Goal: Transaction & Acquisition: Purchase product/service

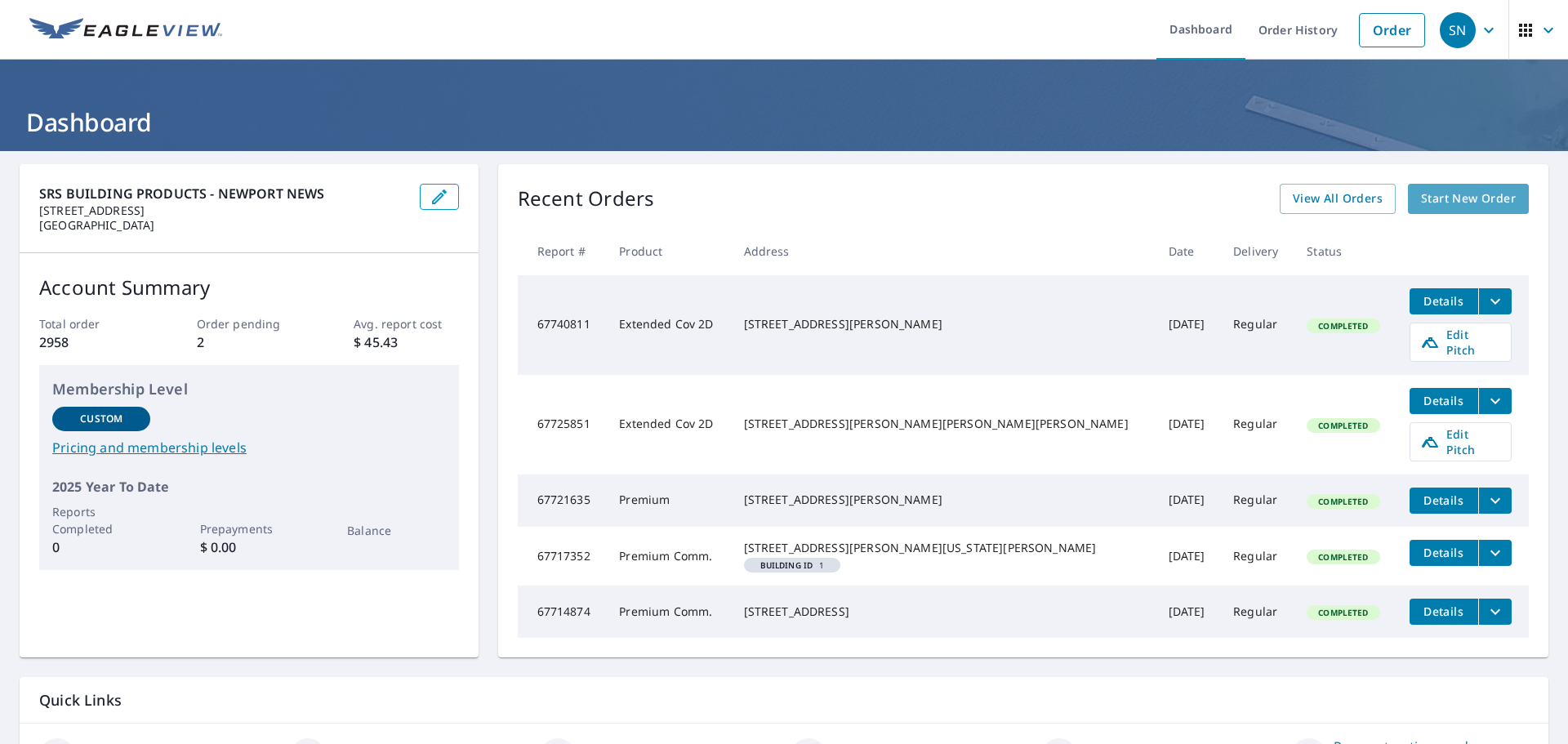
click at [1432, 200] on span "Start New Order" at bounding box center [1468, 199] width 95 height 21
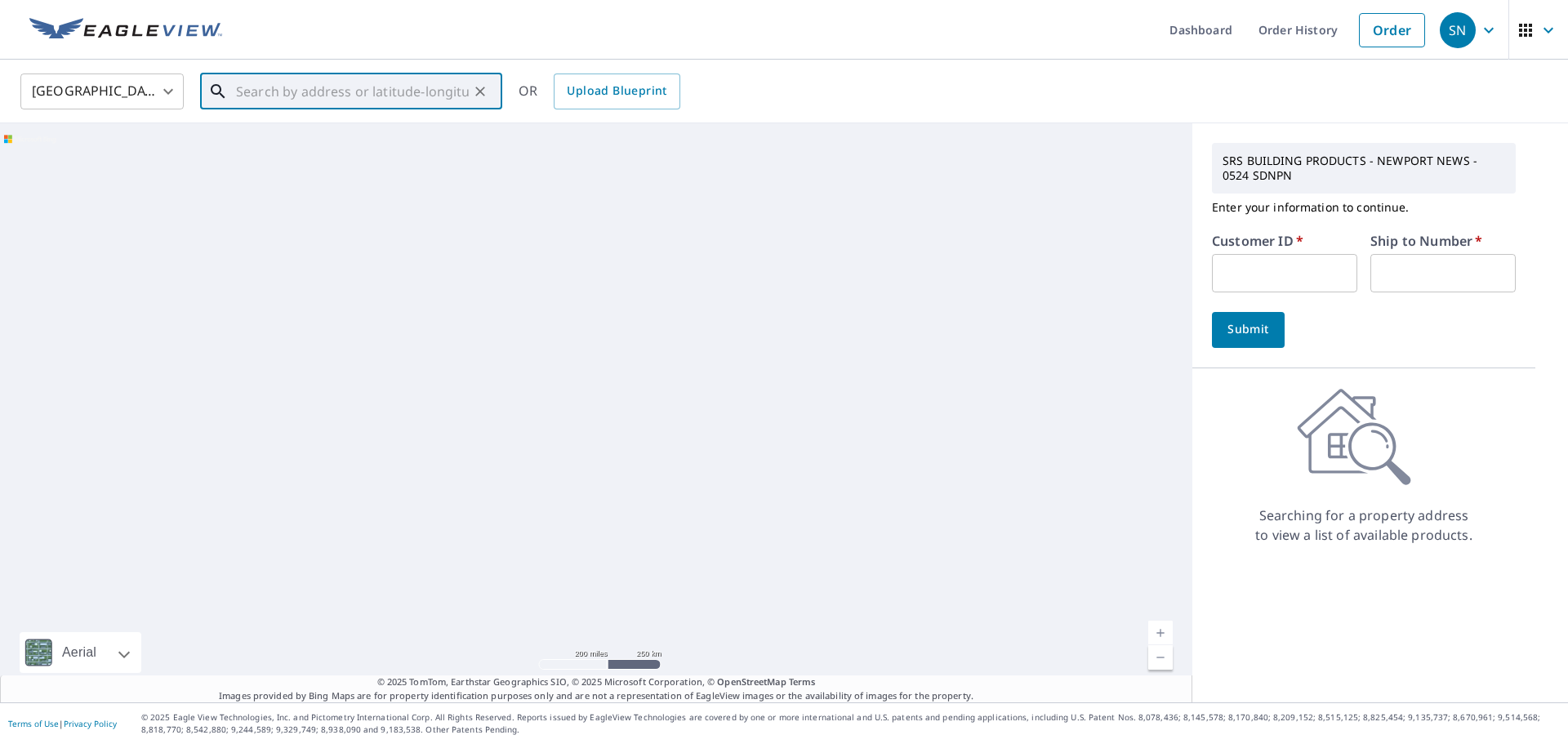
click at [281, 89] on input "text" at bounding box center [352, 91] width 233 height 46
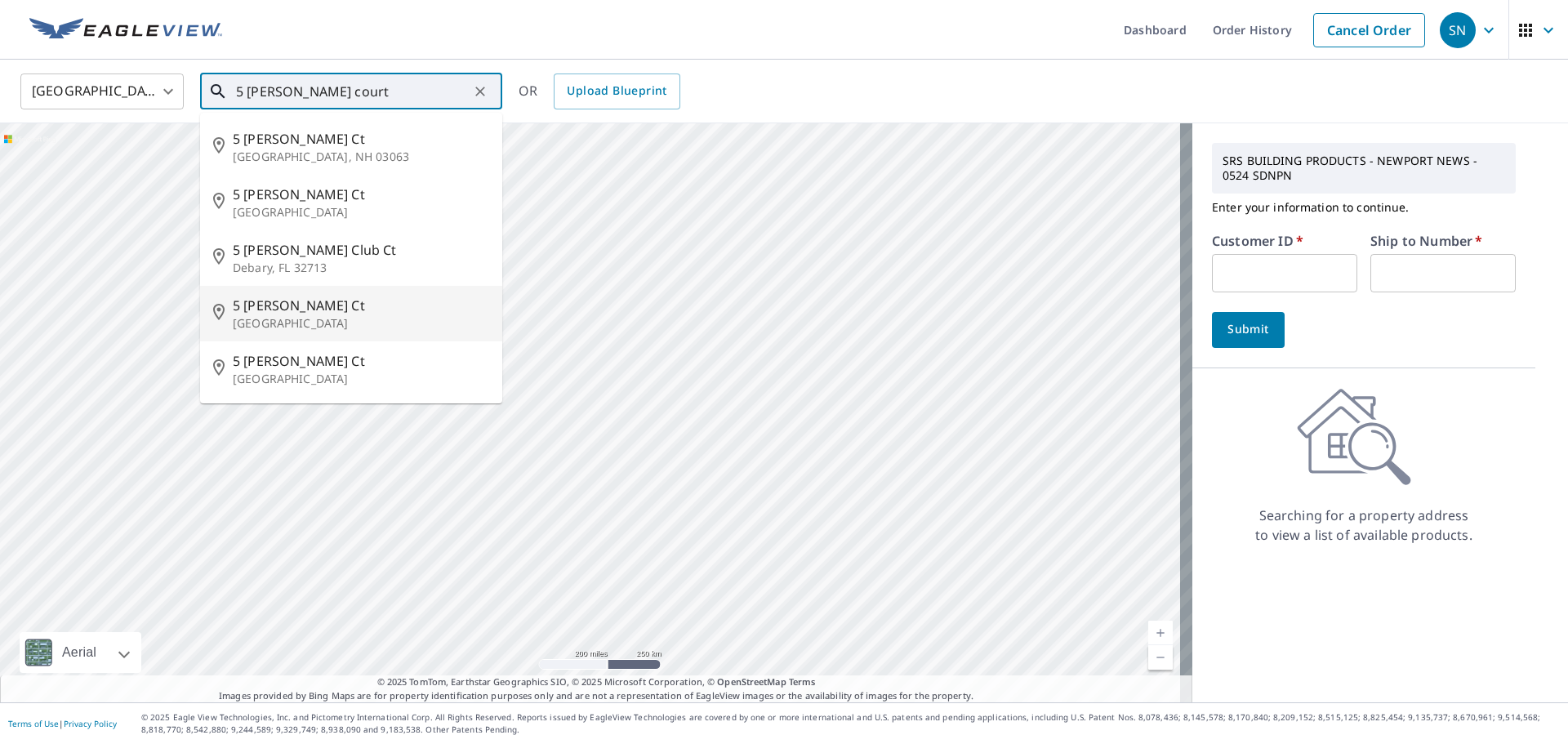
click at [302, 318] on p "[GEOGRAPHIC_DATA]" at bounding box center [361, 323] width 256 height 17
type input "[STREET_ADDRESS][PERSON_NAME]"
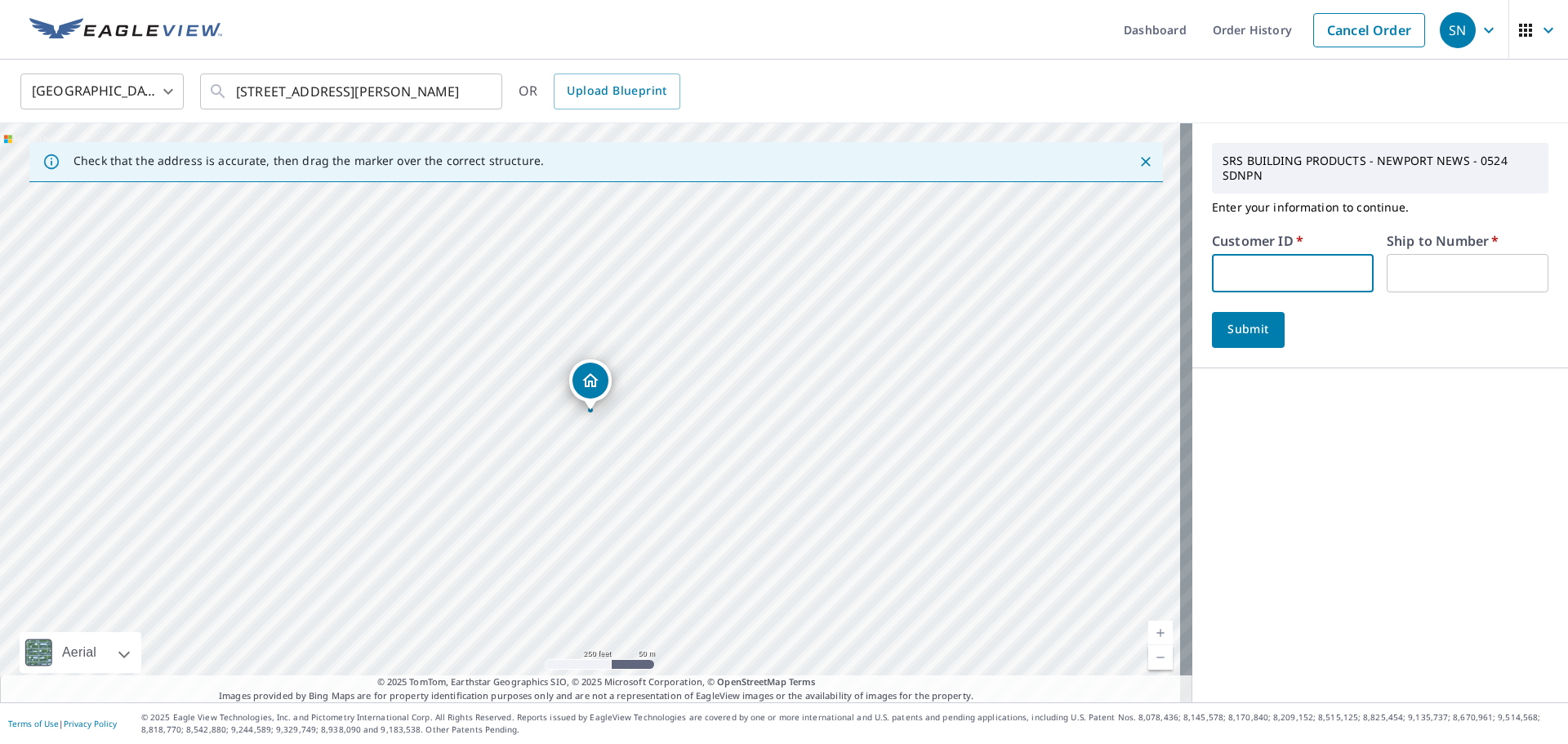
click at [1292, 273] on input "text" at bounding box center [1292, 272] width 161 height 38
type input "ROF524"
click at [1405, 273] on input "text" at bounding box center [1466, 272] width 161 height 38
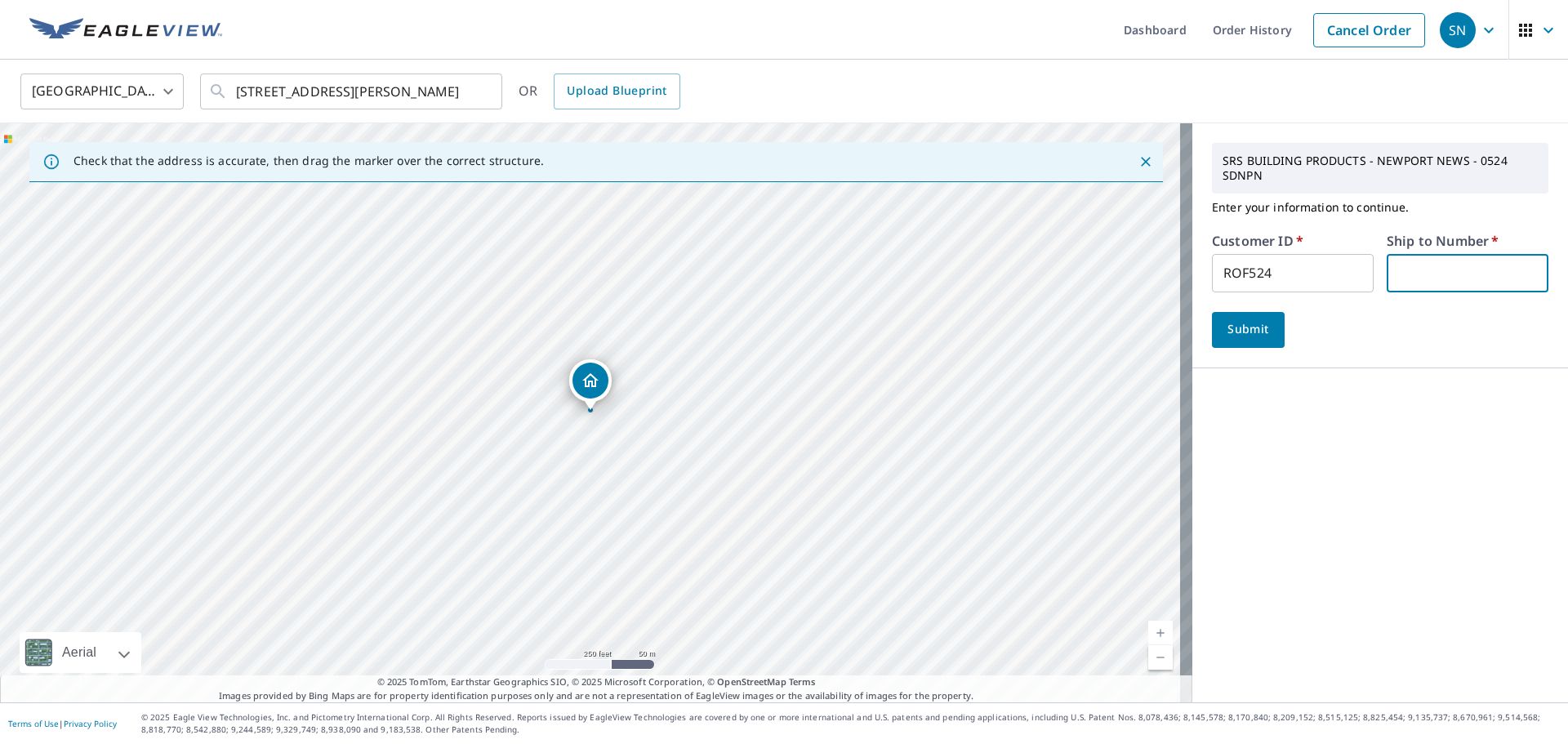
type input "1"
click at [1268, 333] on button "Submit" at bounding box center [1248, 330] width 72 height 36
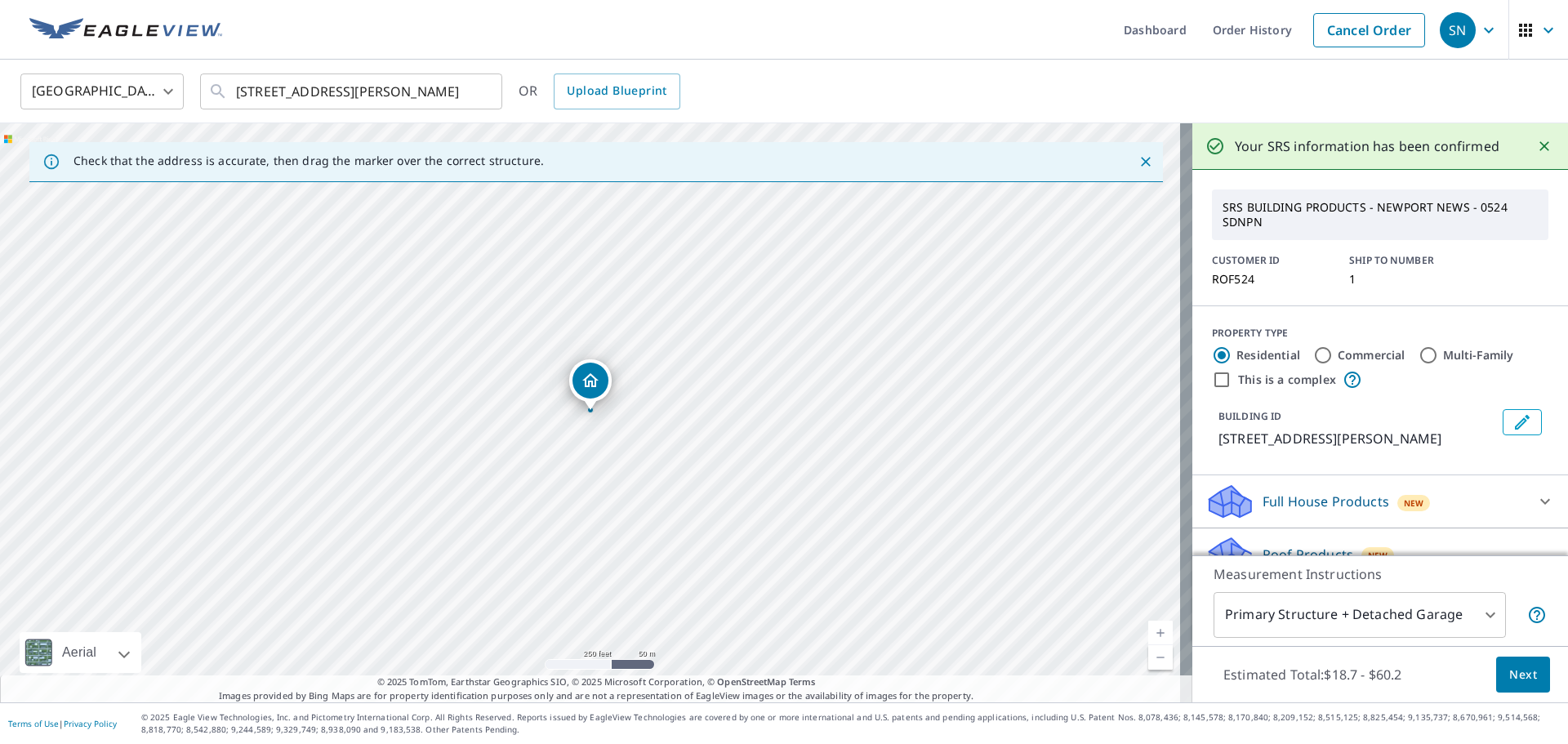
click at [1511, 679] on span "Next" at bounding box center [1523, 674] width 27 height 21
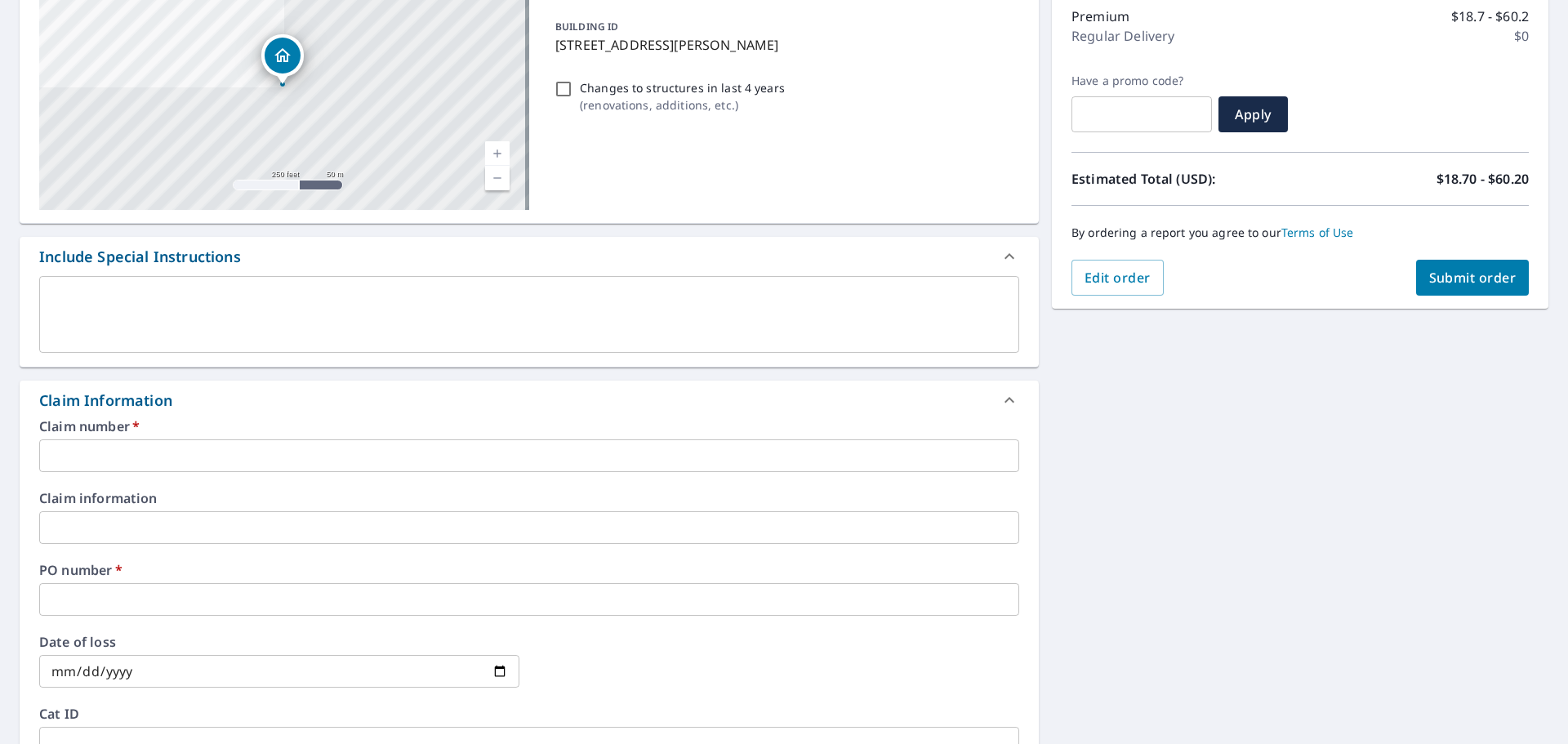
scroll to position [327, 0]
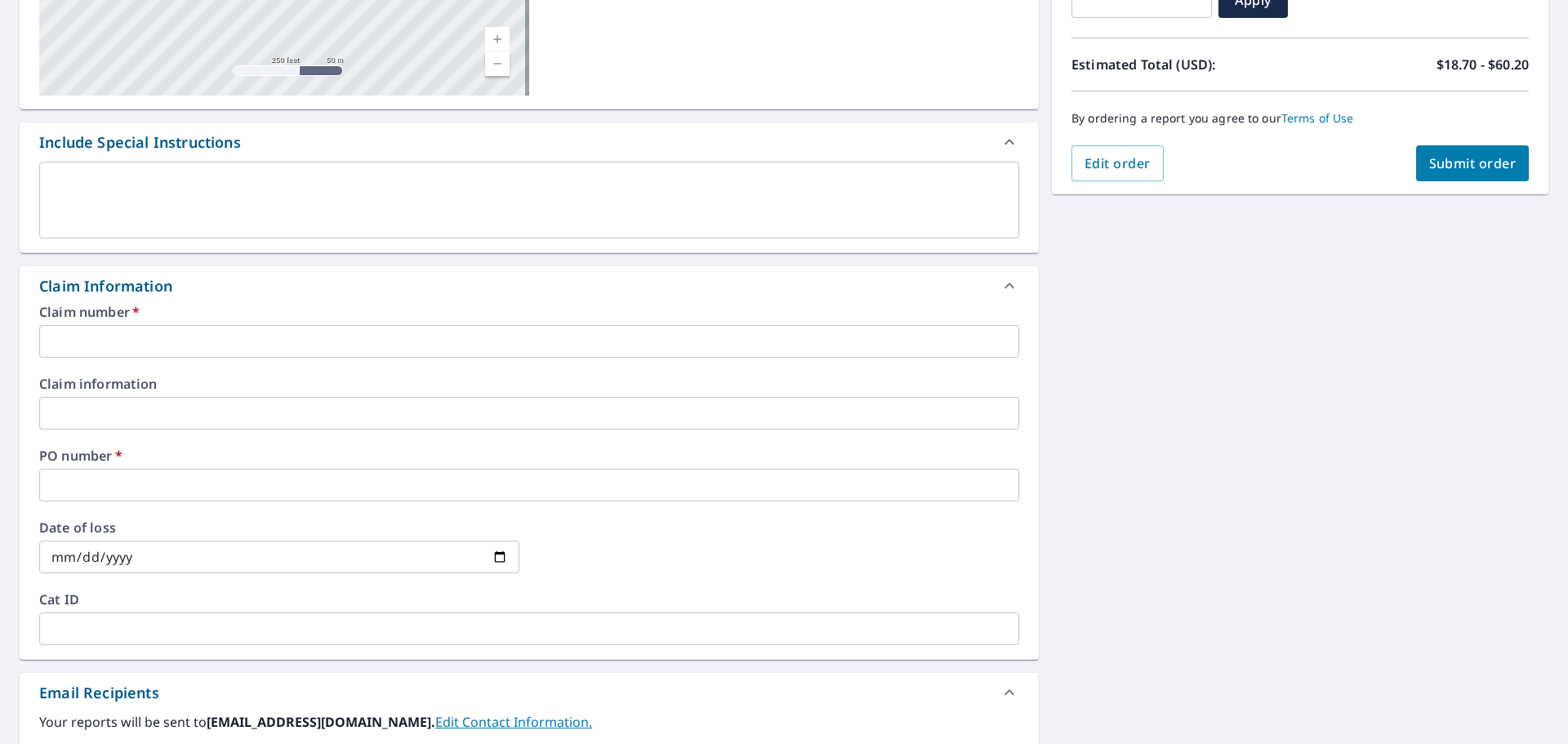
click at [95, 338] on input "text" at bounding box center [529, 341] width 980 height 32
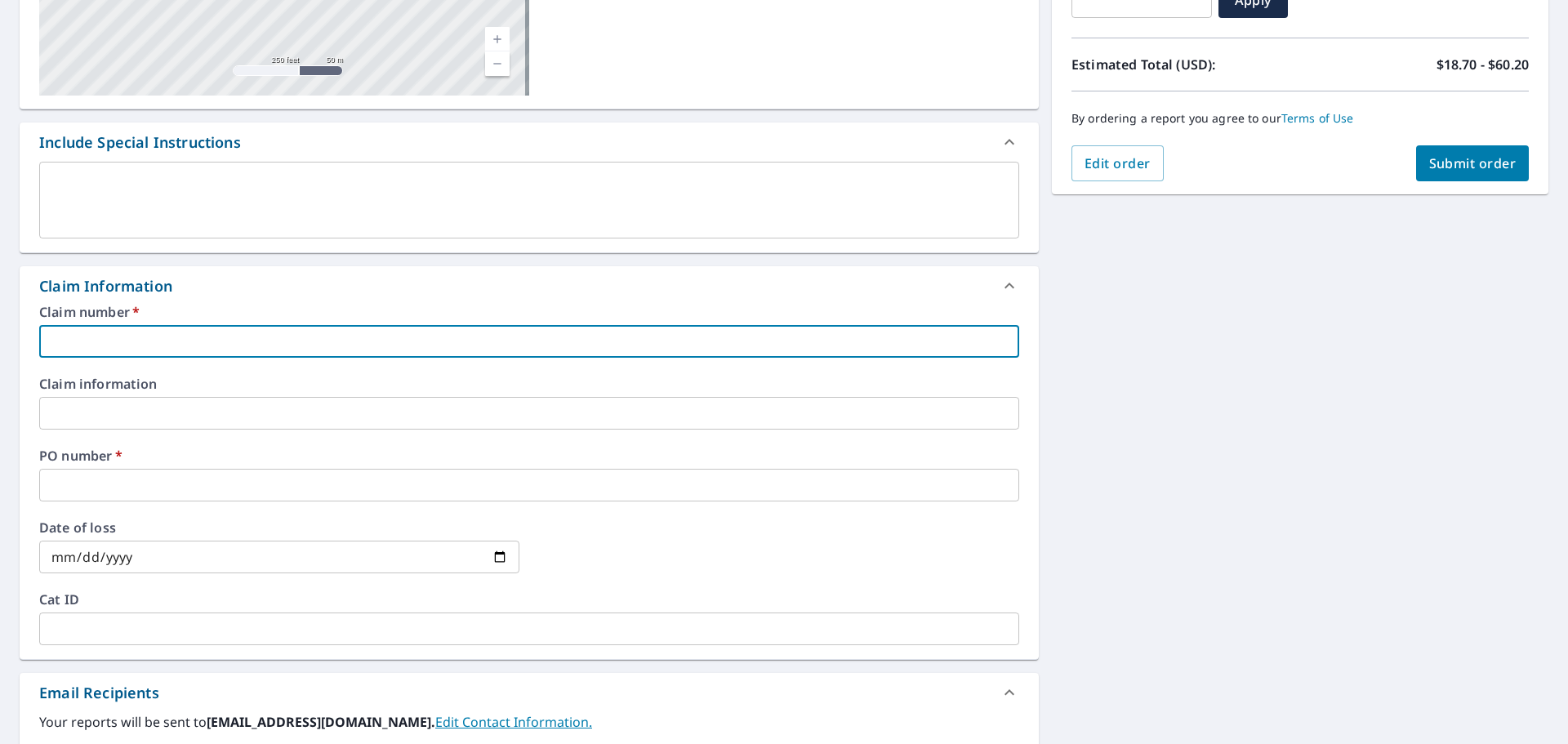
type input "ROF524"
checkbox input "true"
click at [125, 471] on input "text" at bounding box center [529, 485] width 980 height 32
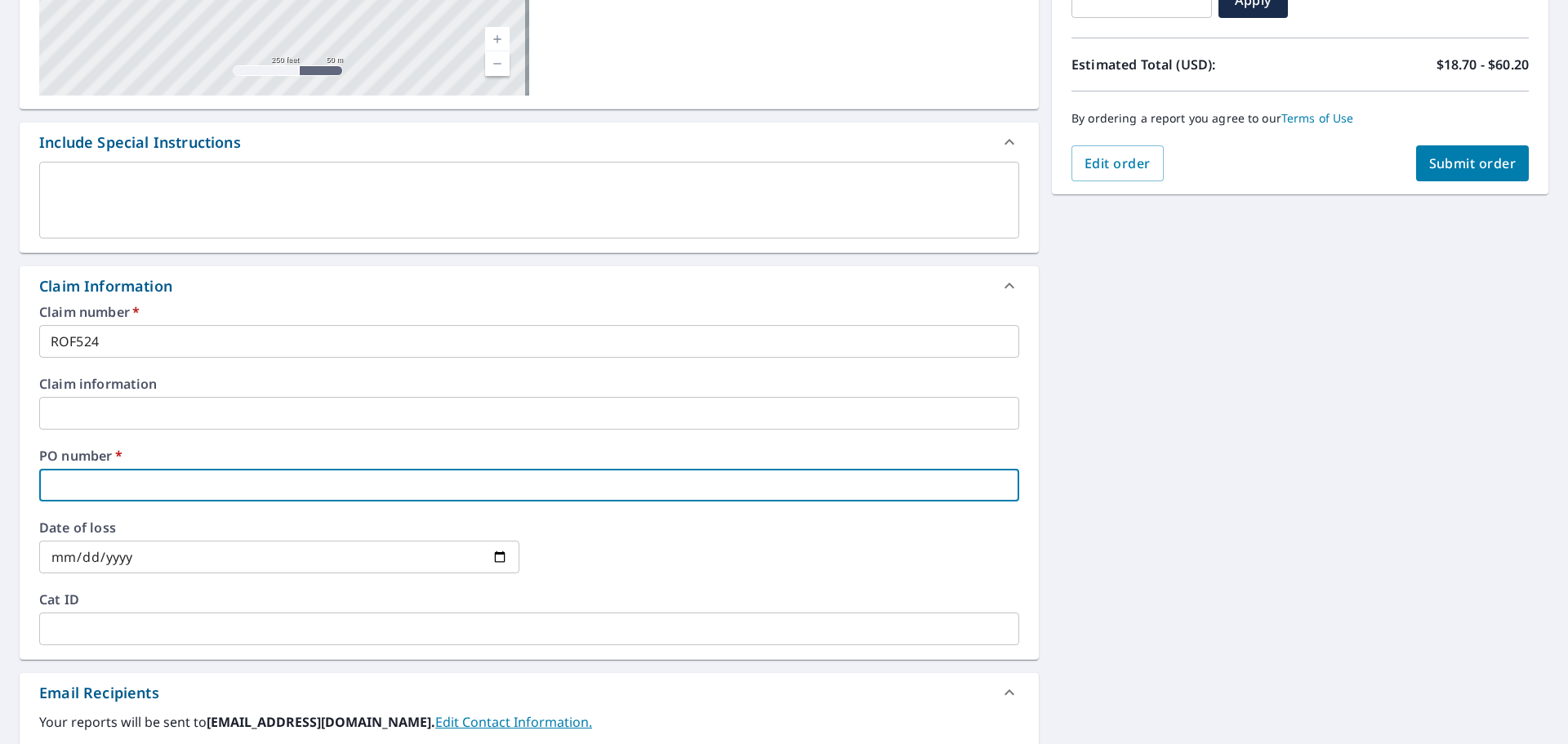
type input "5"
checkbox input "true"
type input "5"
checkbox input "true"
type input "5 C"
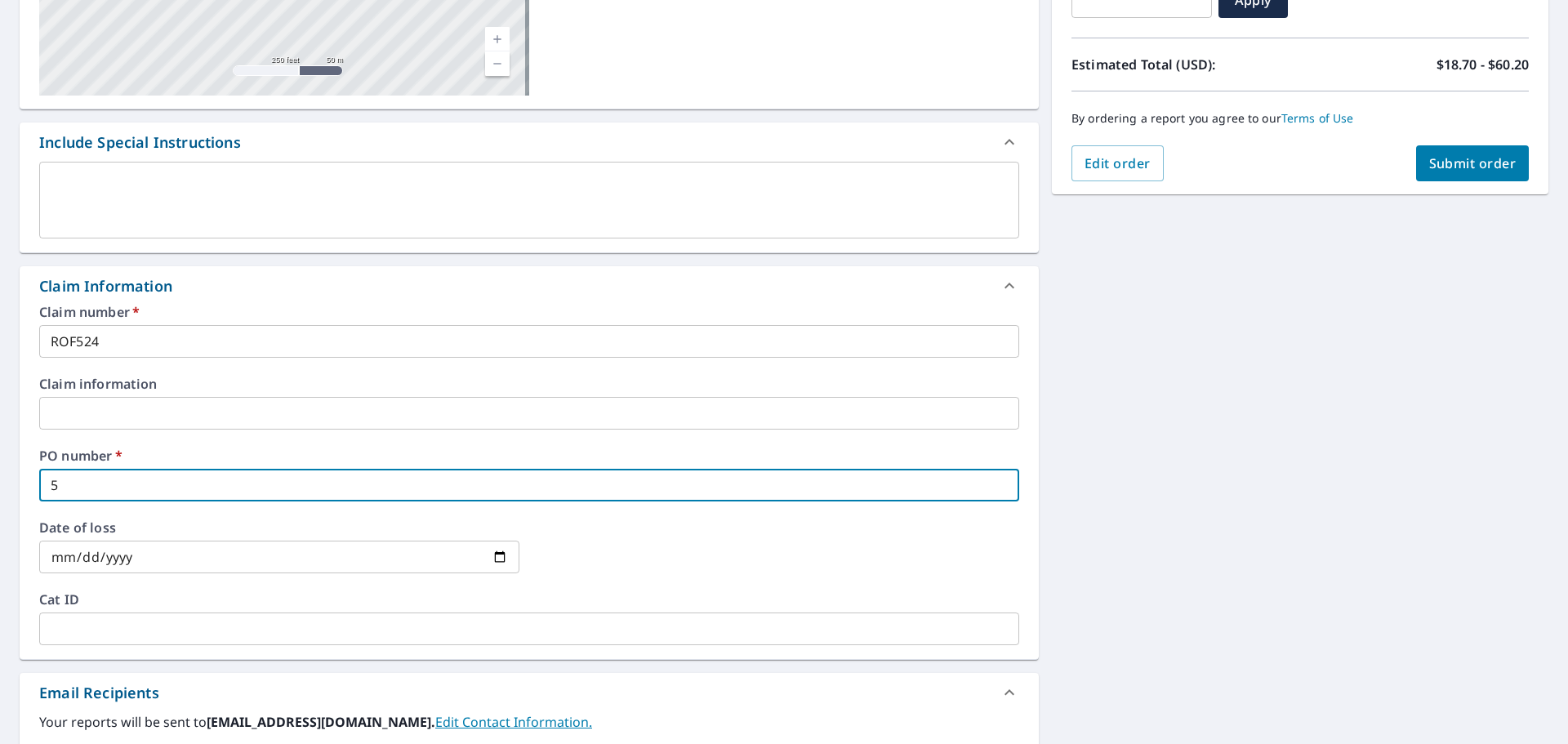
checkbox input "true"
type input "5 Ca"
checkbox input "true"
type input "5 Can"
checkbox input "true"
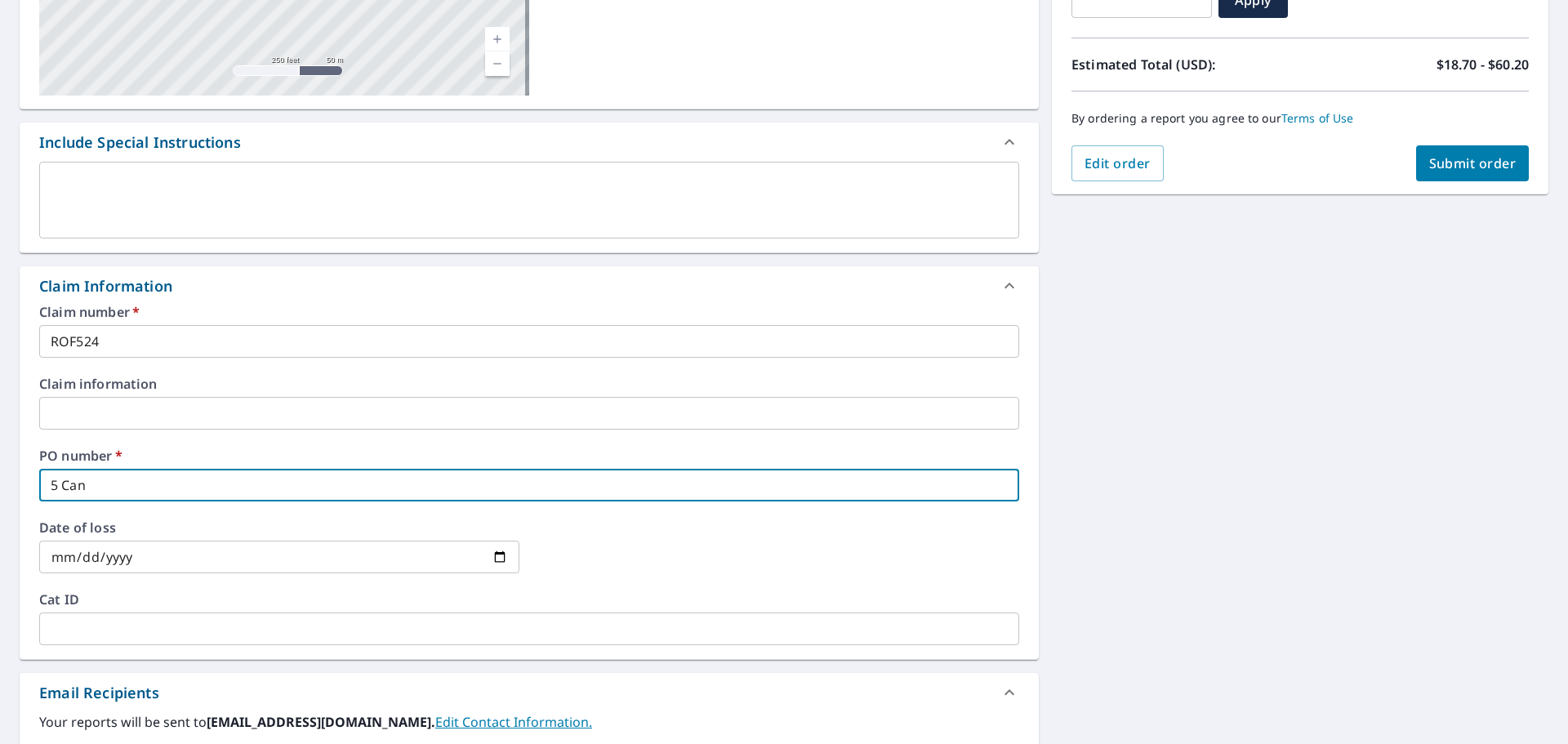
type input "5 Cant"
checkbox input "true"
type input "5 Cante"
checkbox input "true"
type input "5 [PERSON_NAME]"
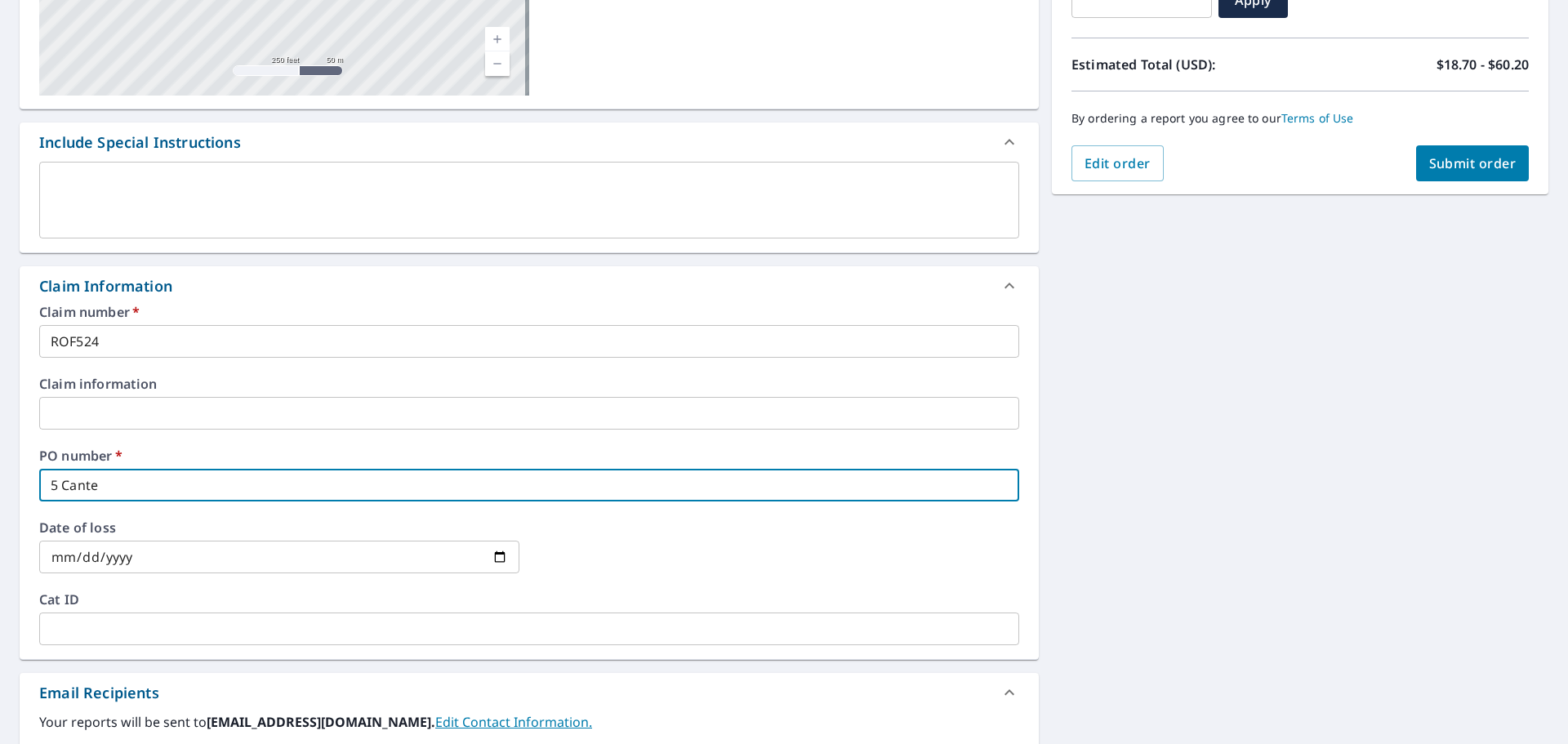
checkbox input "true"
type input "5 [PERSON_NAME]"
checkbox input "true"
type input "5 [PERSON_NAME] C"
checkbox input "true"
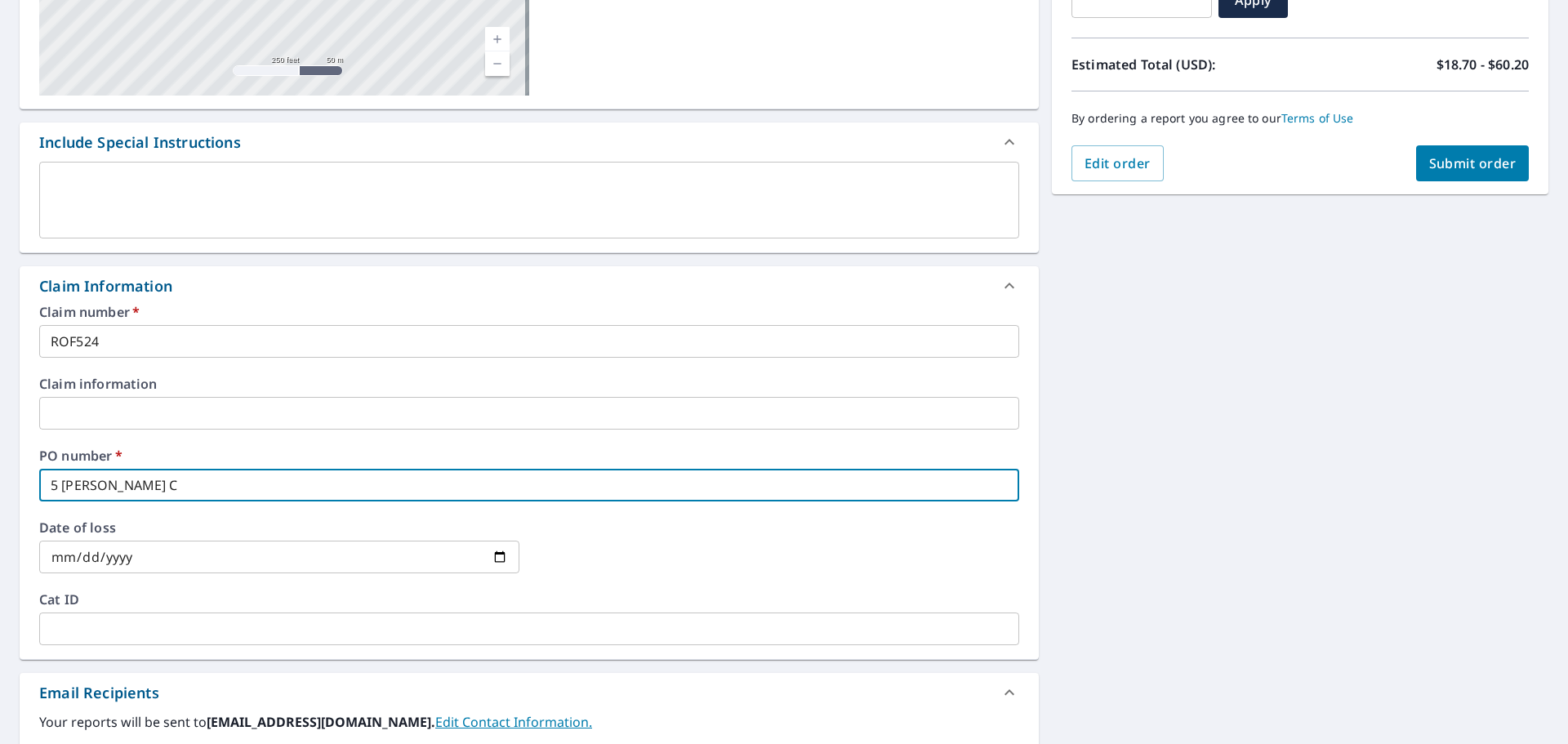
type input "5 [PERSON_NAME] Ct"
checkbox input "true"
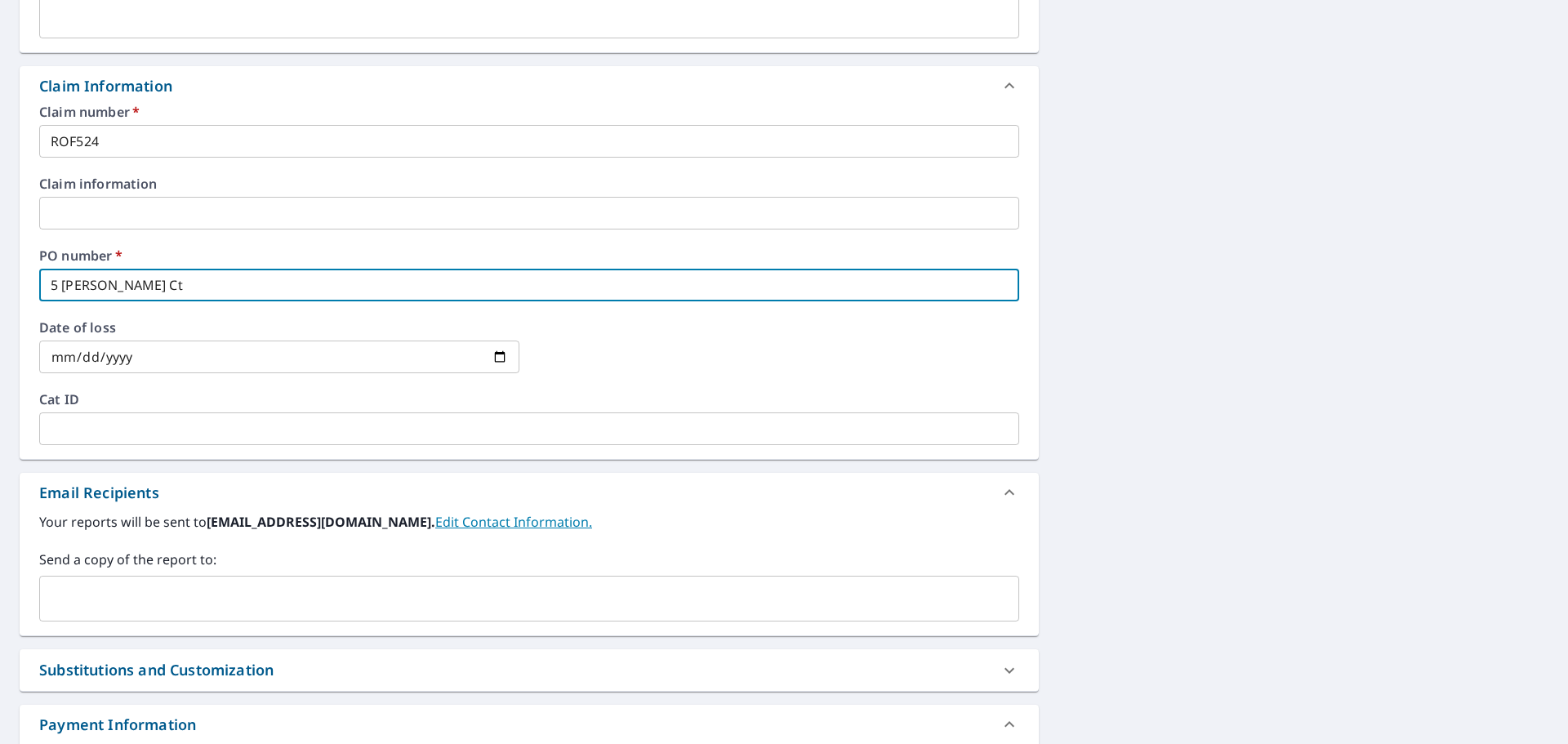
scroll to position [572, 0]
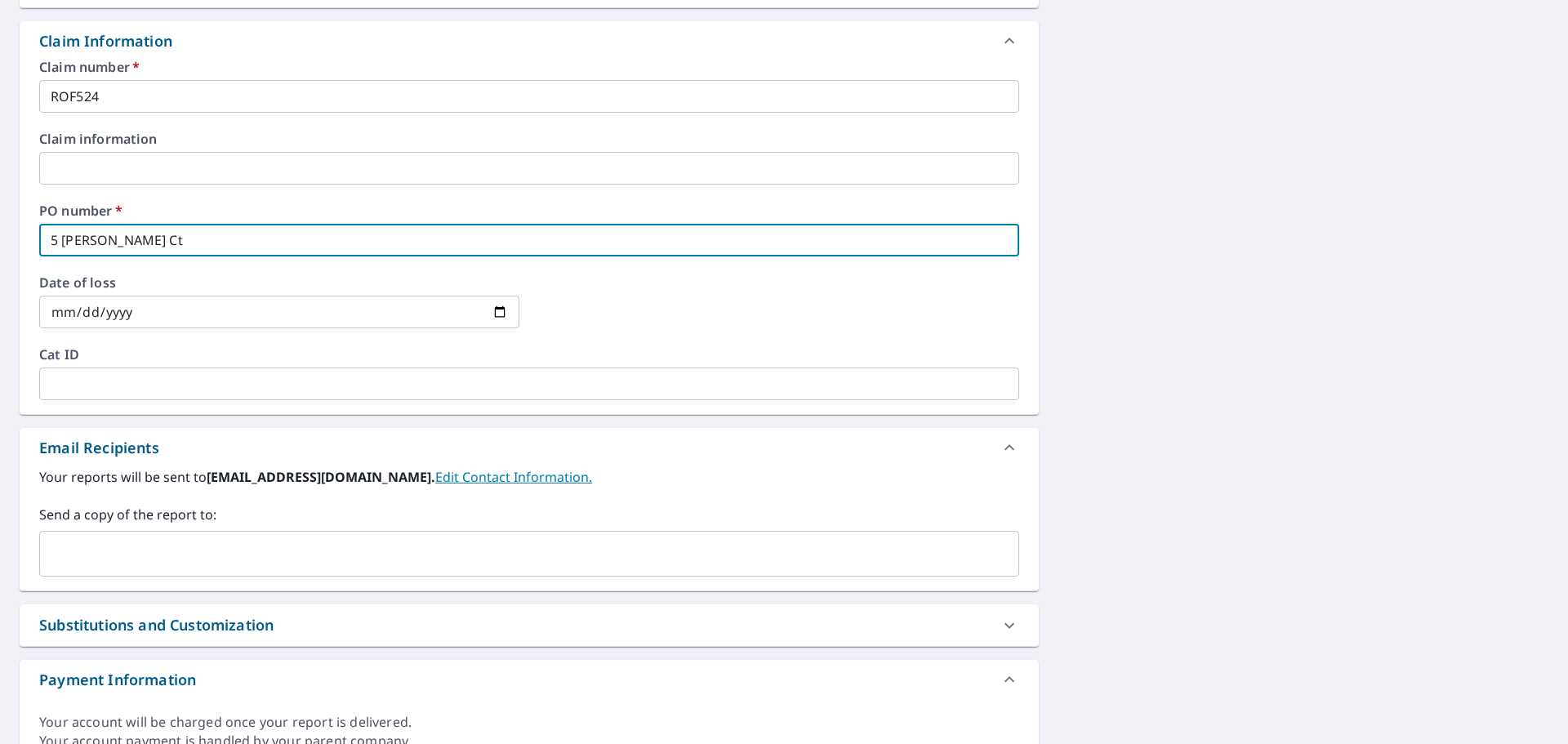
type input "5 [PERSON_NAME] Ct"
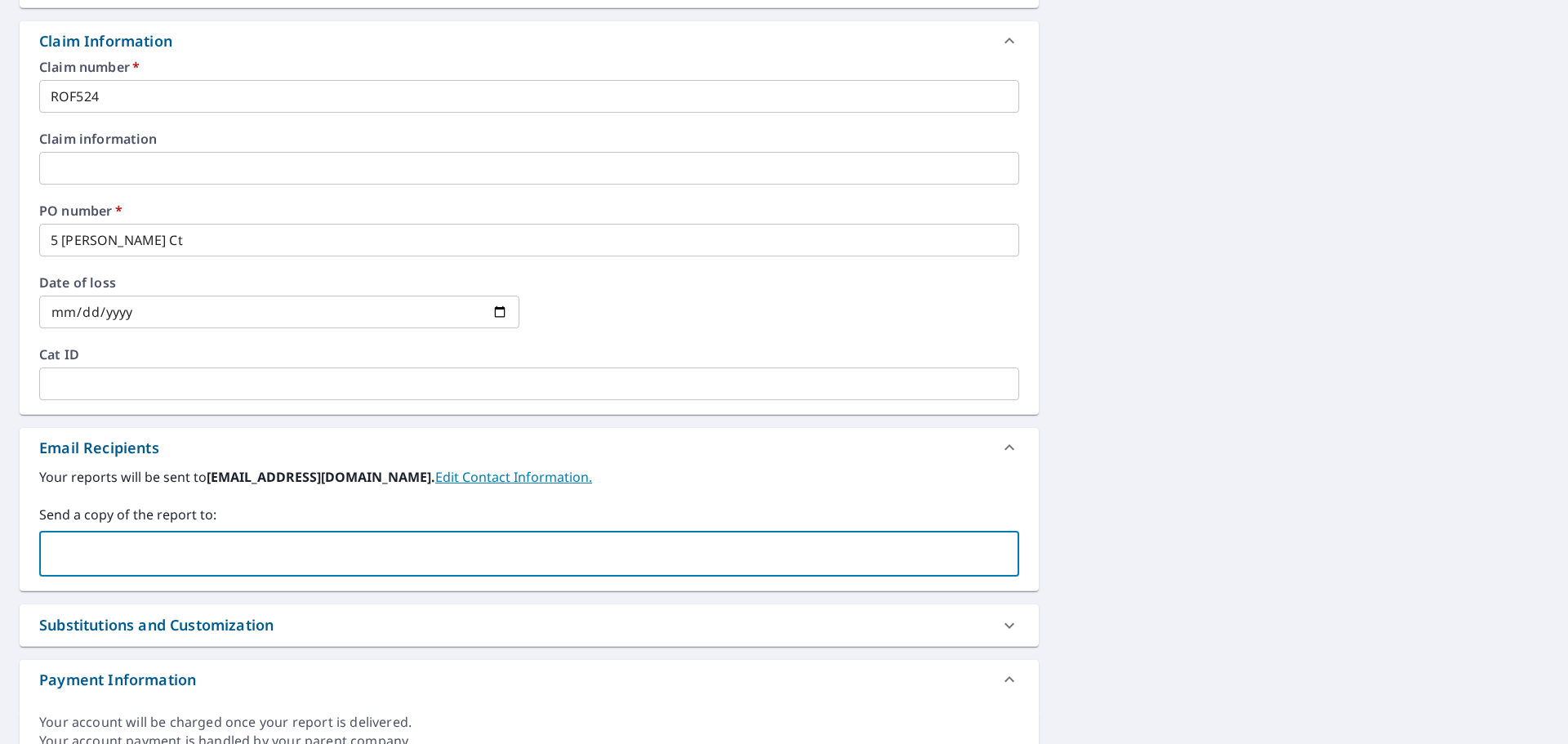
click at [150, 552] on input "text" at bounding box center [517, 554] width 941 height 31
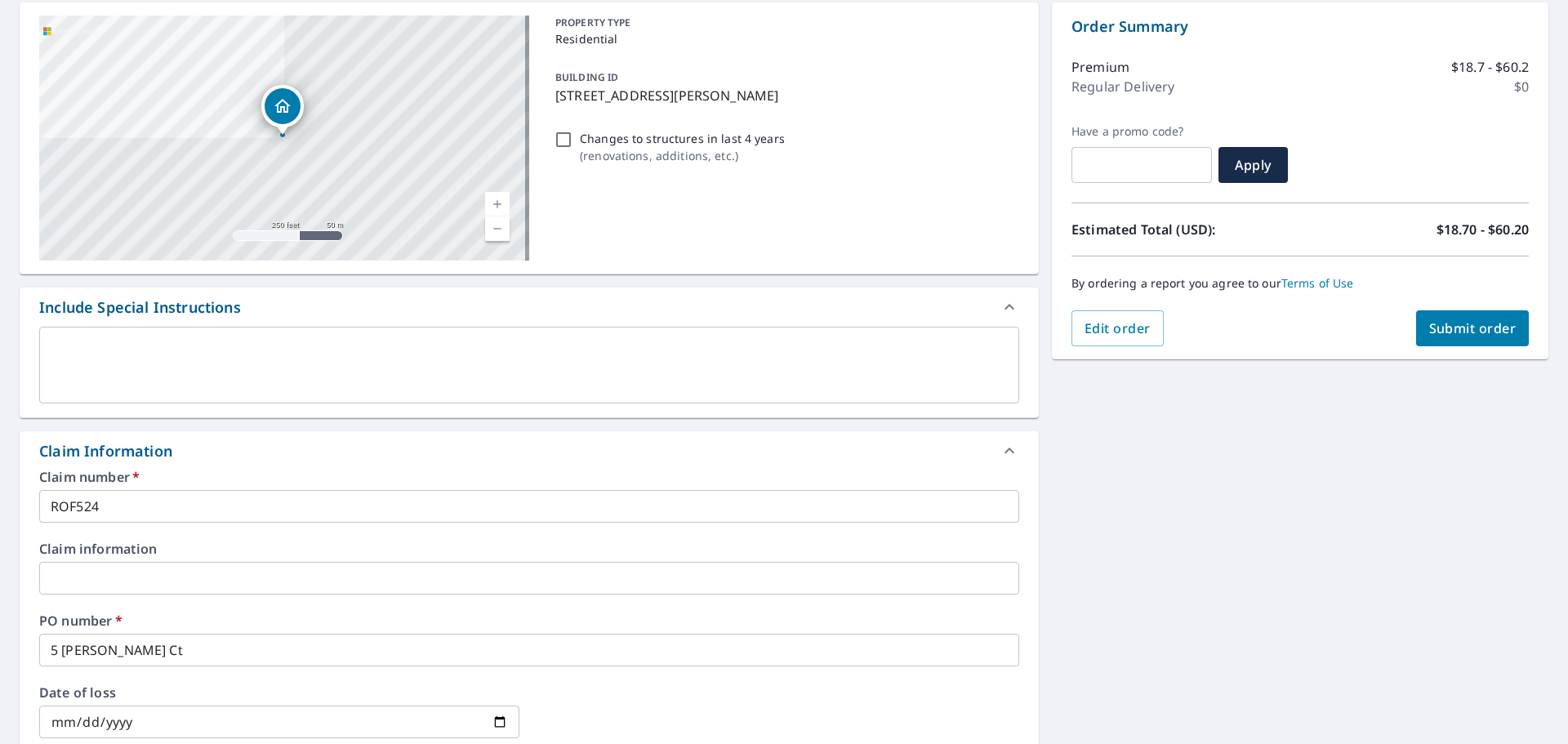
scroll to position [0, 0]
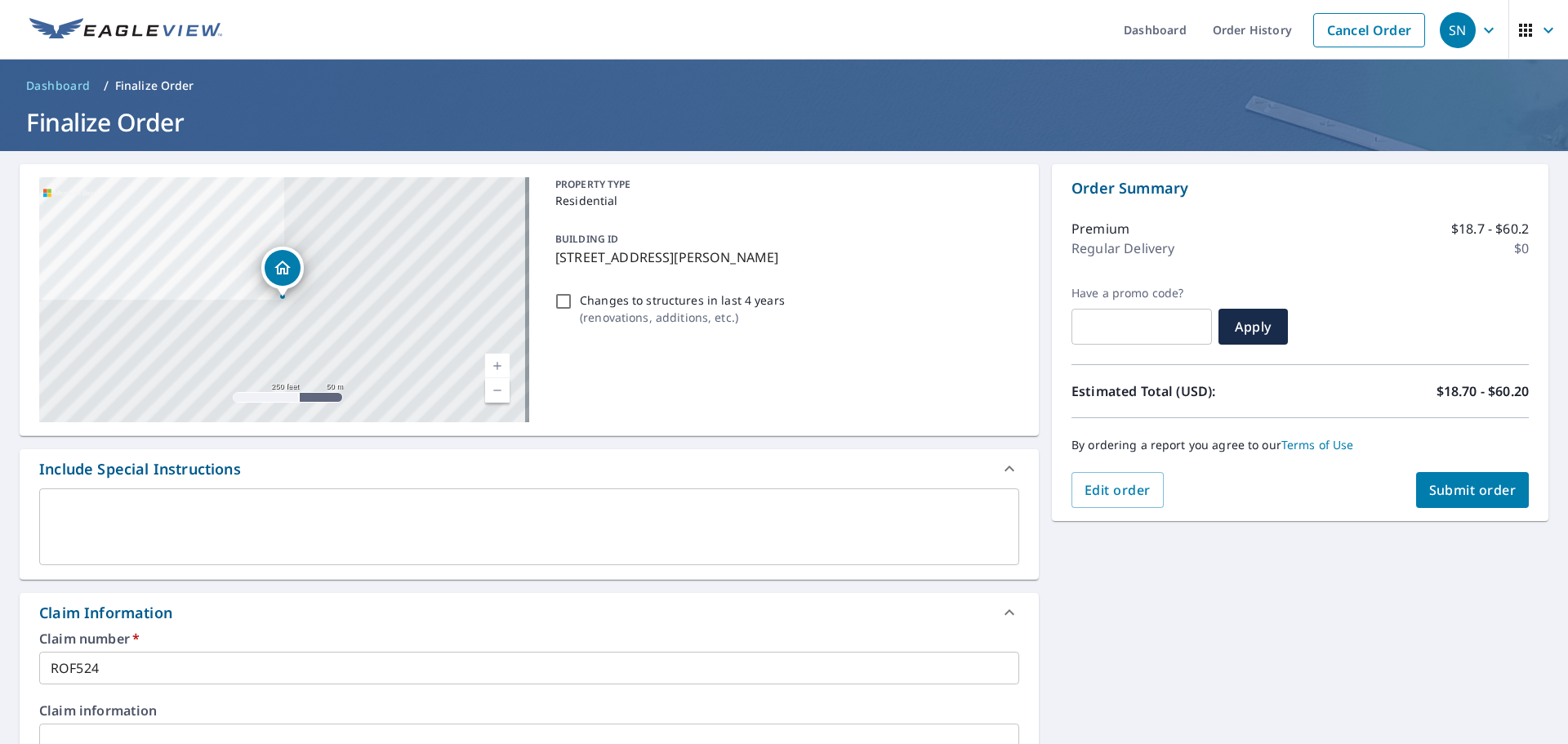
type input "[EMAIL_ADDRESS][DOMAIN_NAME]"
click at [1447, 485] on span "Submit order" at bounding box center [1472, 489] width 87 height 18
checkbox input "true"
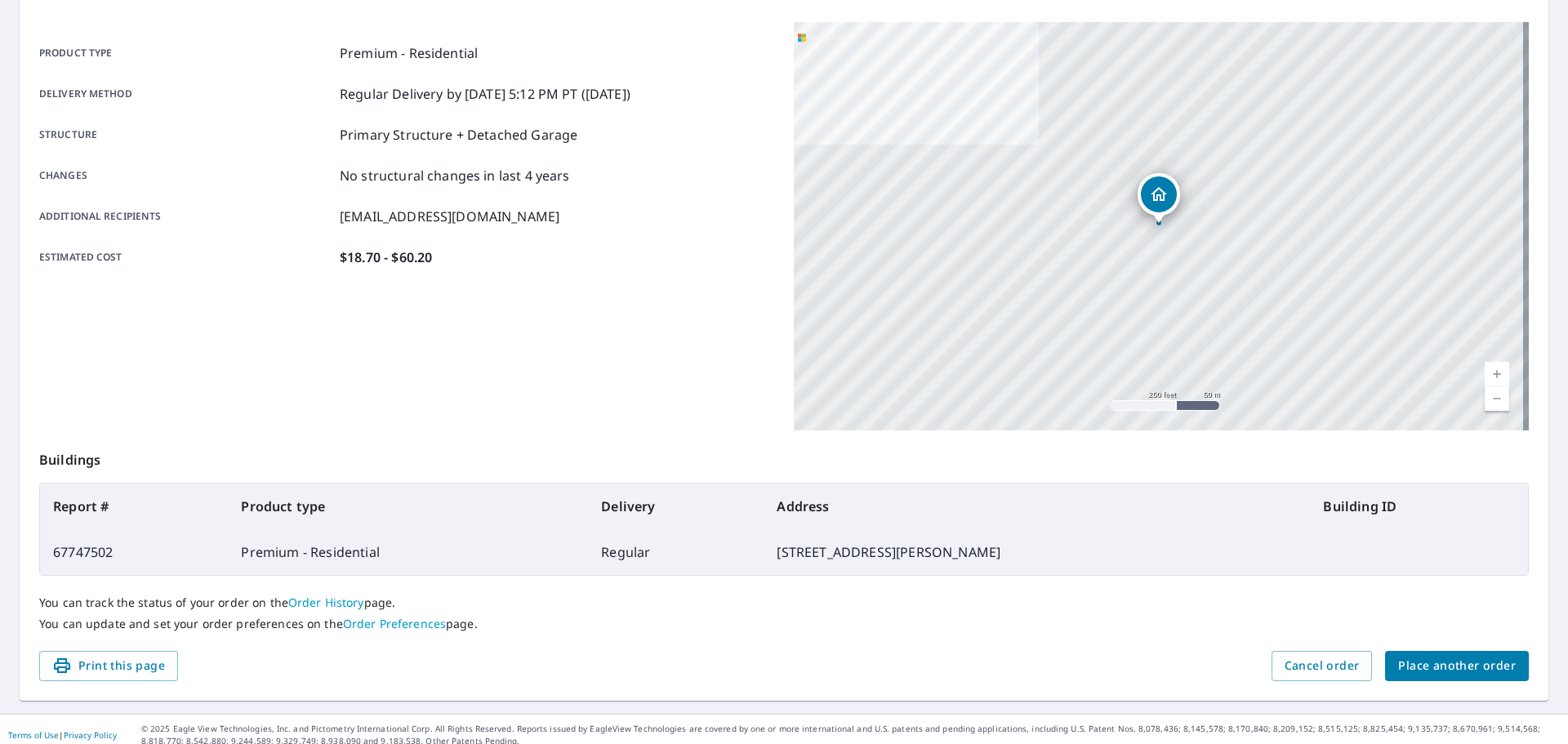
scroll to position [217, 0]
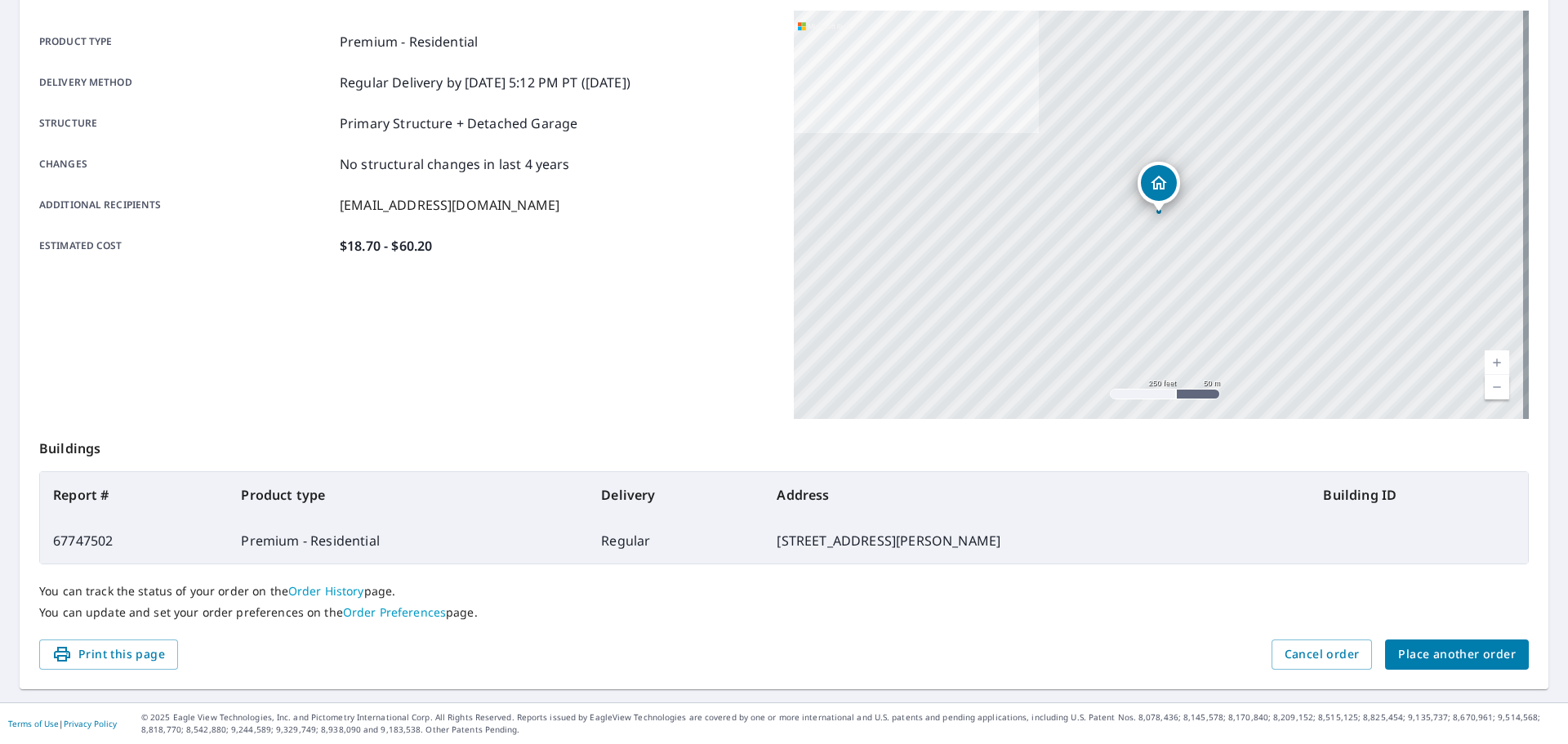
click at [1450, 646] on span "Place another order" at bounding box center [1456, 654] width 117 height 21
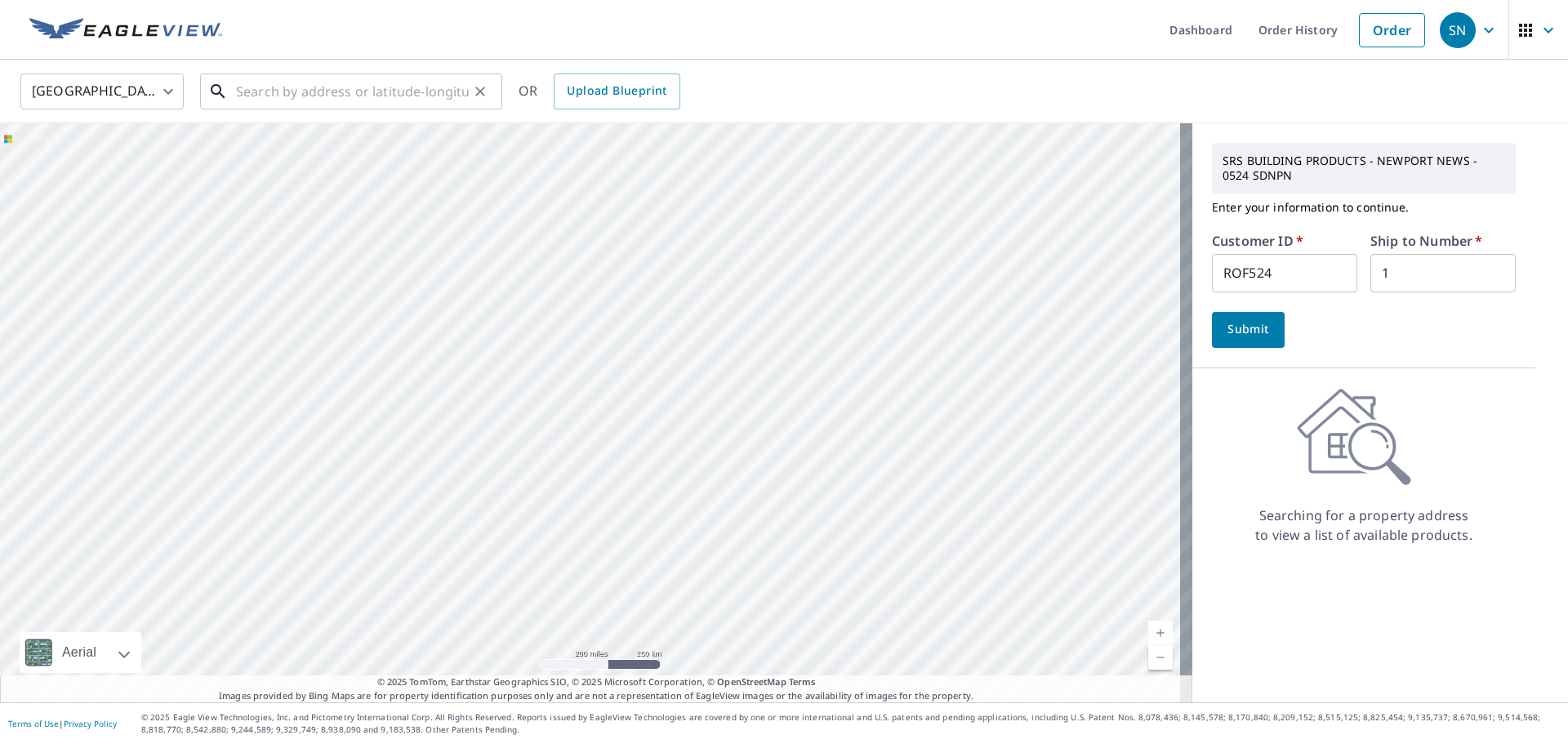
click at [312, 96] on input "text" at bounding box center [352, 91] width 233 height 46
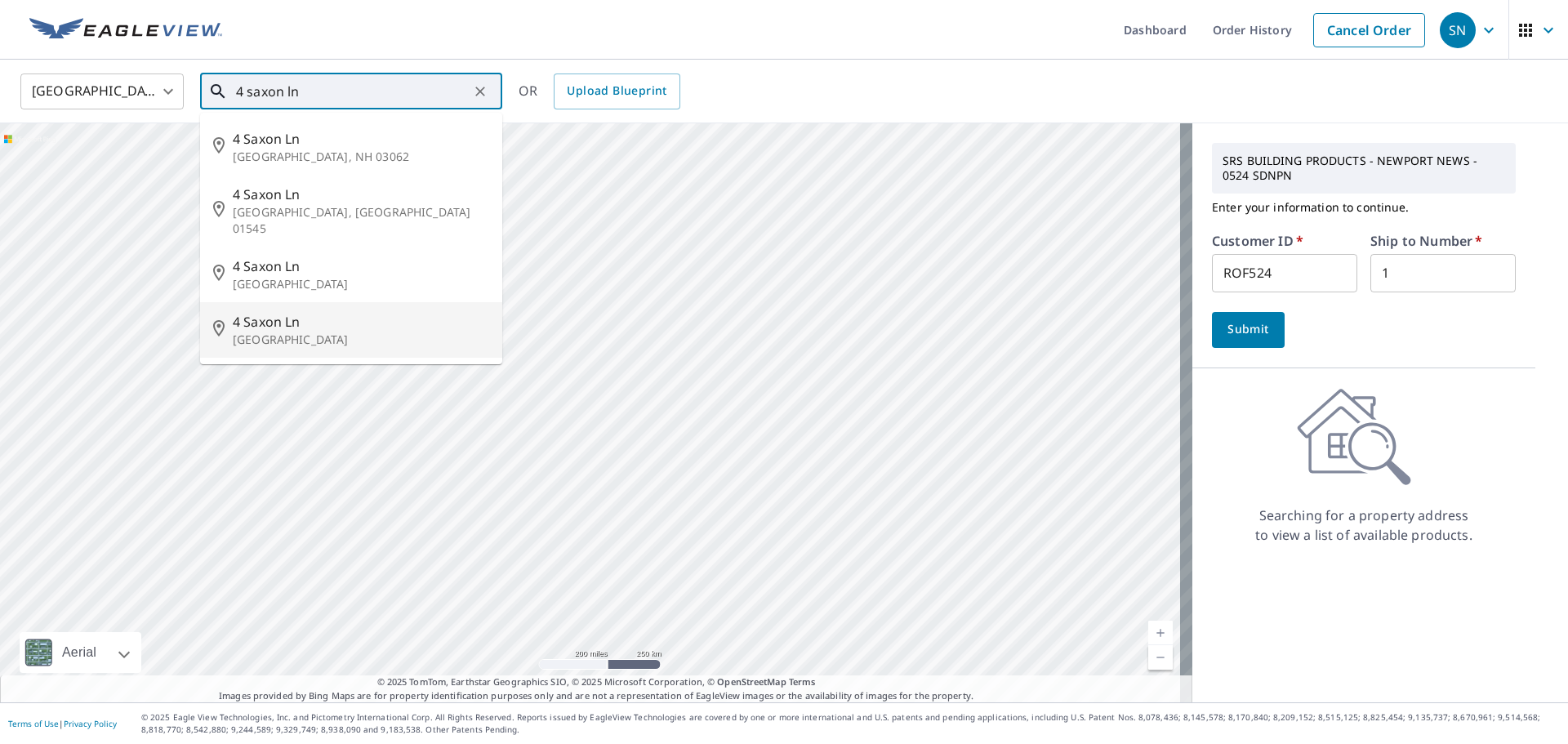
click at [289, 332] on p "[GEOGRAPHIC_DATA]" at bounding box center [361, 340] width 256 height 17
type input "[STREET_ADDRESS]"
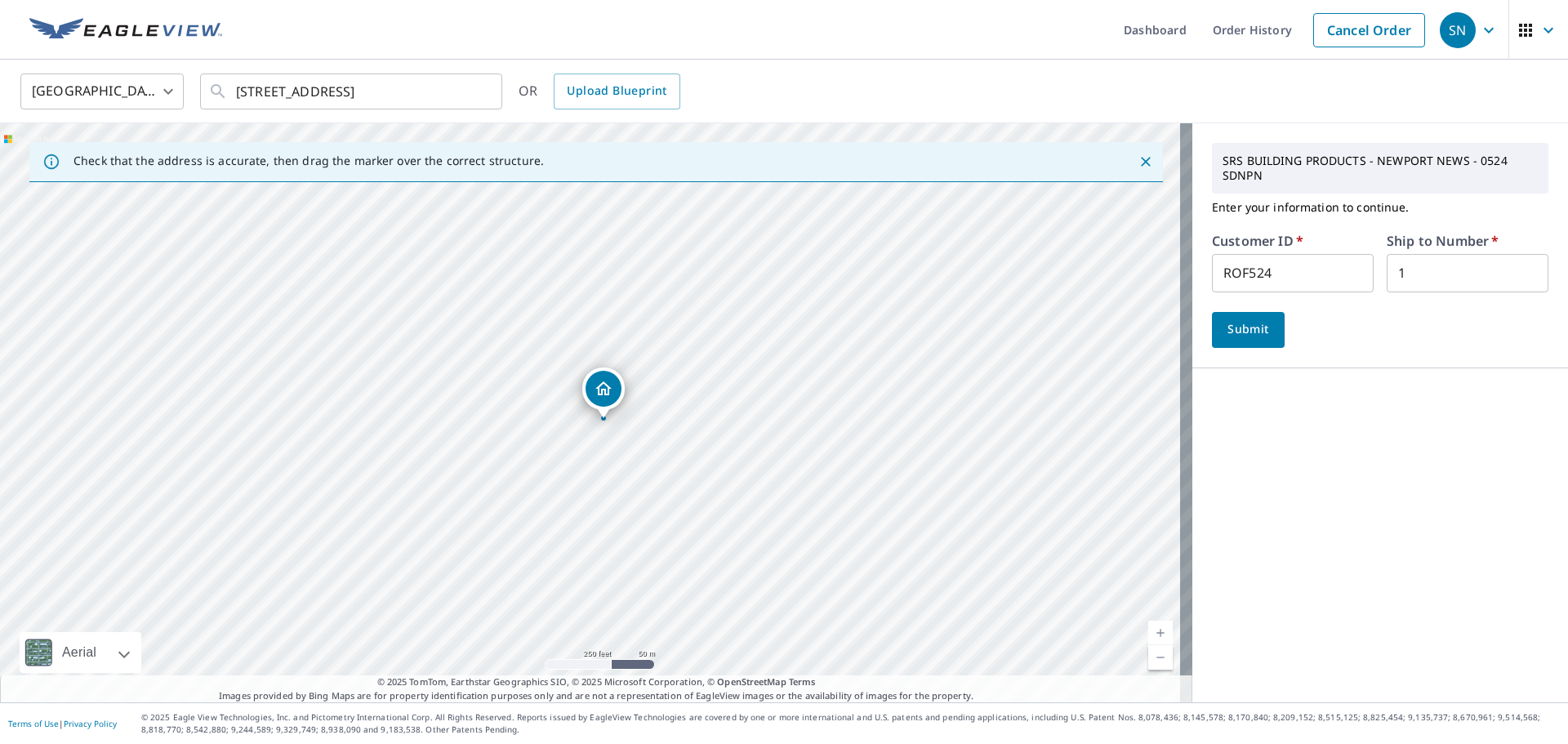
click at [1237, 334] on span "Submit" at bounding box center [1248, 329] width 47 height 21
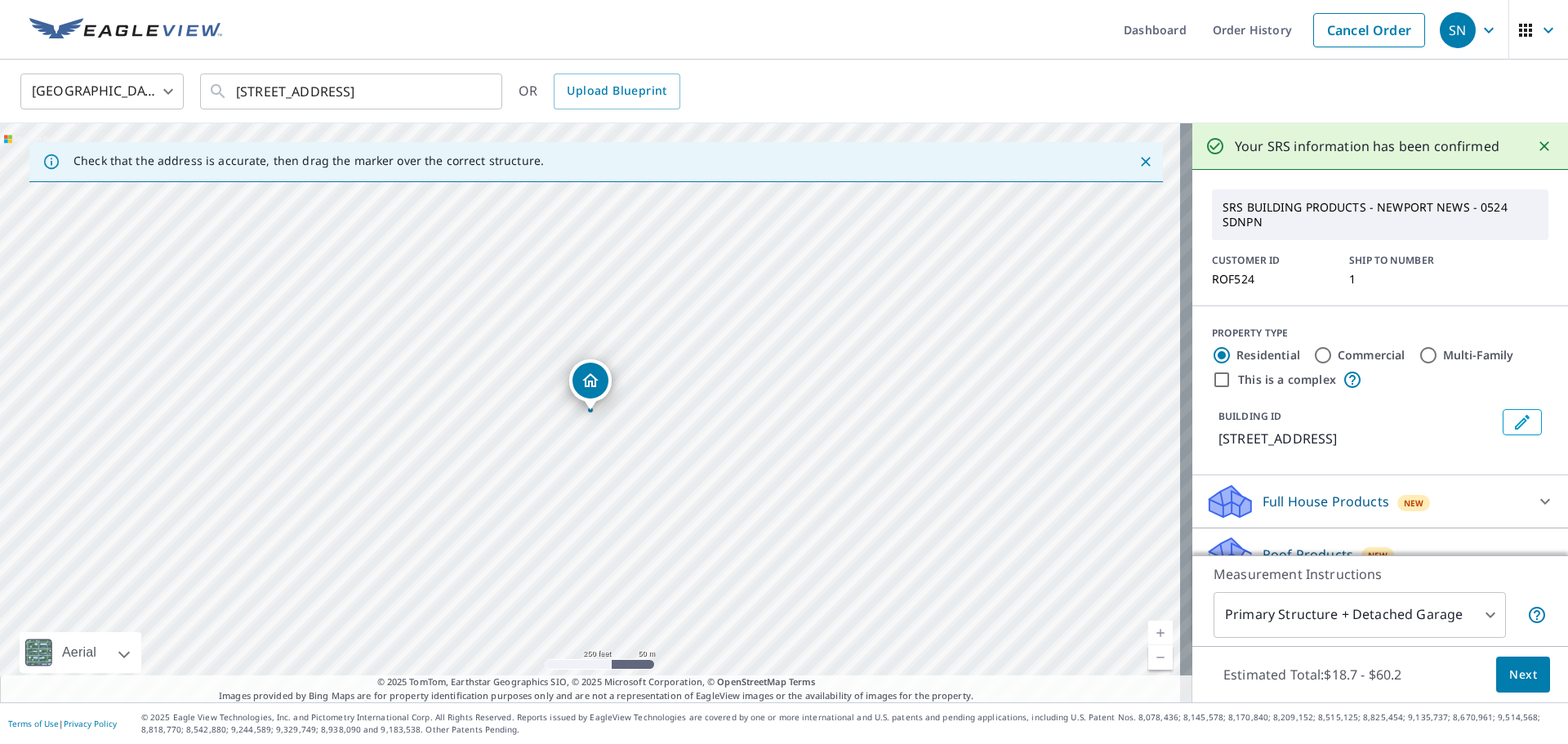
click at [1529, 676] on button "Next" at bounding box center [1522, 675] width 54 height 37
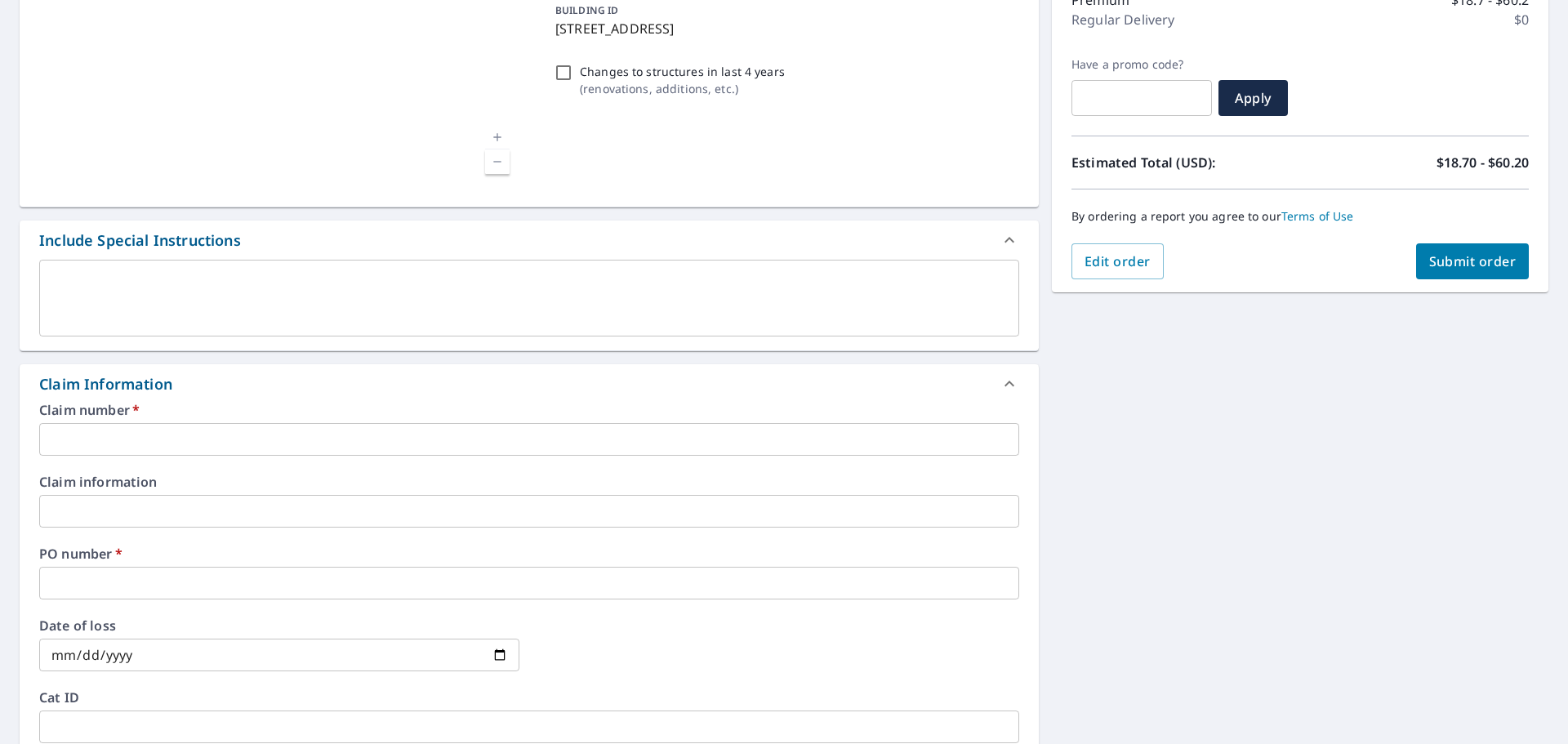
scroll to position [245, 0]
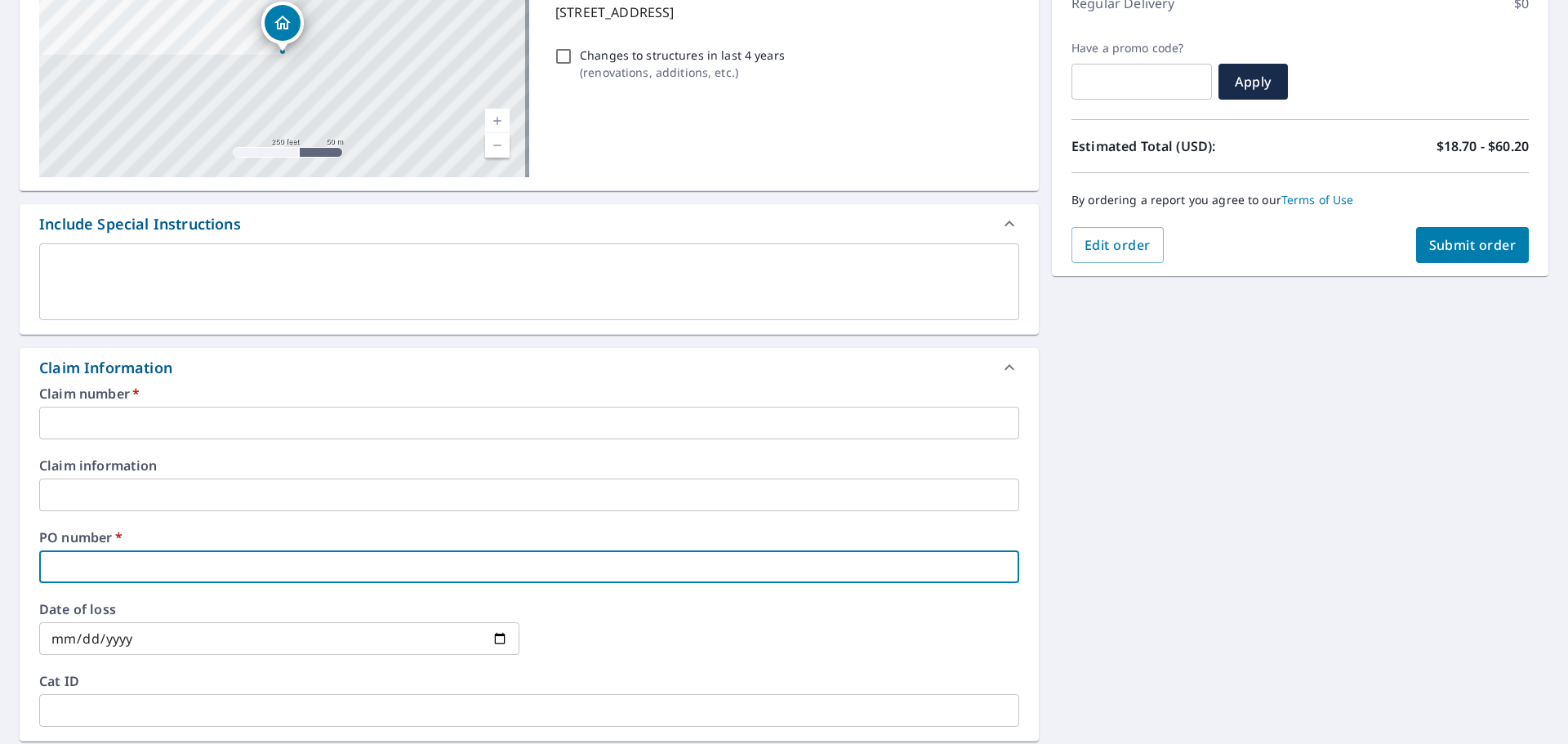
click at [117, 563] on input "text" at bounding box center [529, 566] width 980 height 32
click at [95, 417] on input "text" at bounding box center [529, 422] width 980 height 32
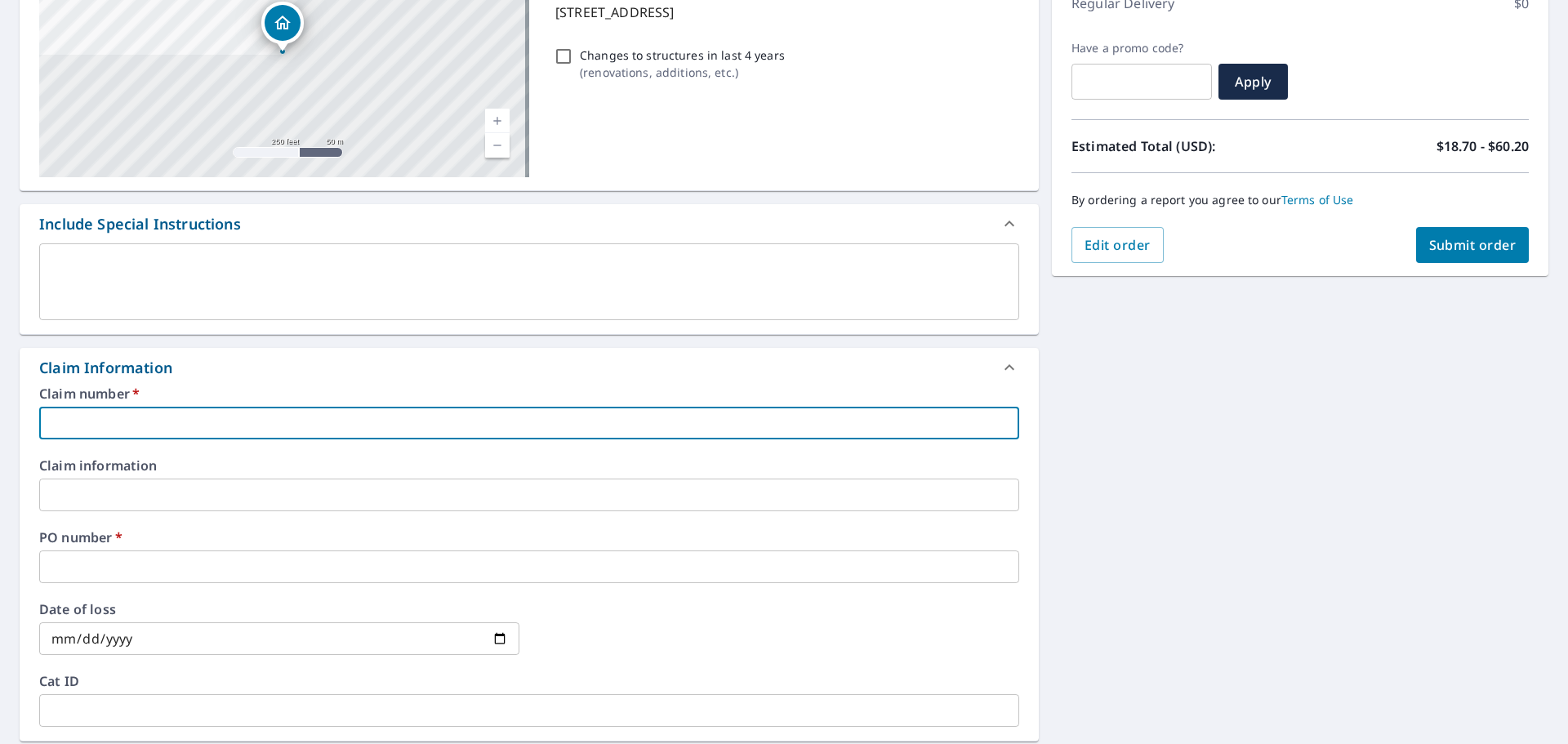
type input "ROF524"
checkbox input "true"
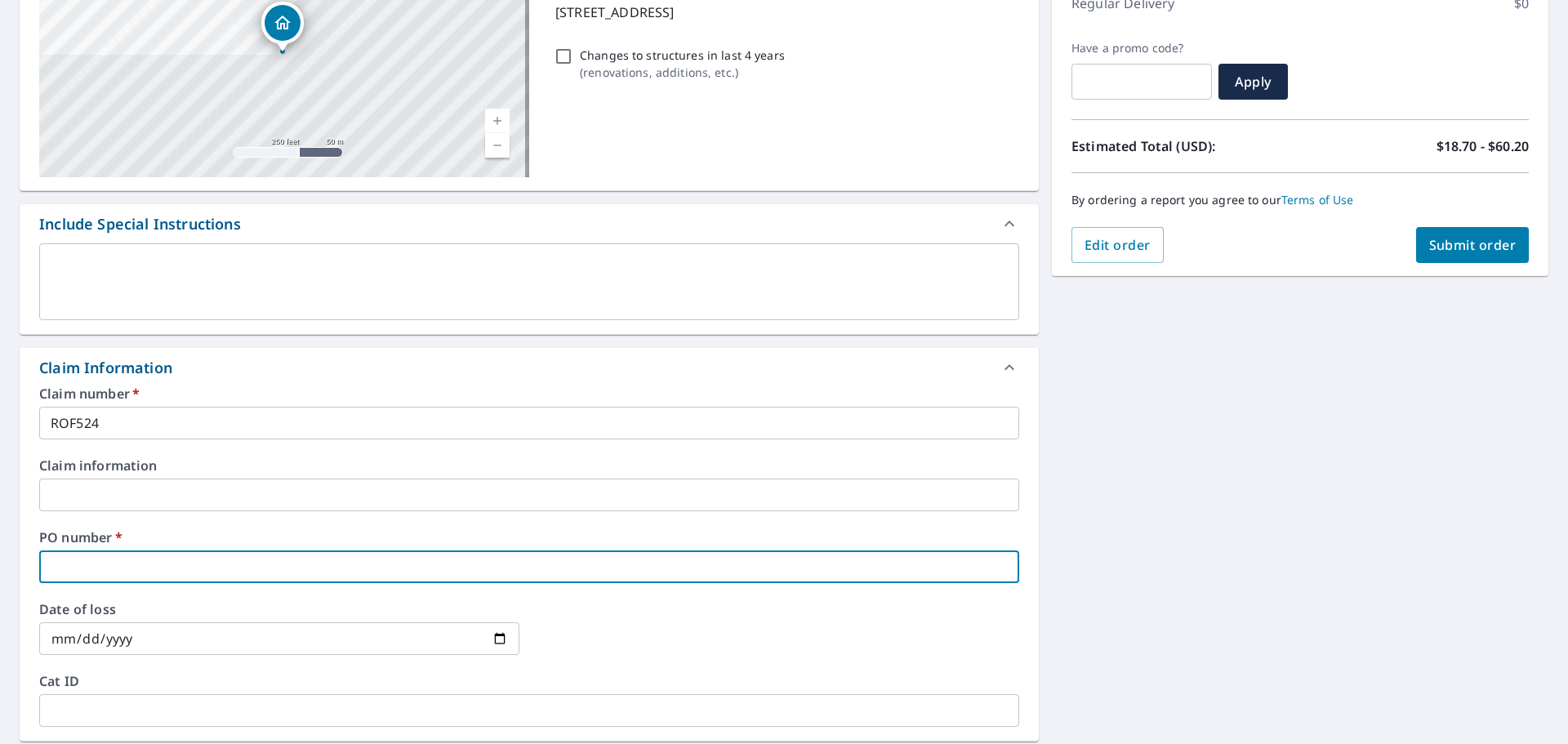
click at [101, 568] on input "text" at bounding box center [529, 566] width 980 height 32
type input "4"
checkbox input "true"
type input "4"
checkbox input "true"
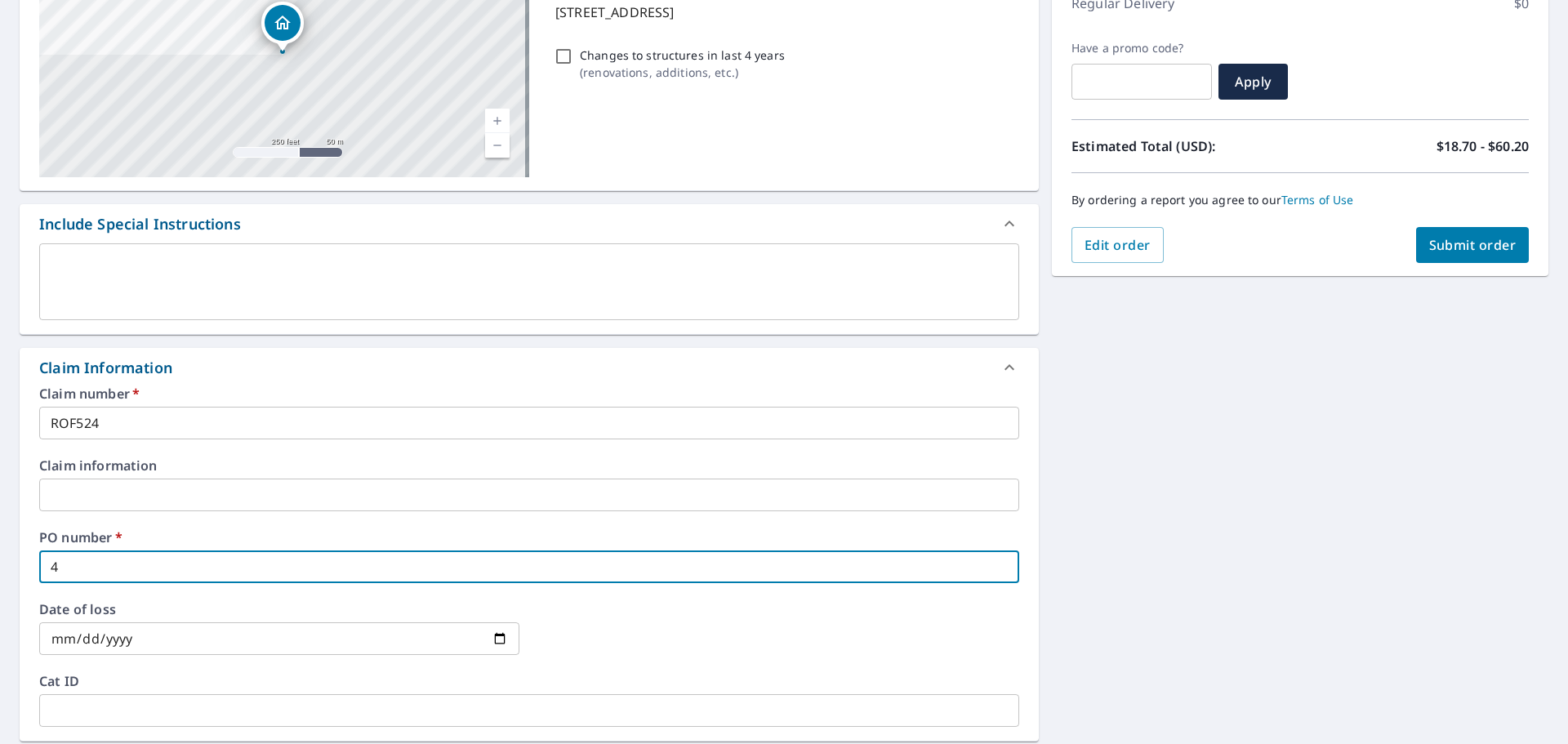
type input "4 S"
checkbox input "true"
type input "4 Sa"
checkbox input "true"
type input "4 Sax"
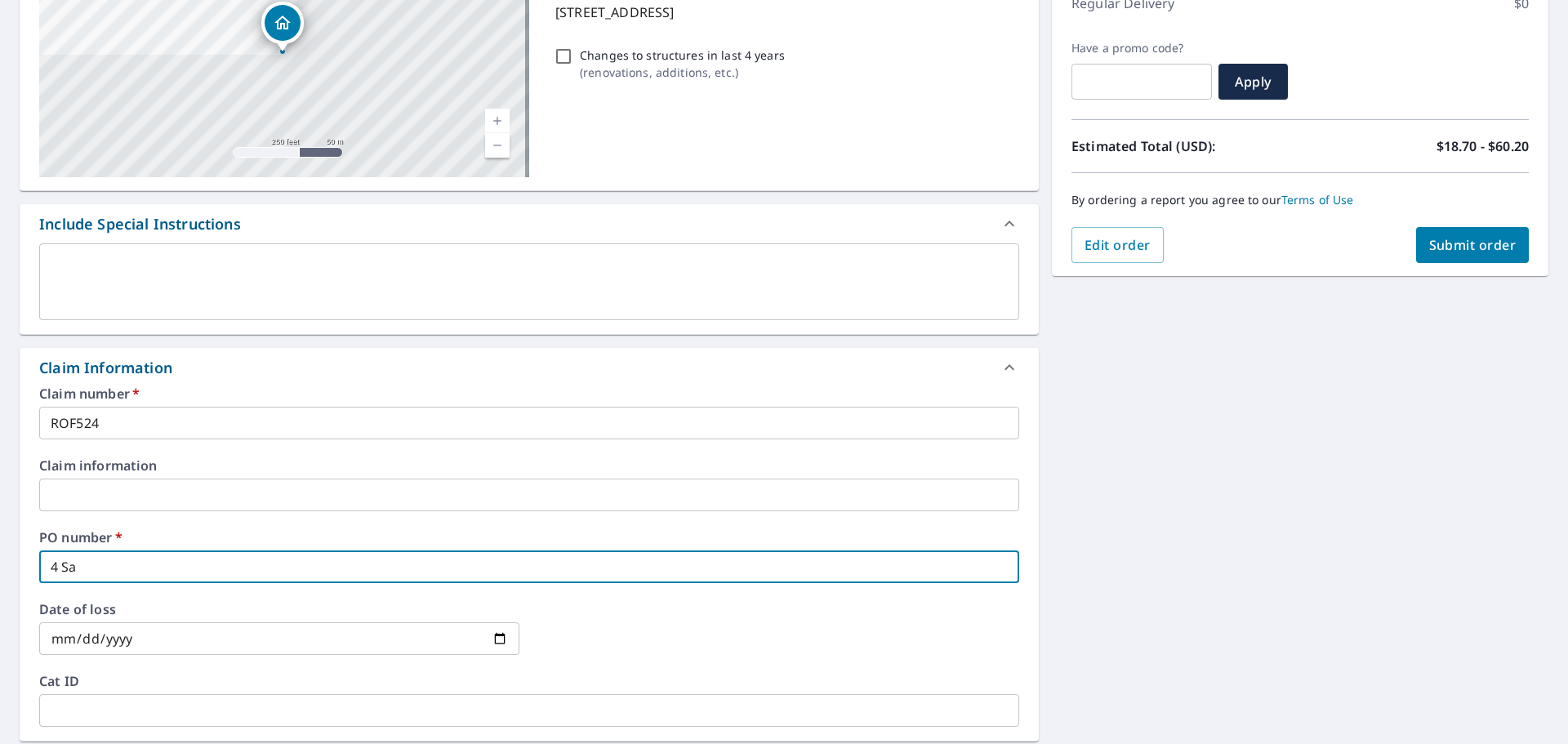
checkbox input "true"
type input "4 Saxo"
checkbox input "true"
type input "4 Saxon"
checkbox input "true"
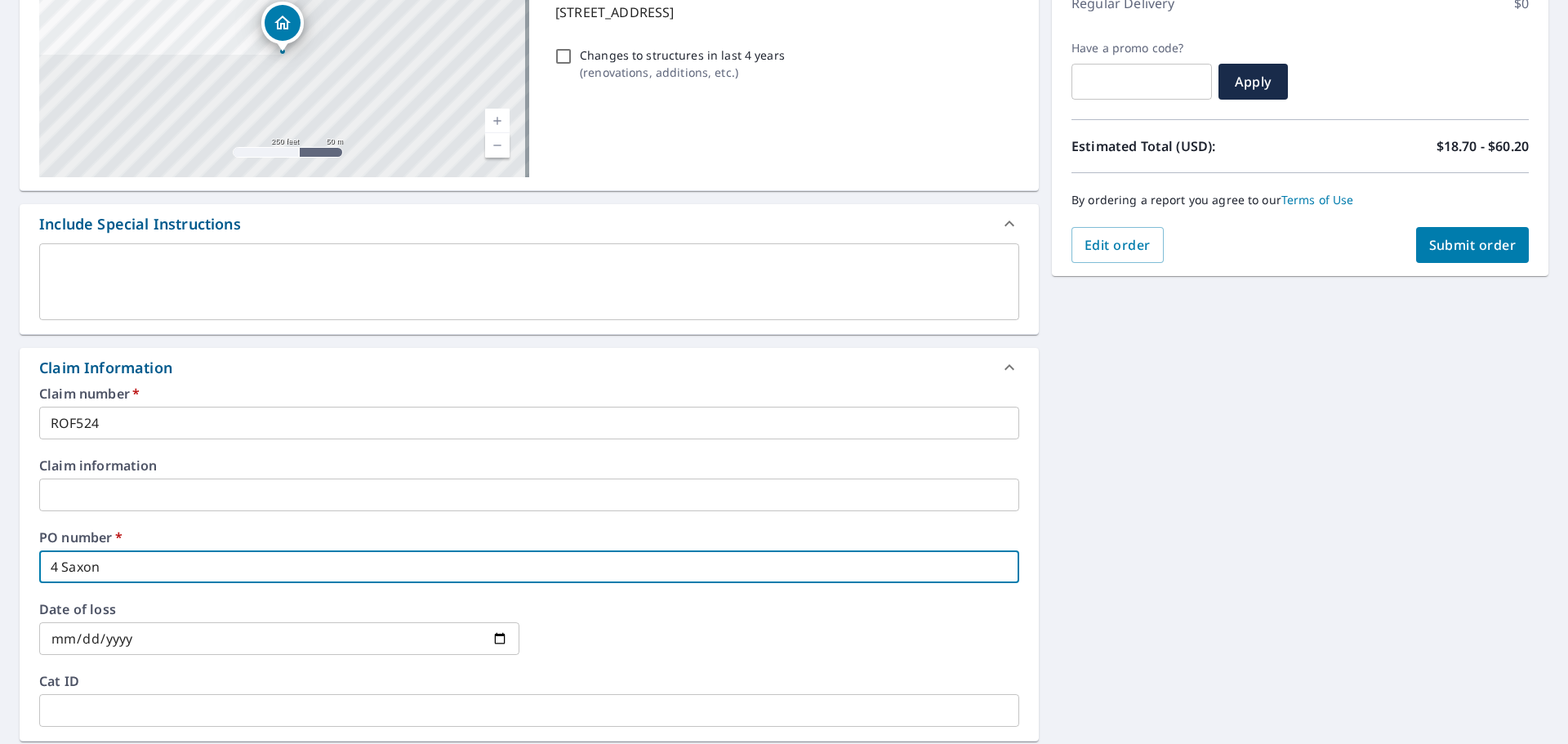
type input "4 Saxon"
checkbox input "true"
type input "4 Saxon C"
checkbox input "true"
type input "4 Saxon Ct"
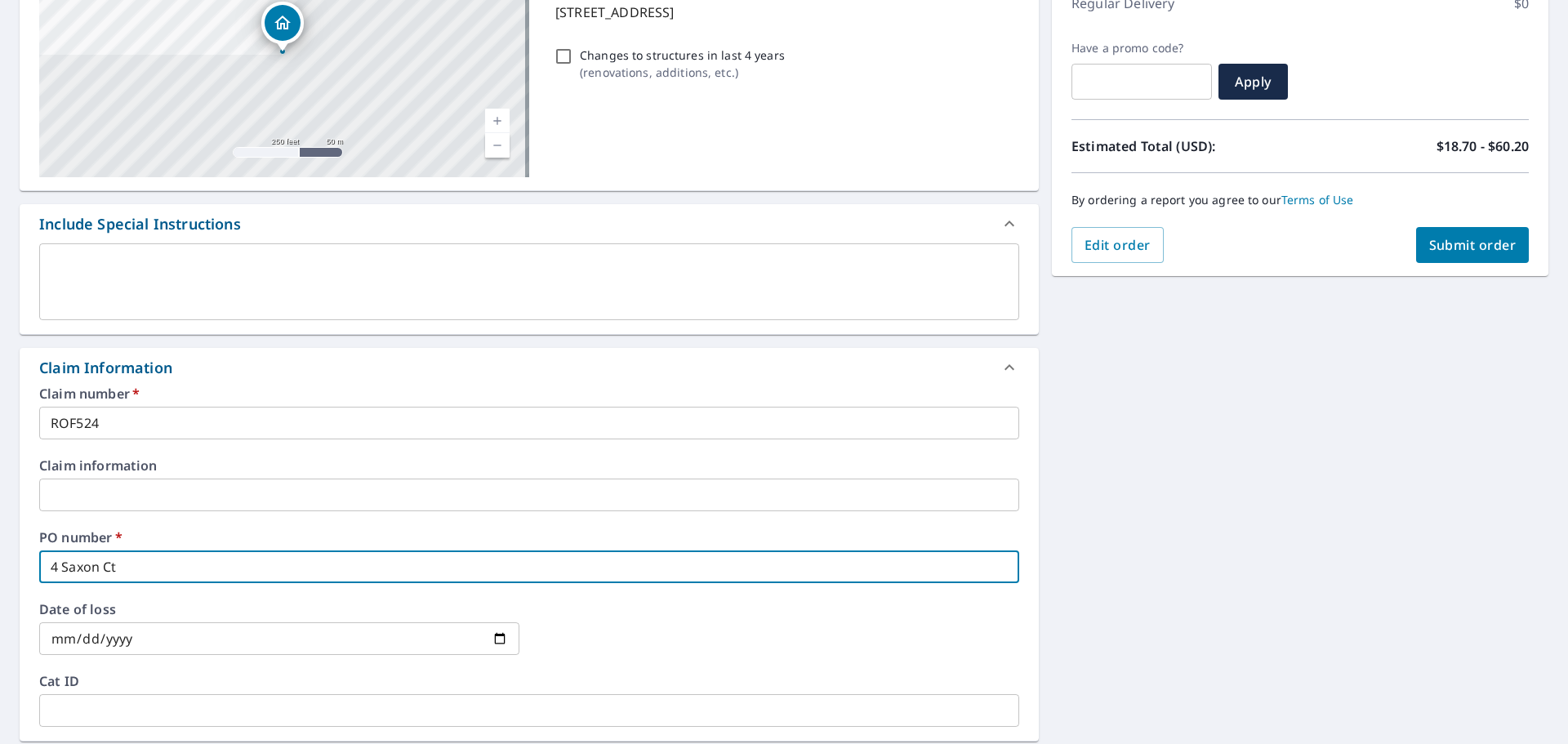
checkbox input "true"
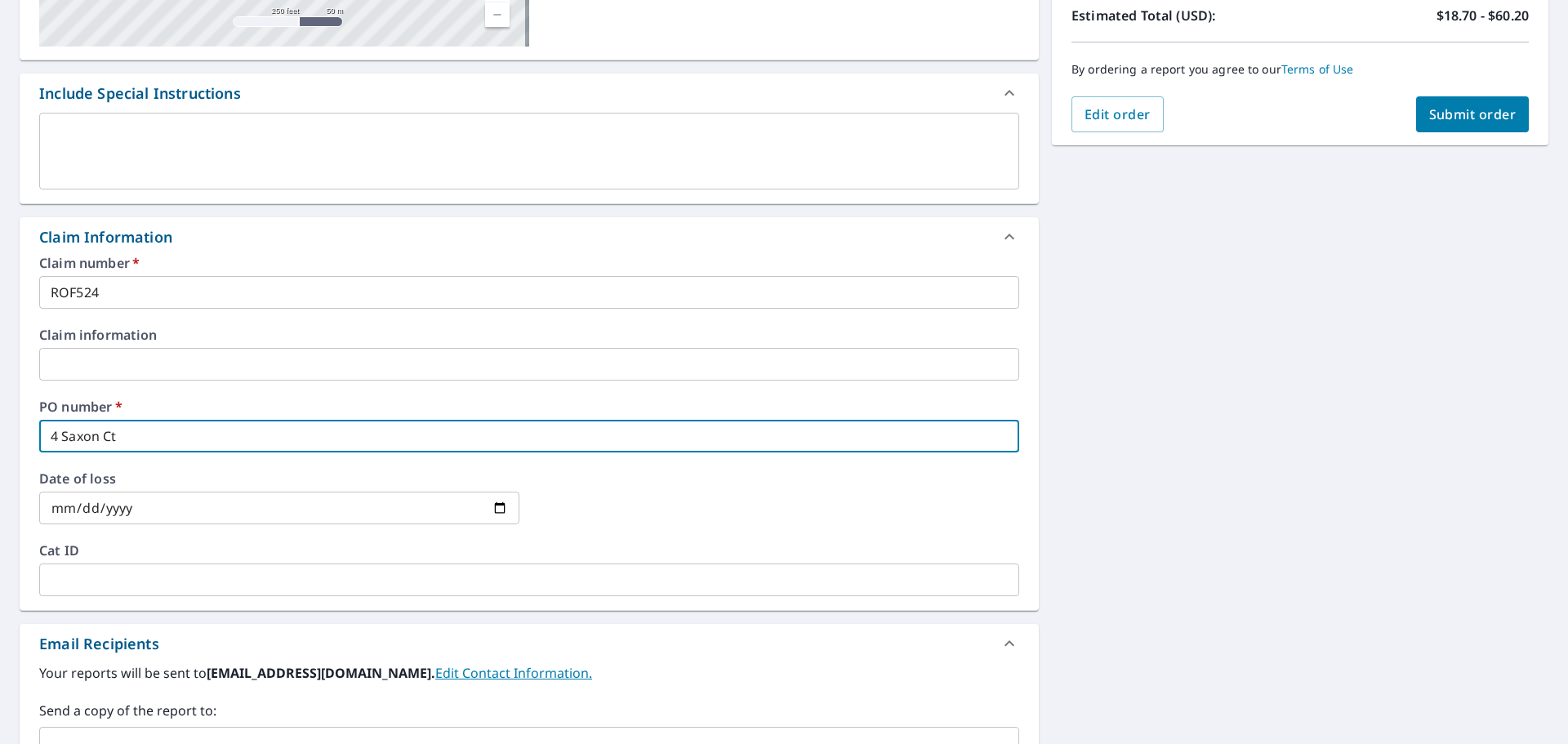
scroll to position [490, 0]
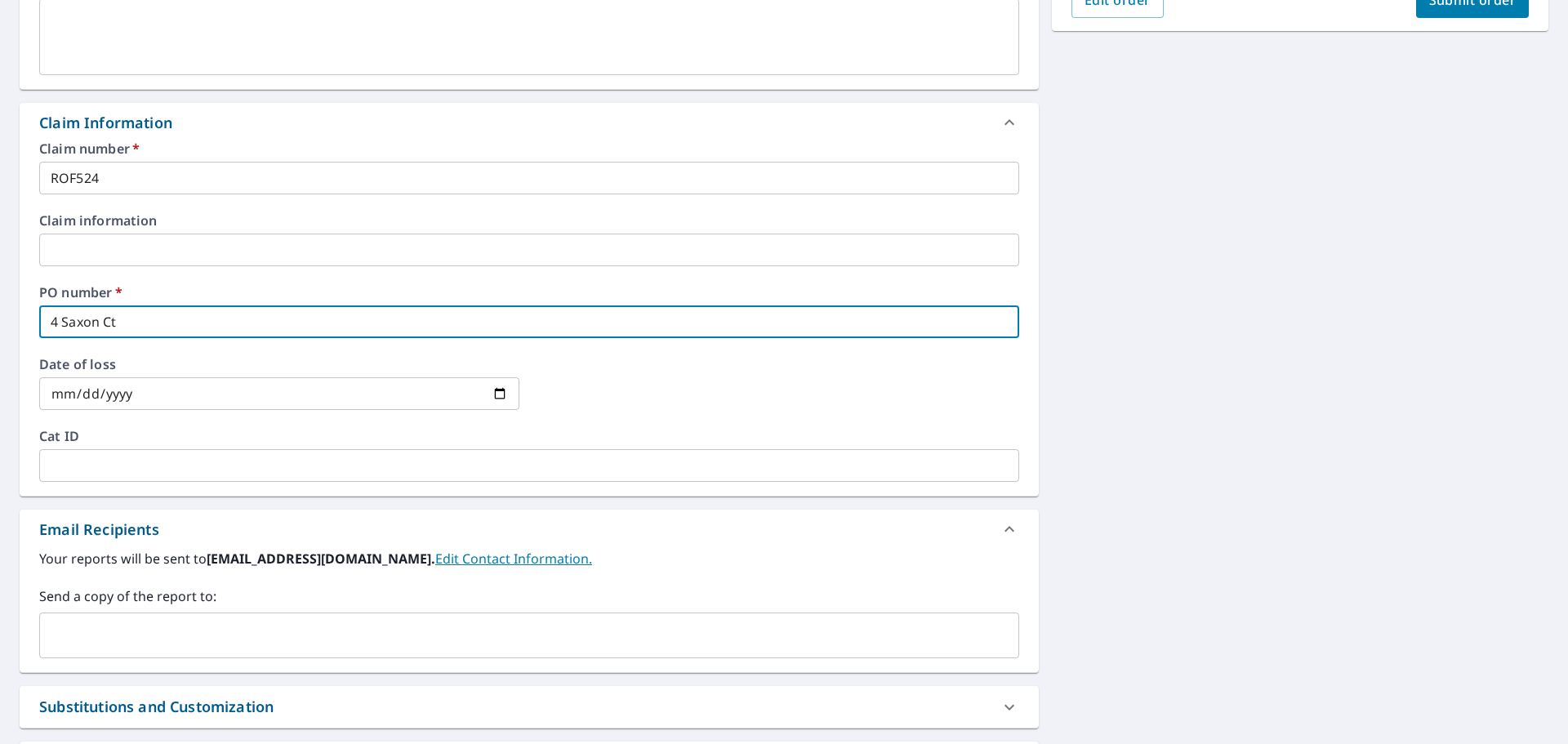
type input "4 Saxon Ct"
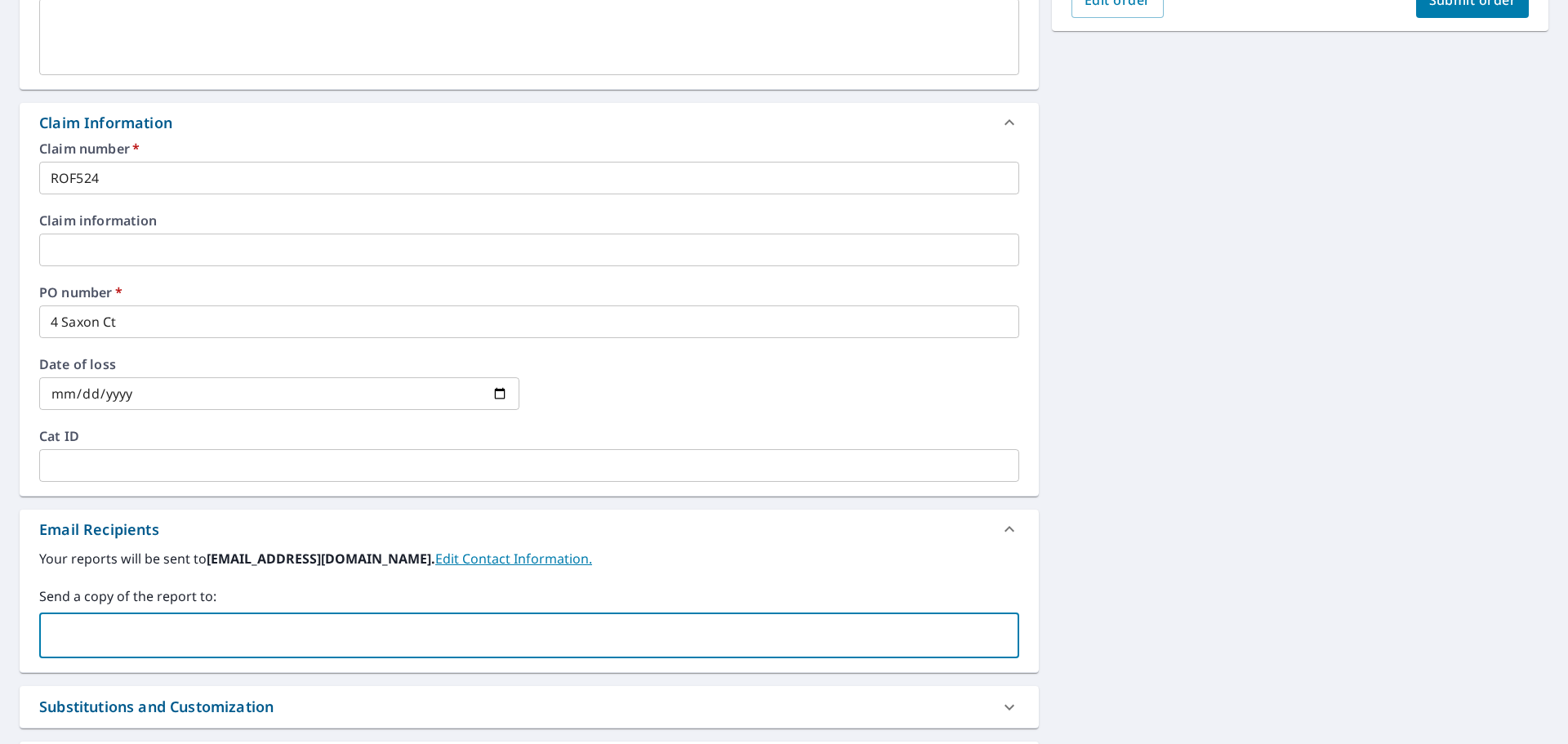
click at [140, 622] on input "text" at bounding box center [517, 635] width 941 height 31
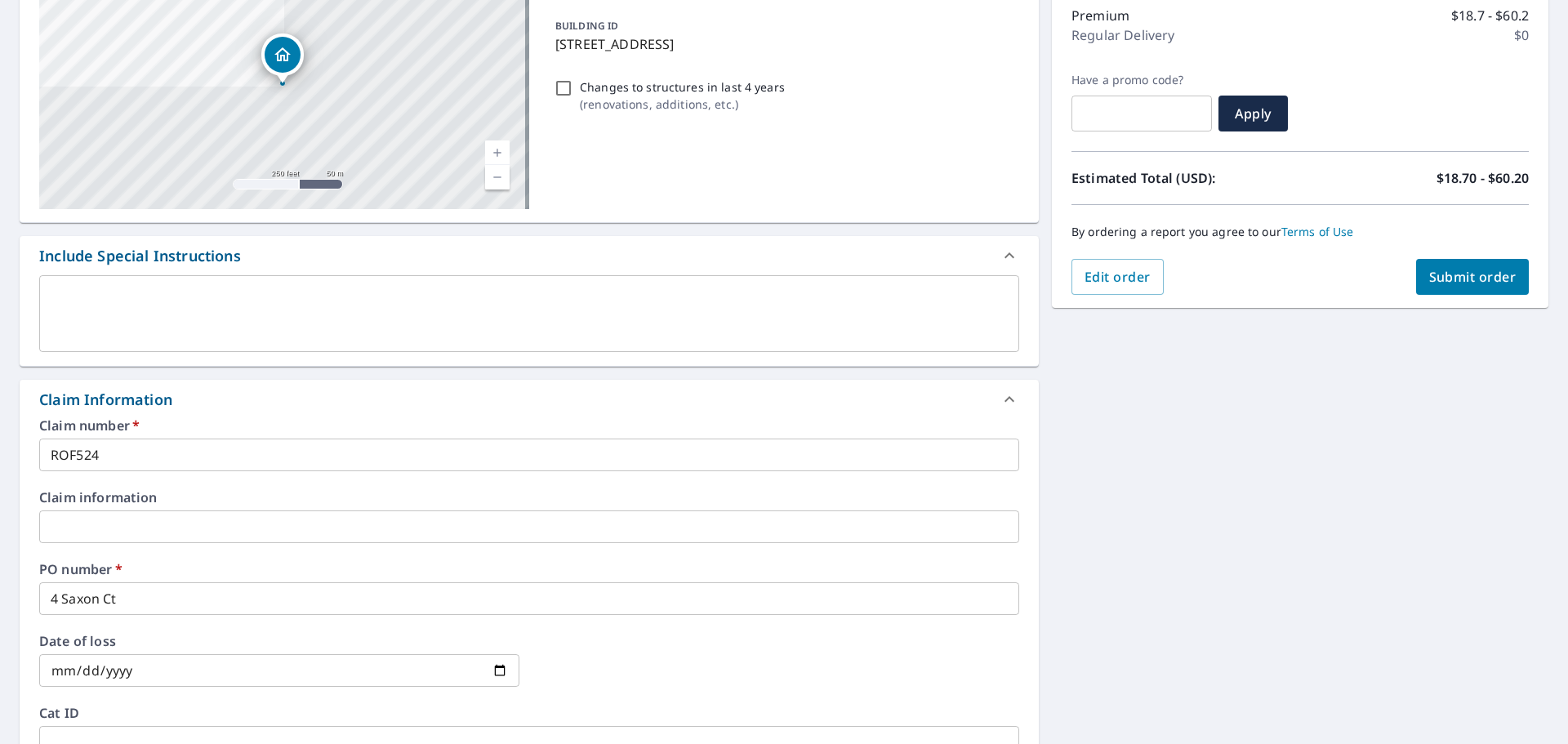
scroll to position [163, 0]
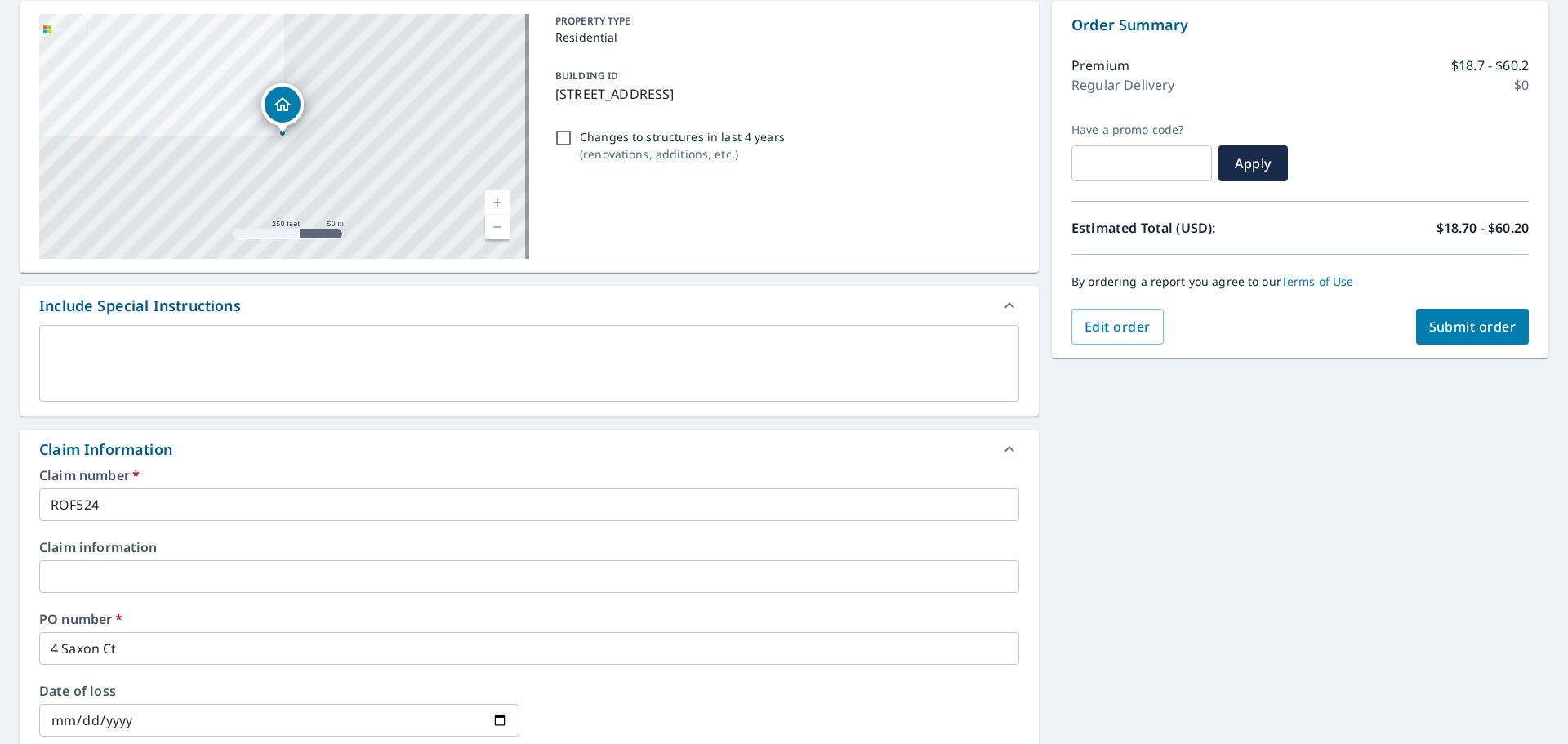
type input "[EMAIL_ADDRESS][DOMAIN_NAME]"
click at [1429, 323] on span "Submit order" at bounding box center [1472, 327] width 87 height 18
checkbox input "true"
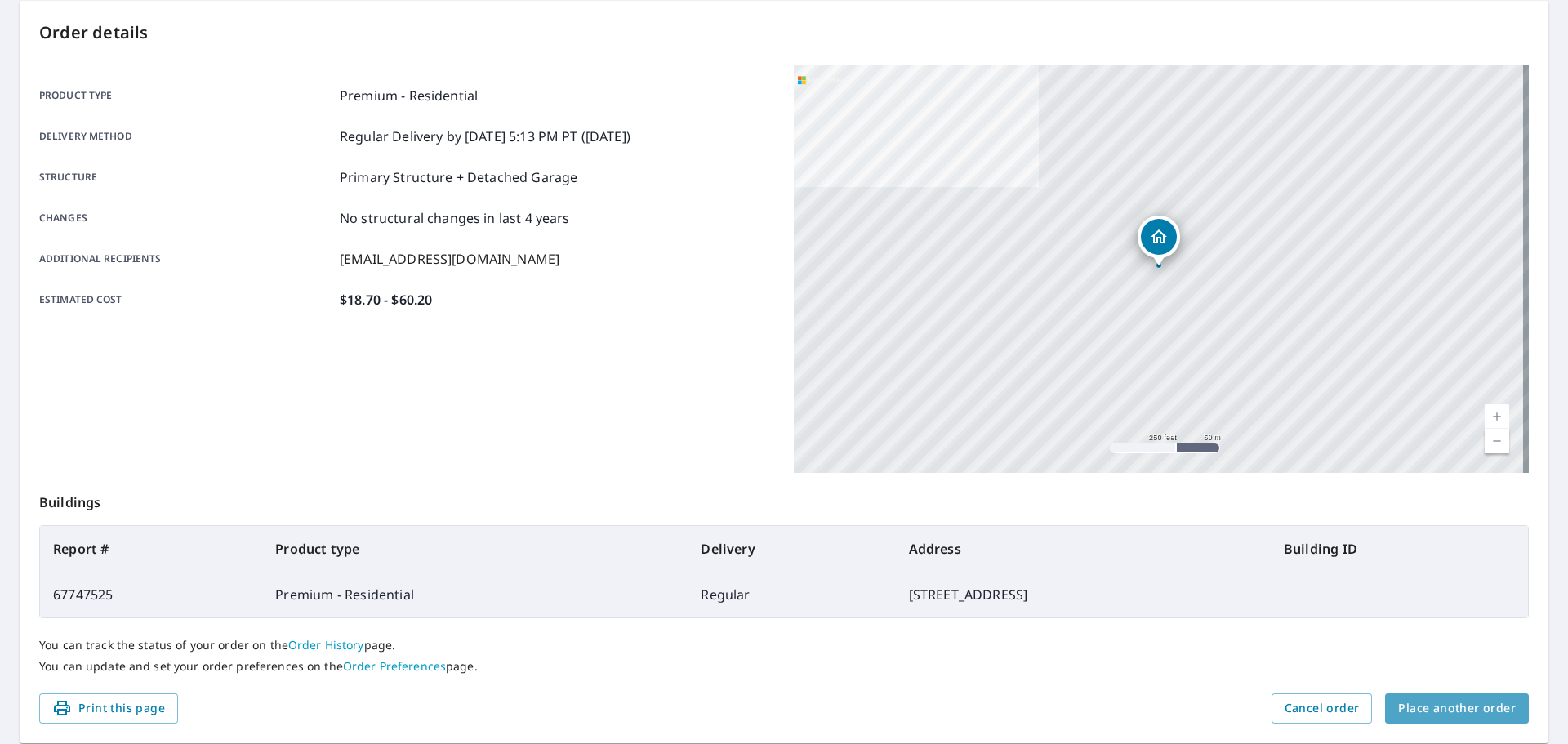
click at [1455, 705] on span "Place another order" at bounding box center [1456, 708] width 117 height 21
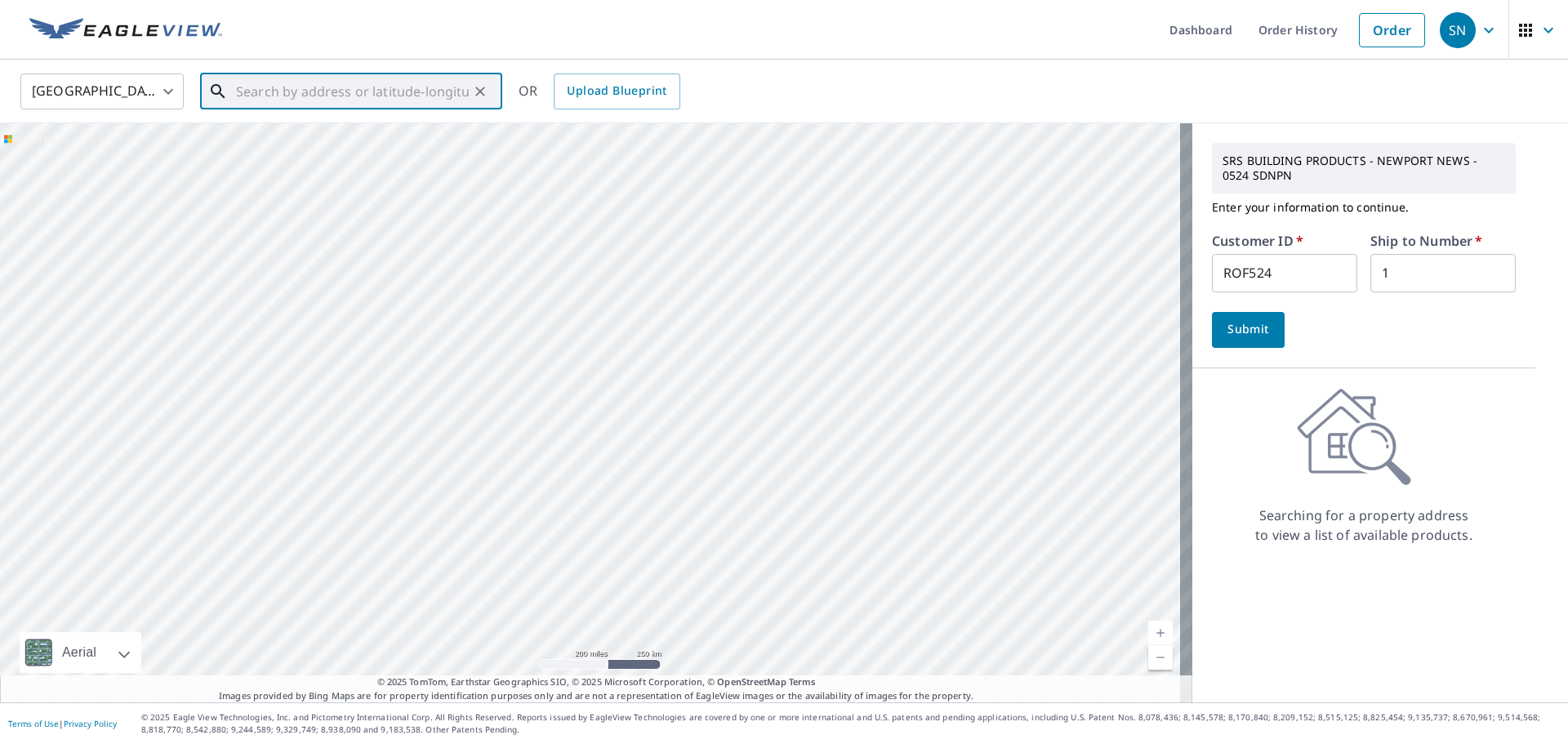
click at [254, 92] on input "text" at bounding box center [352, 91] width 233 height 46
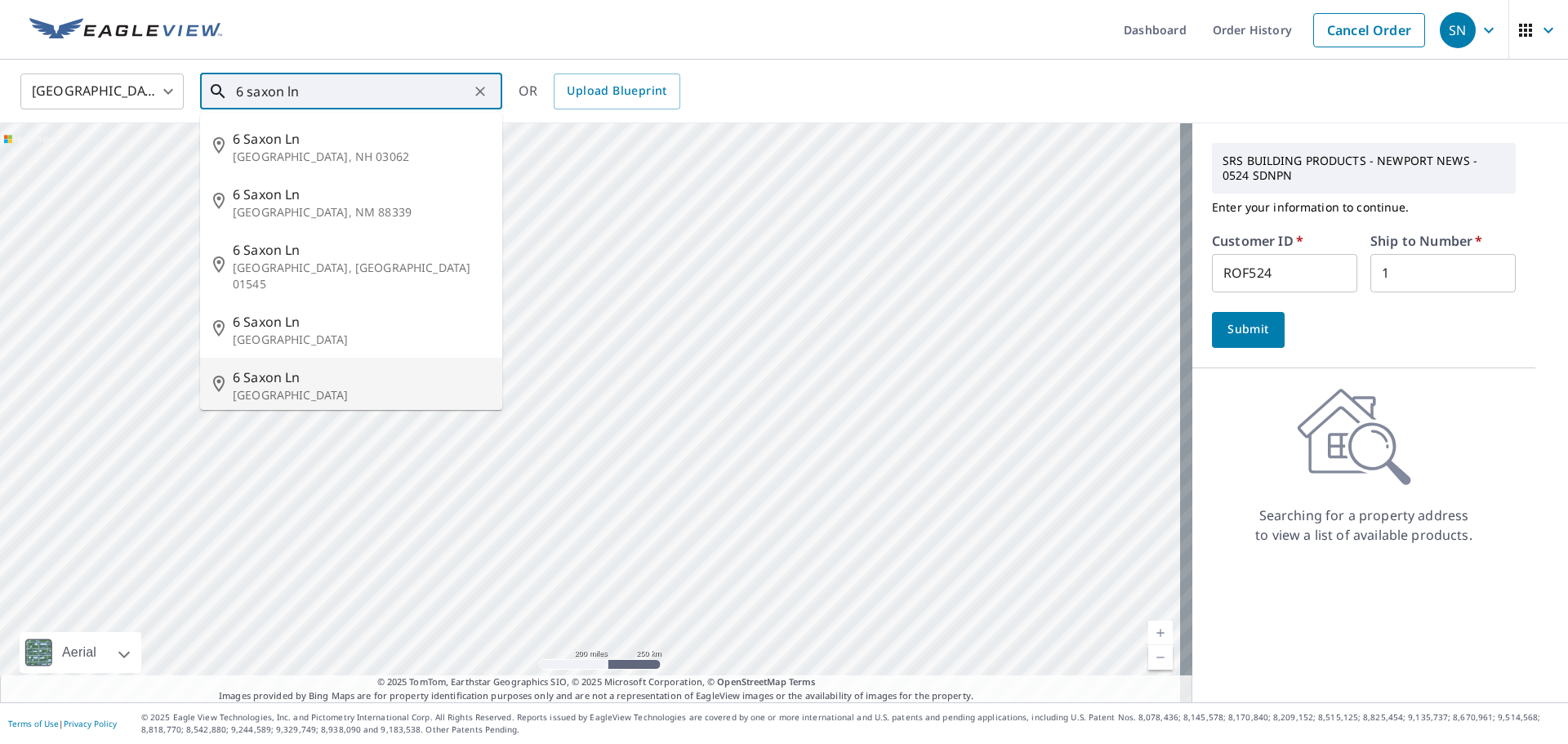
click at [286, 367] on span "6 Saxon Ln" at bounding box center [361, 377] width 256 height 20
type input "[STREET_ADDRESS]"
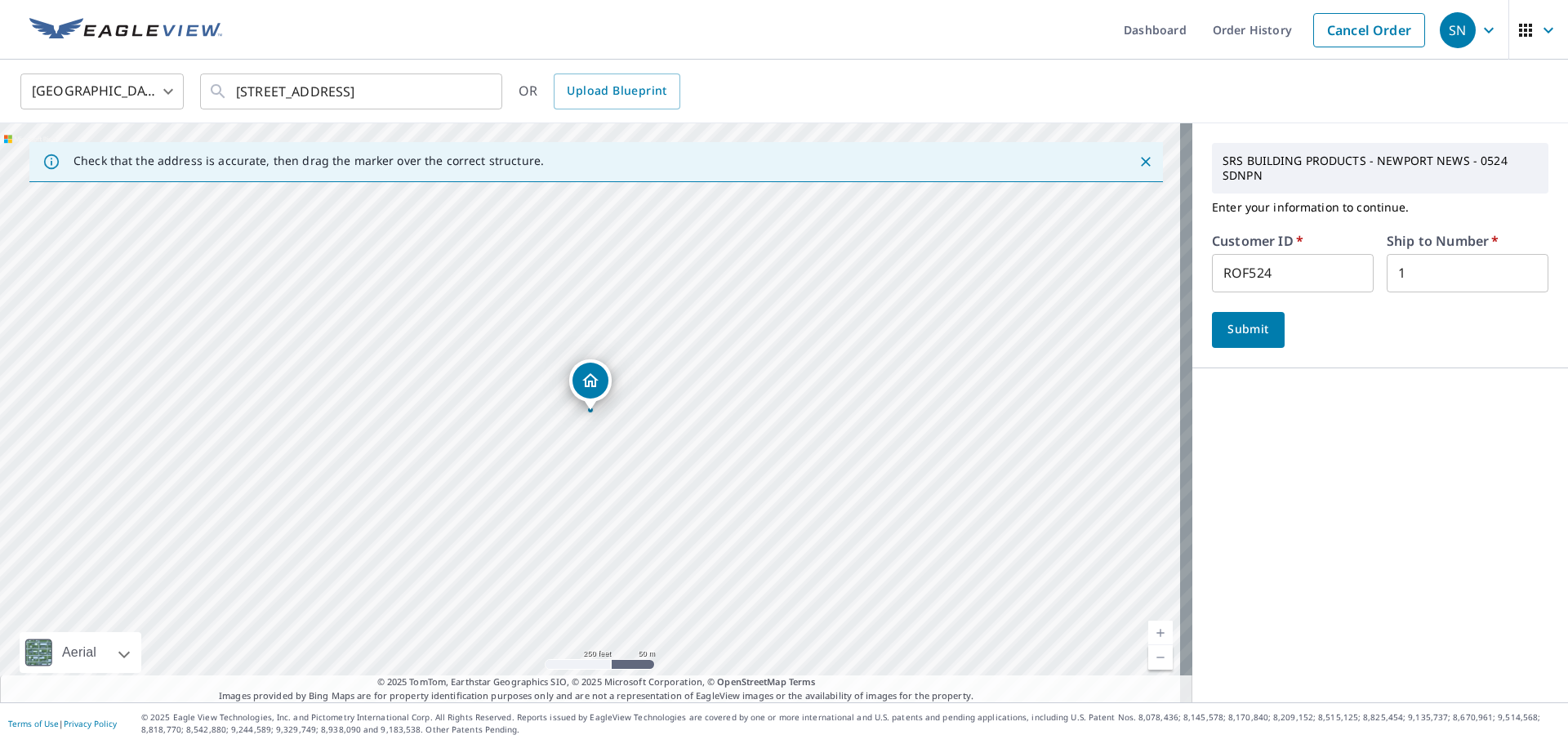
click at [1257, 328] on span "Submit" at bounding box center [1248, 329] width 47 height 21
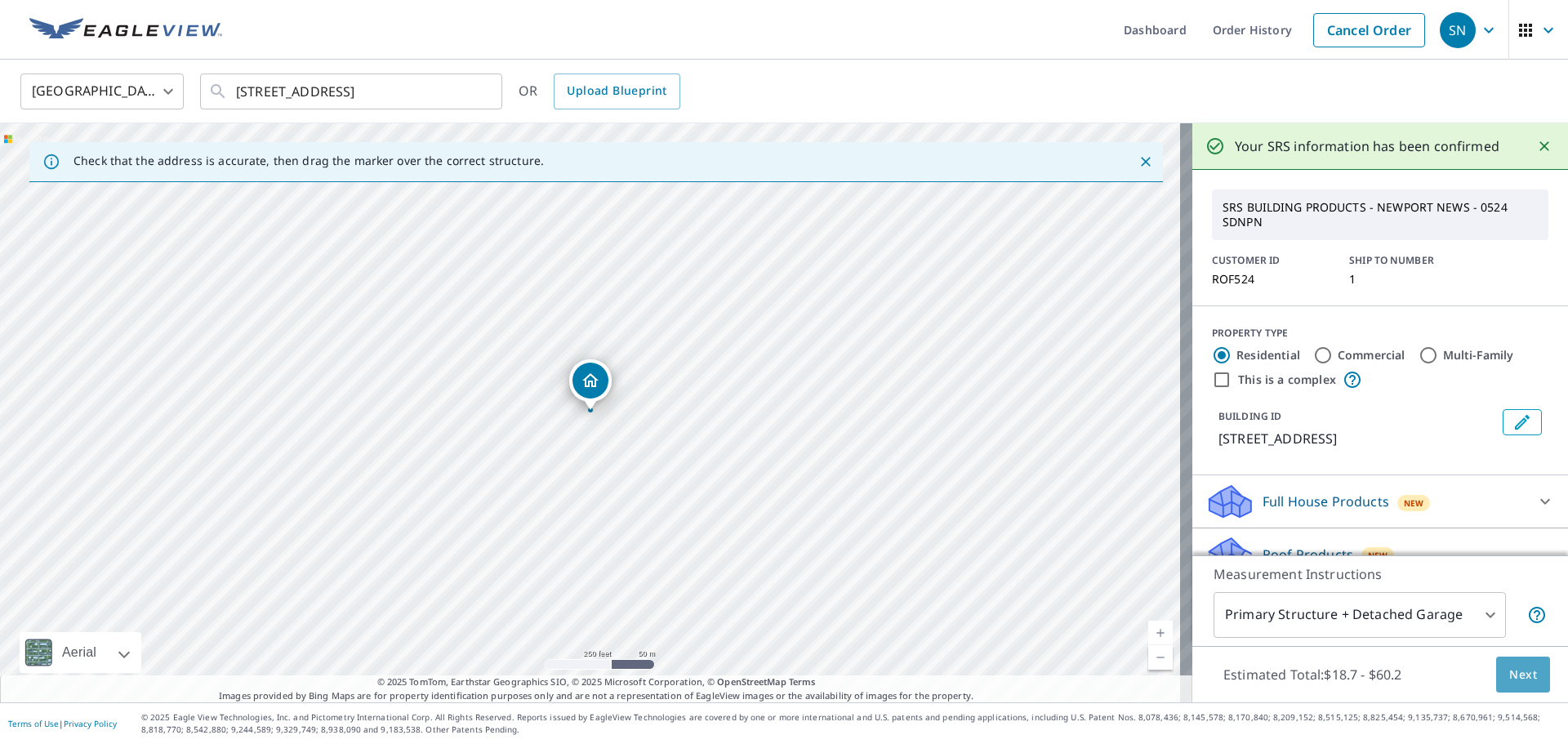
click at [1522, 679] on span "Next" at bounding box center [1523, 674] width 27 height 21
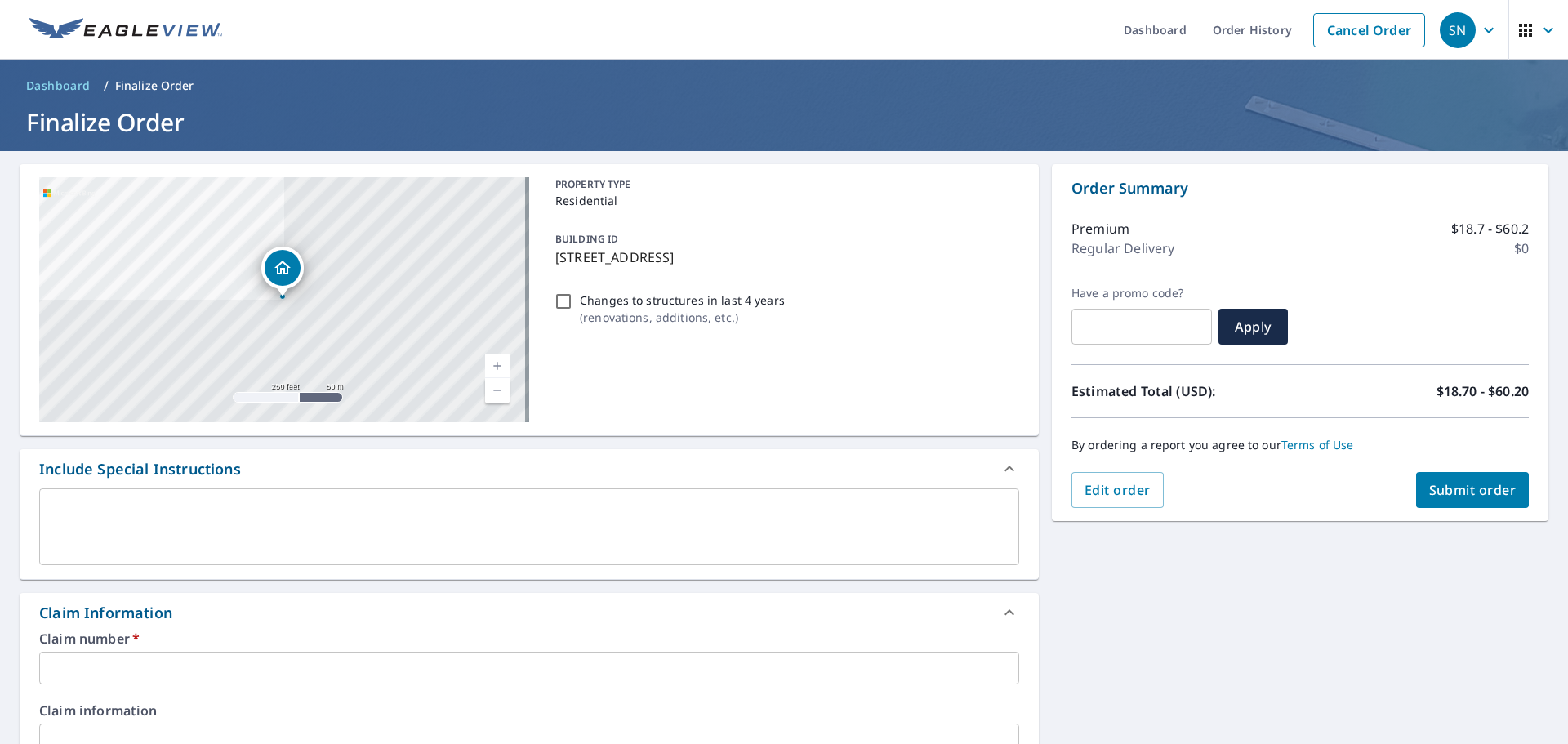
drag, startPoint x: 128, startPoint y: 662, endPoint x: 137, endPoint y: 662, distance: 9.0
click at [128, 662] on input "text" at bounding box center [529, 668] width 980 height 32
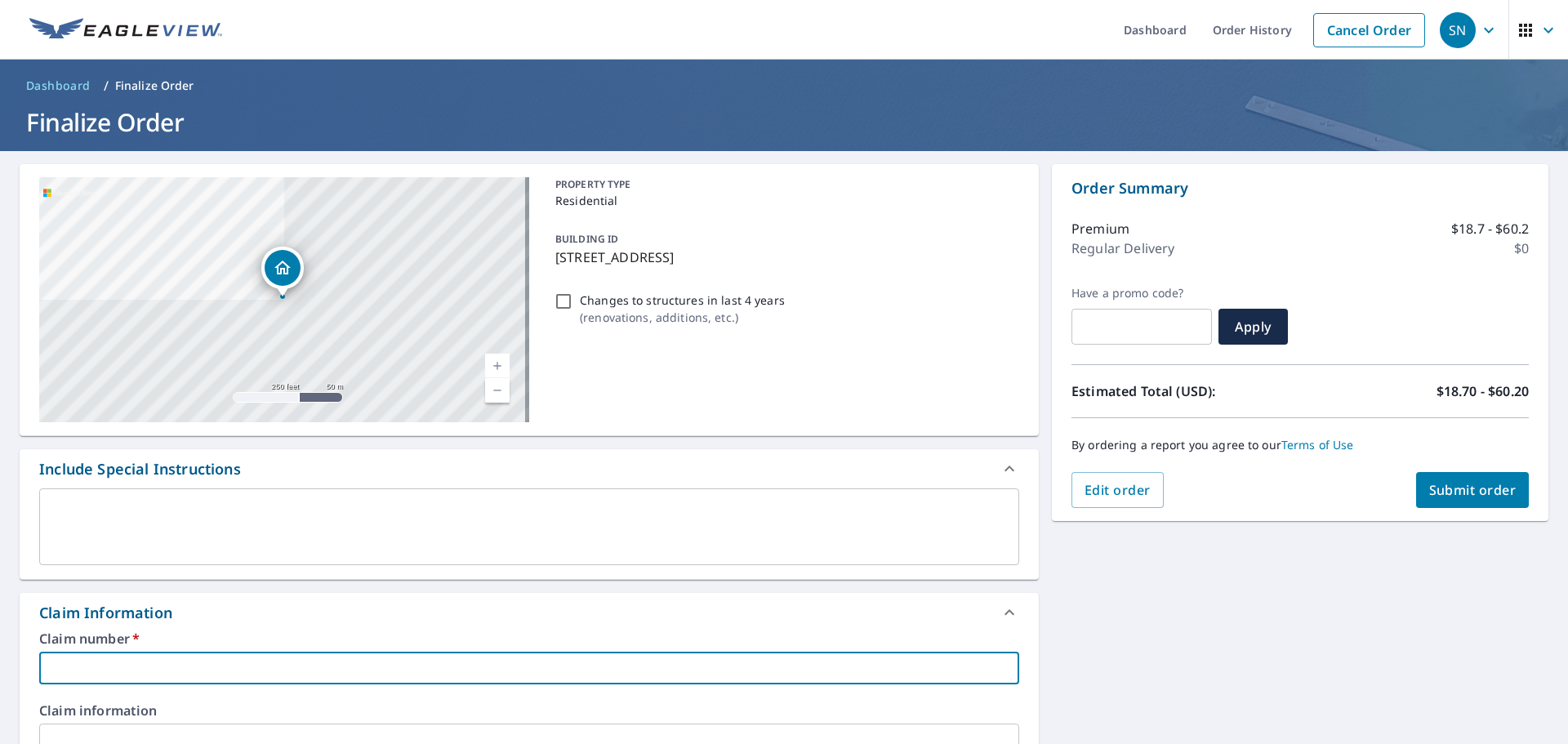
type input "ROF524"
checkbox input "true"
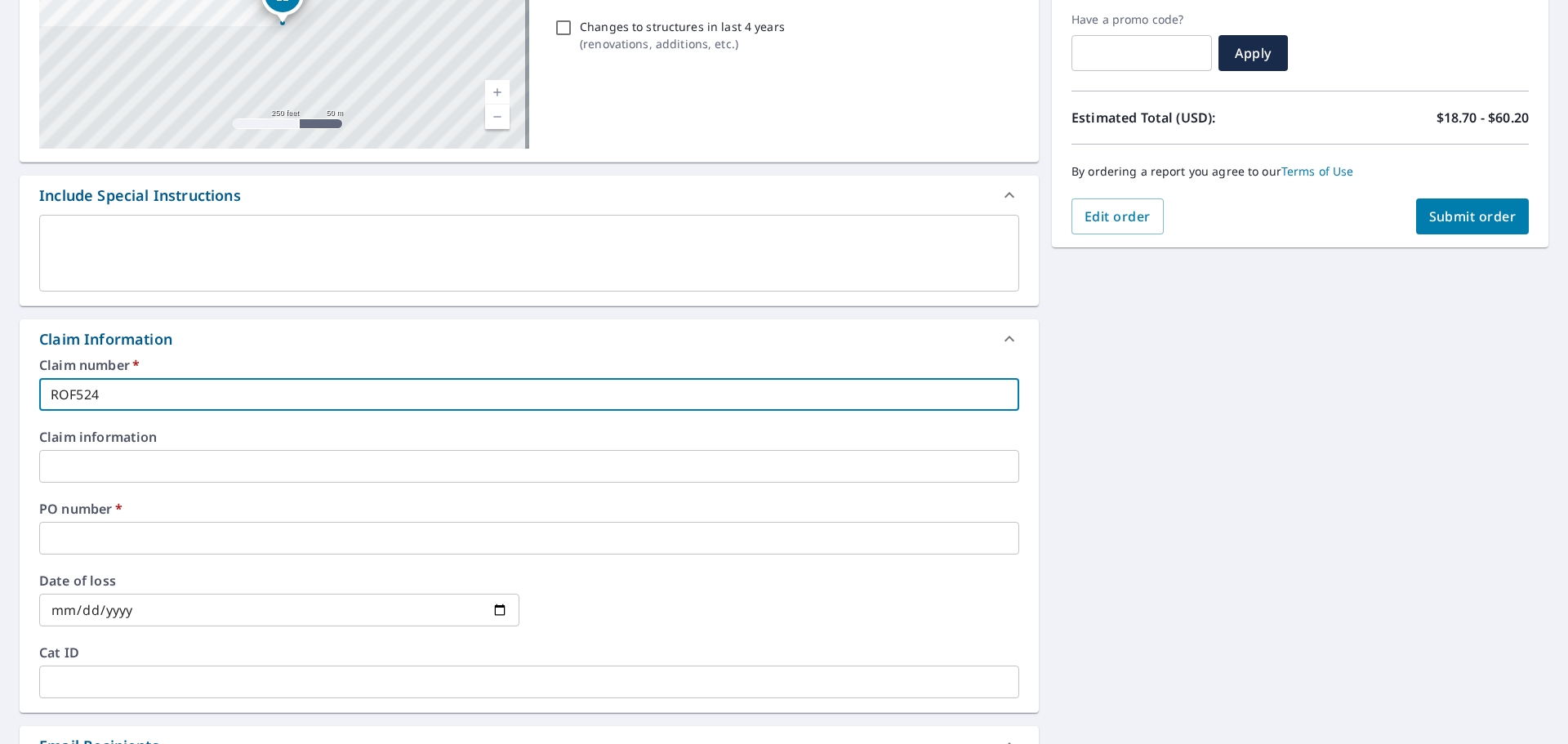
scroll to position [327, 0]
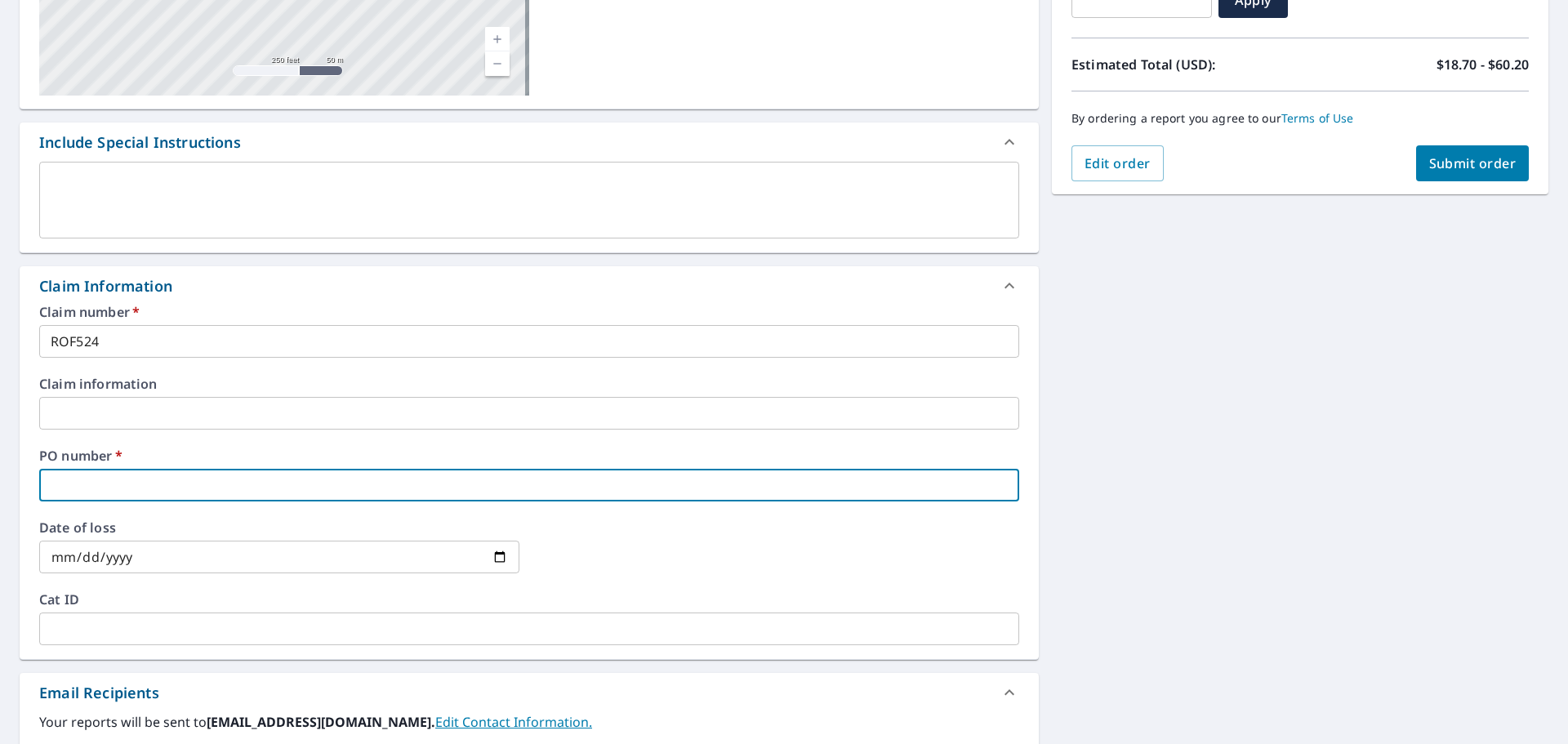
click at [122, 486] on input "text" at bounding box center [529, 485] width 980 height 32
type input "6"
checkbox input "true"
type input "6"
checkbox input "true"
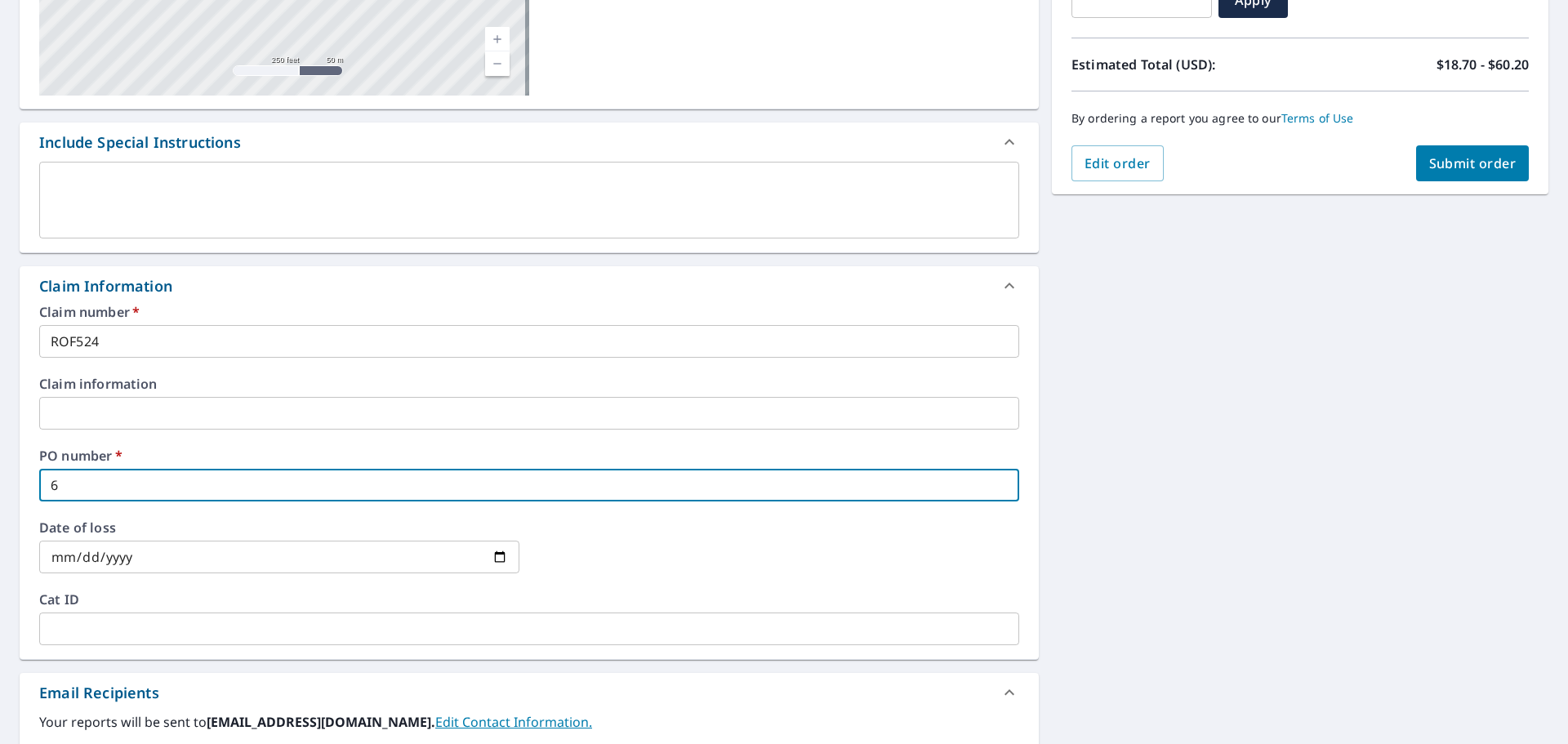
type input "6 S"
checkbox input "true"
type input "6 Sa"
checkbox input "true"
type input "6 Sax"
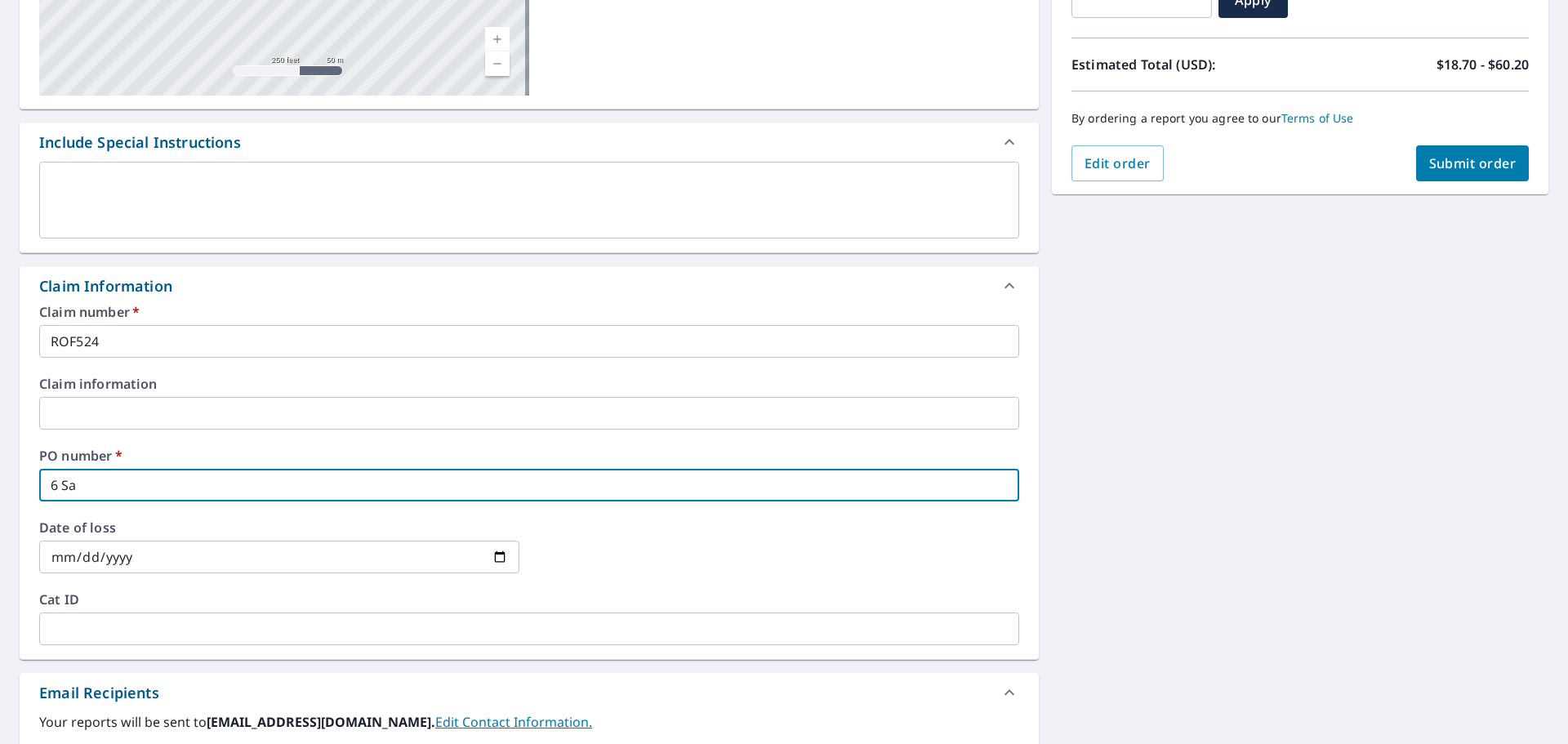
checkbox input "true"
type input "6 Saxo"
checkbox input "true"
type input "6 Saxon"
checkbox input "true"
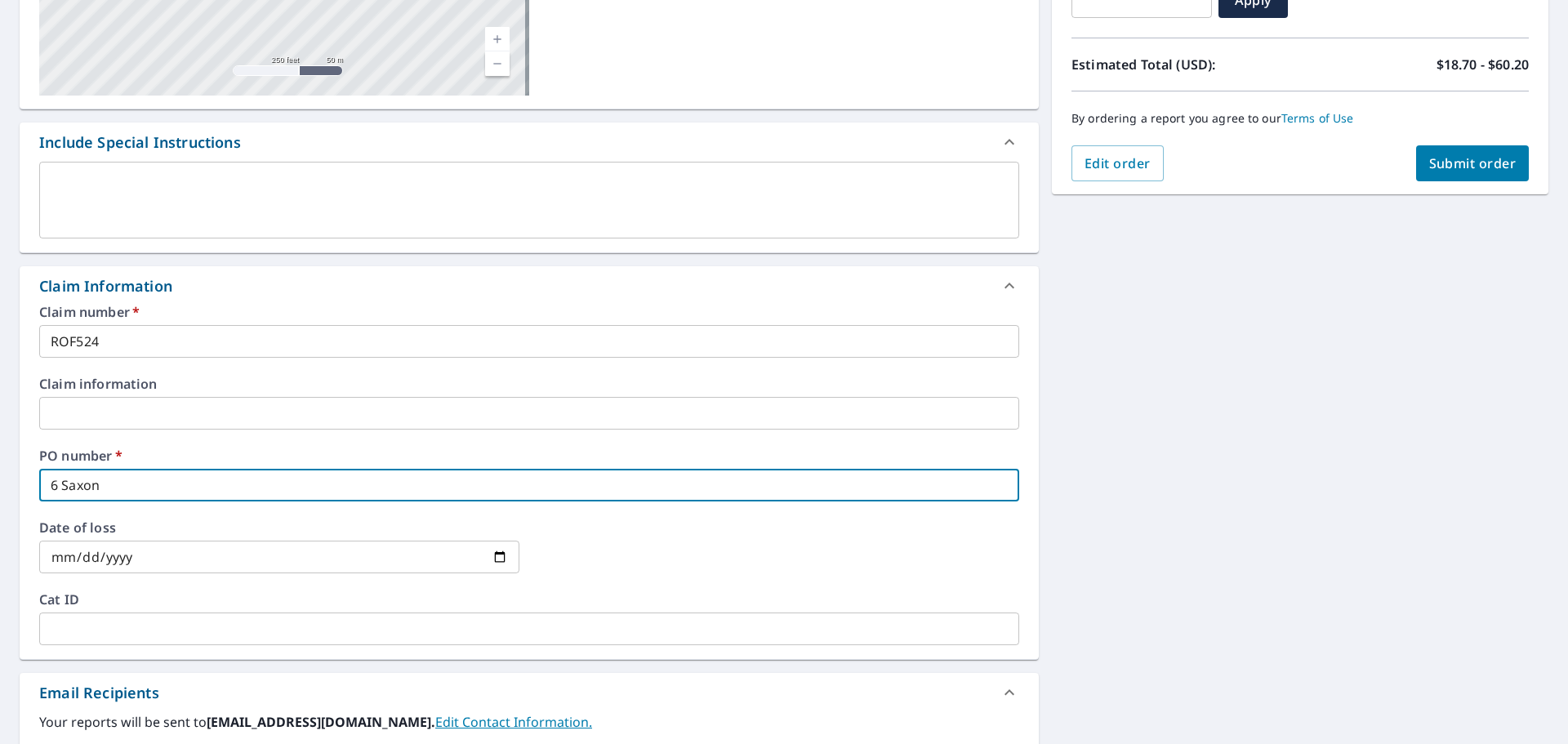
type input "6 Saxon"
checkbox input "true"
type input "6 Saxon L"
checkbox input "true"
type input "6 Saxon Ln"
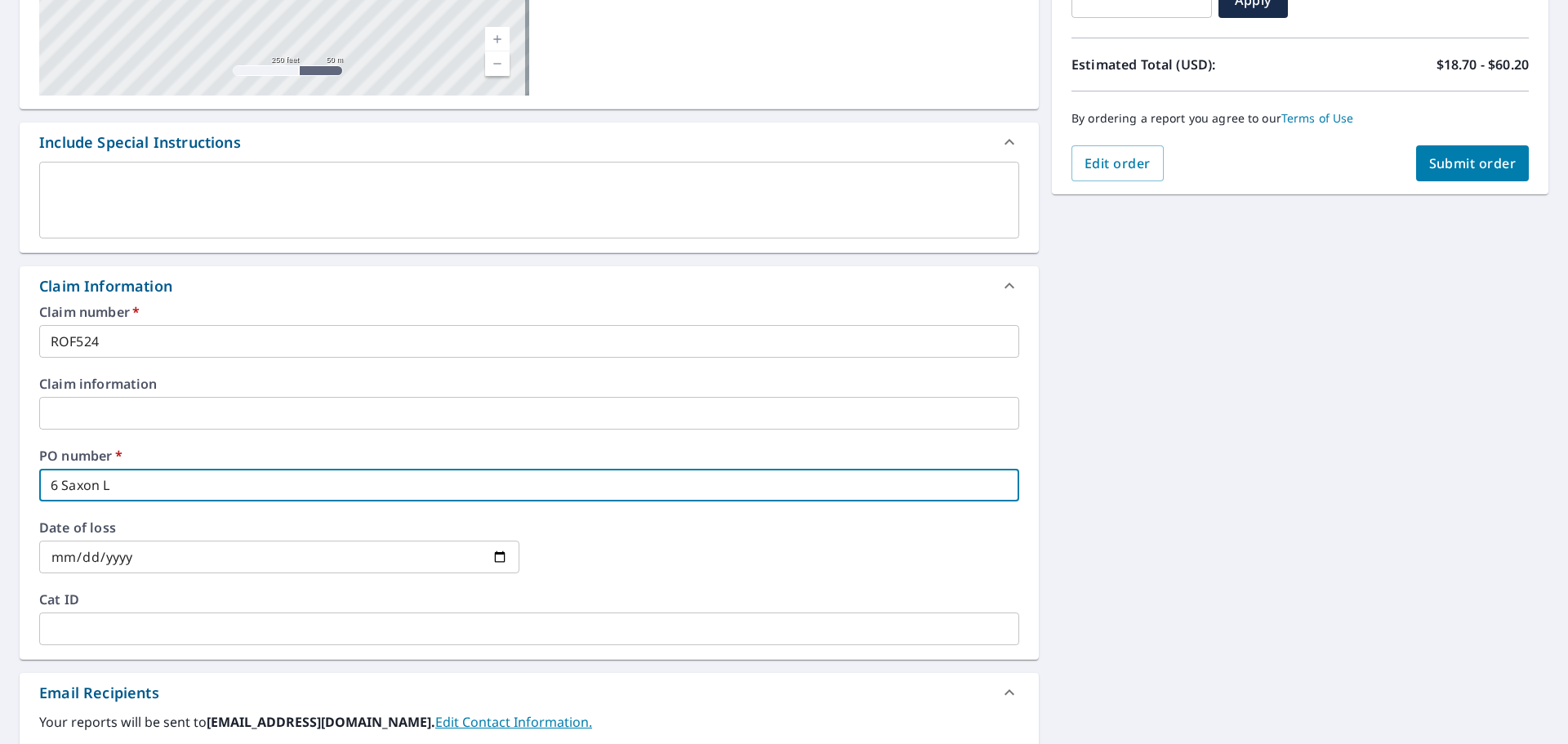
checkbox input "true"
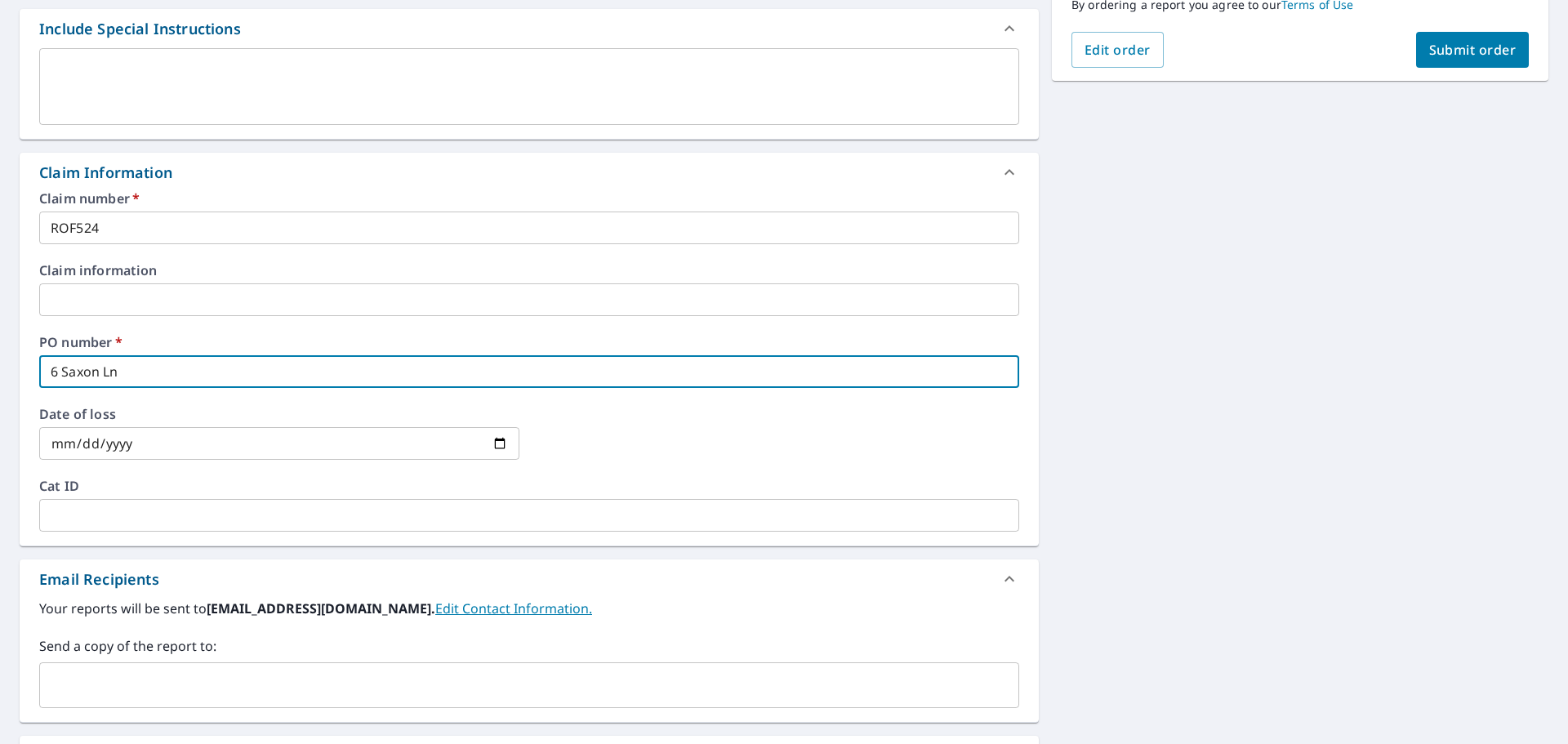
scroll to position [647, 0]
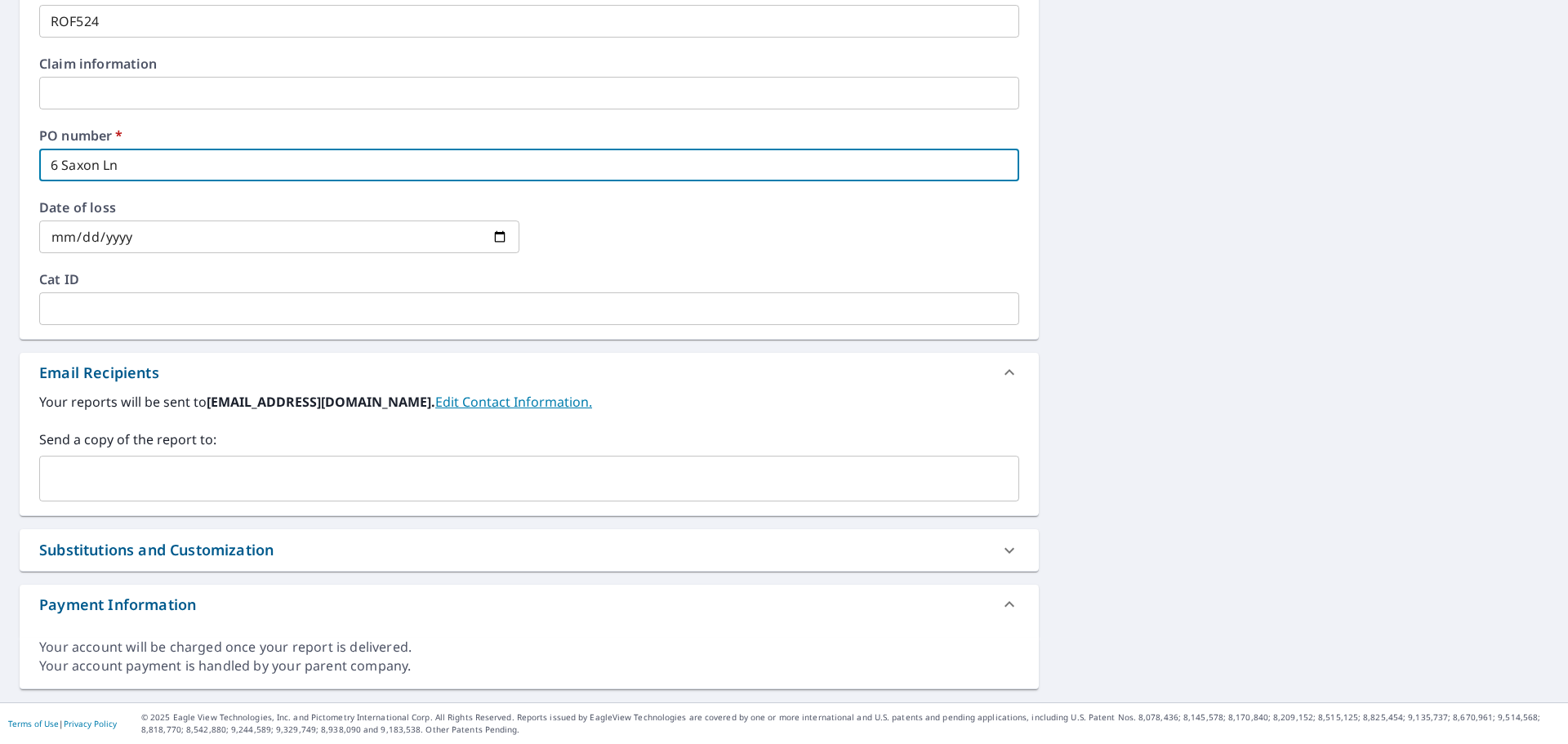
type input "6 Saxon Ln"
click at [144, 481] on input "text" at bounding box center [517, 479] width 941 height 31
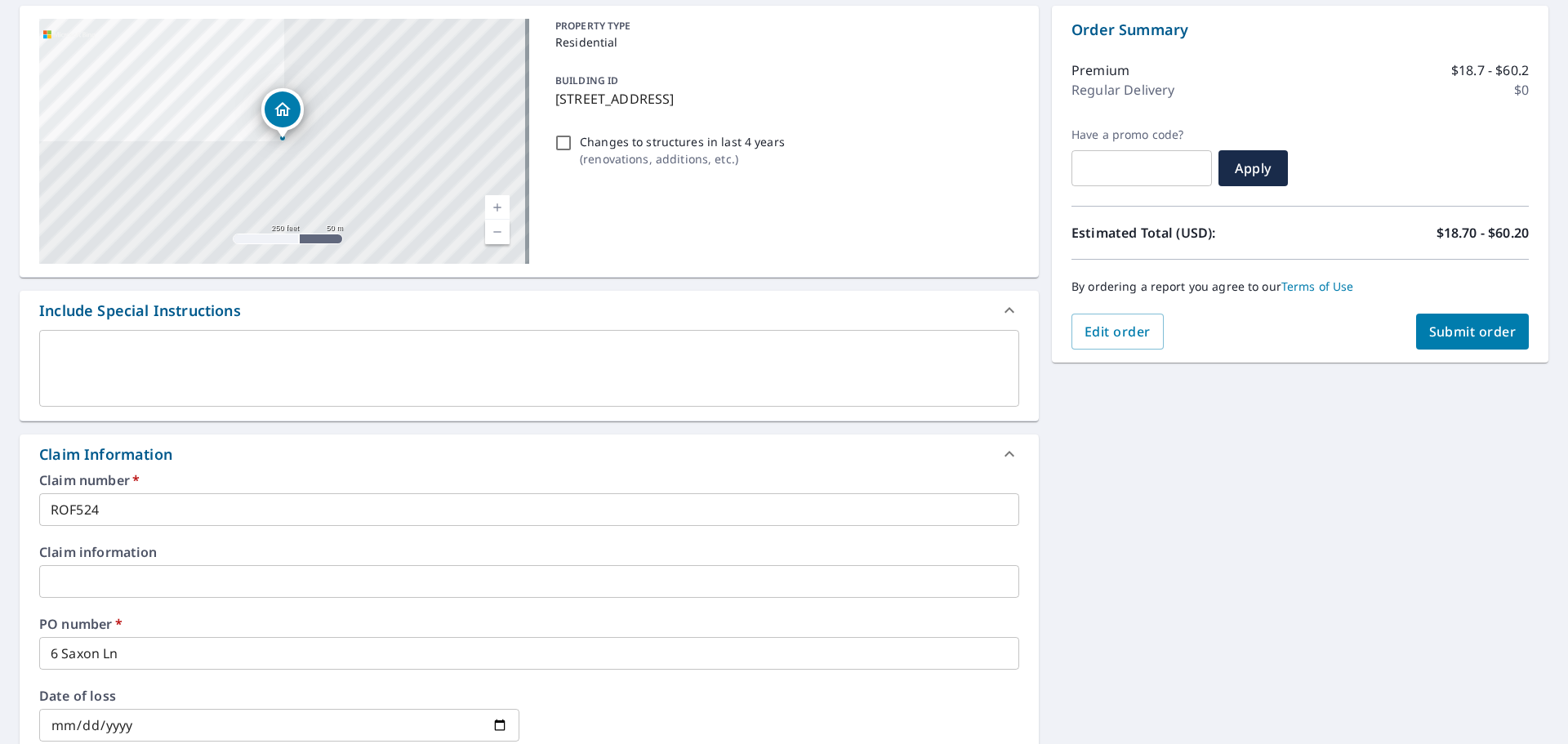
scroll to position [157, 0]
type input "[EMAIL_ADDRESS][DOMAIN_NAME]"
click at [1447, 327] on span "Submit order" at bounding box center [1472, 333] width 87 height 18
checkbox input "true"
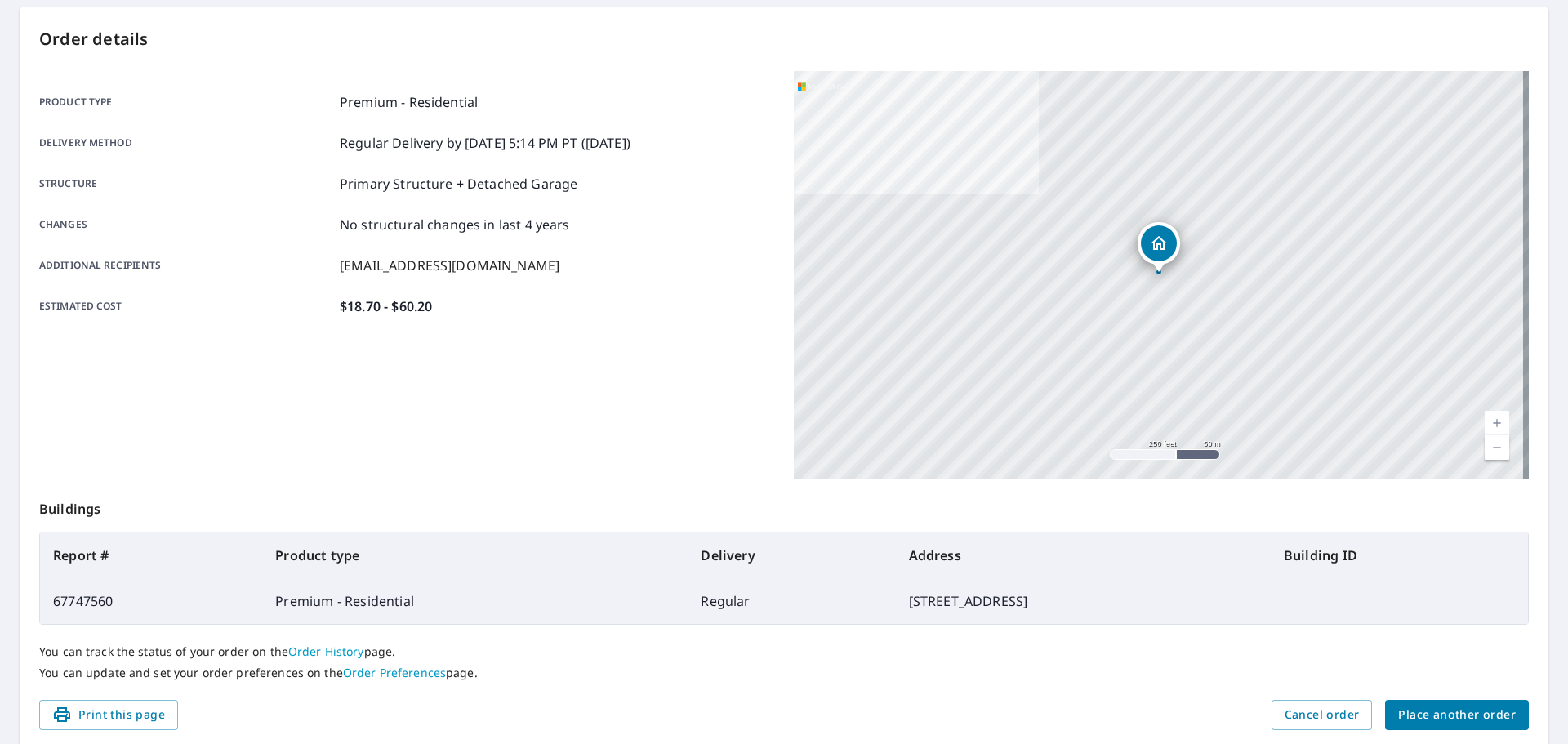
click at [1458, 714] on span "Place another order" at bounding box center [1456, 715] width 117 height 21
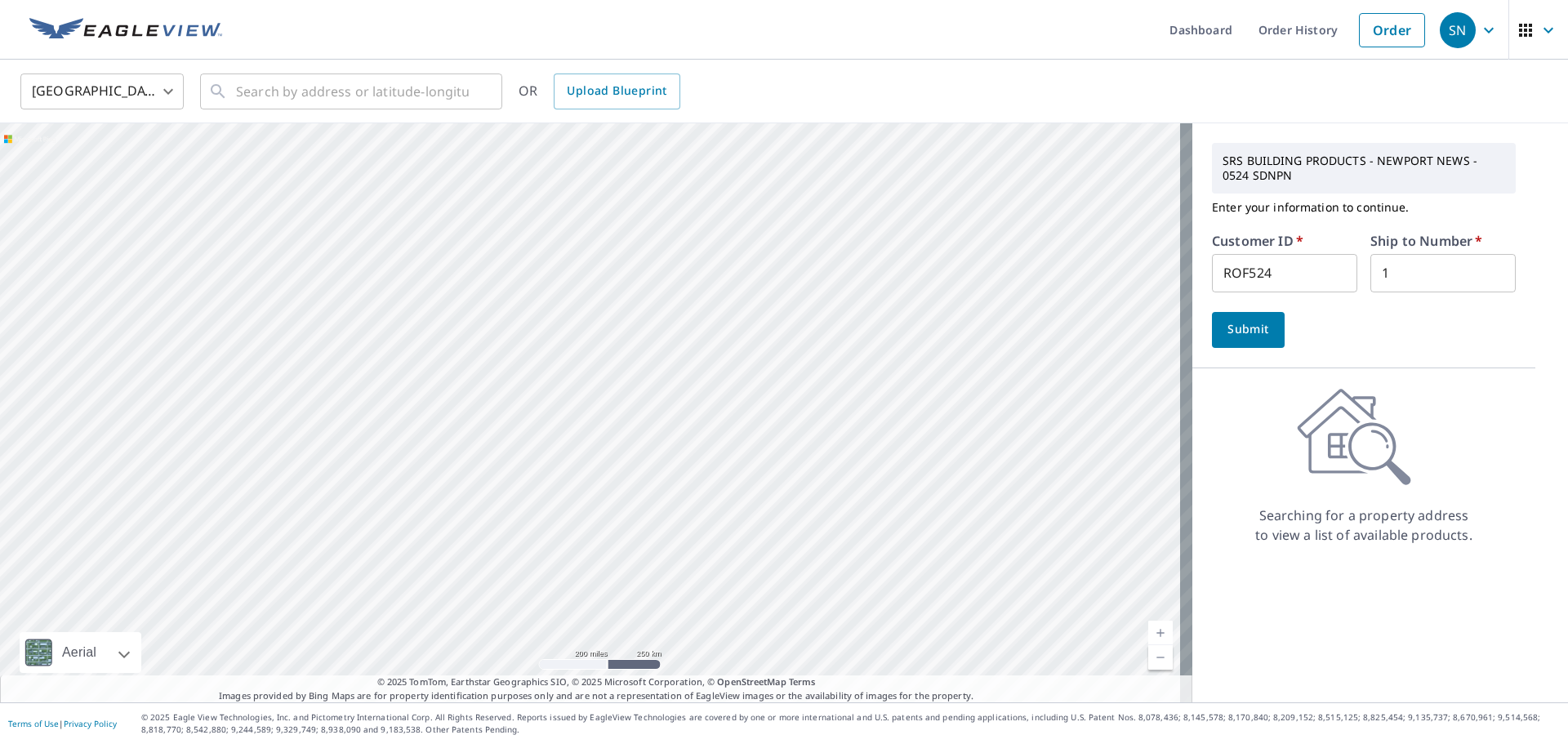
click at [1240, 333] on span "Submit" at bounding box center [1248, 329] width 47 height 21
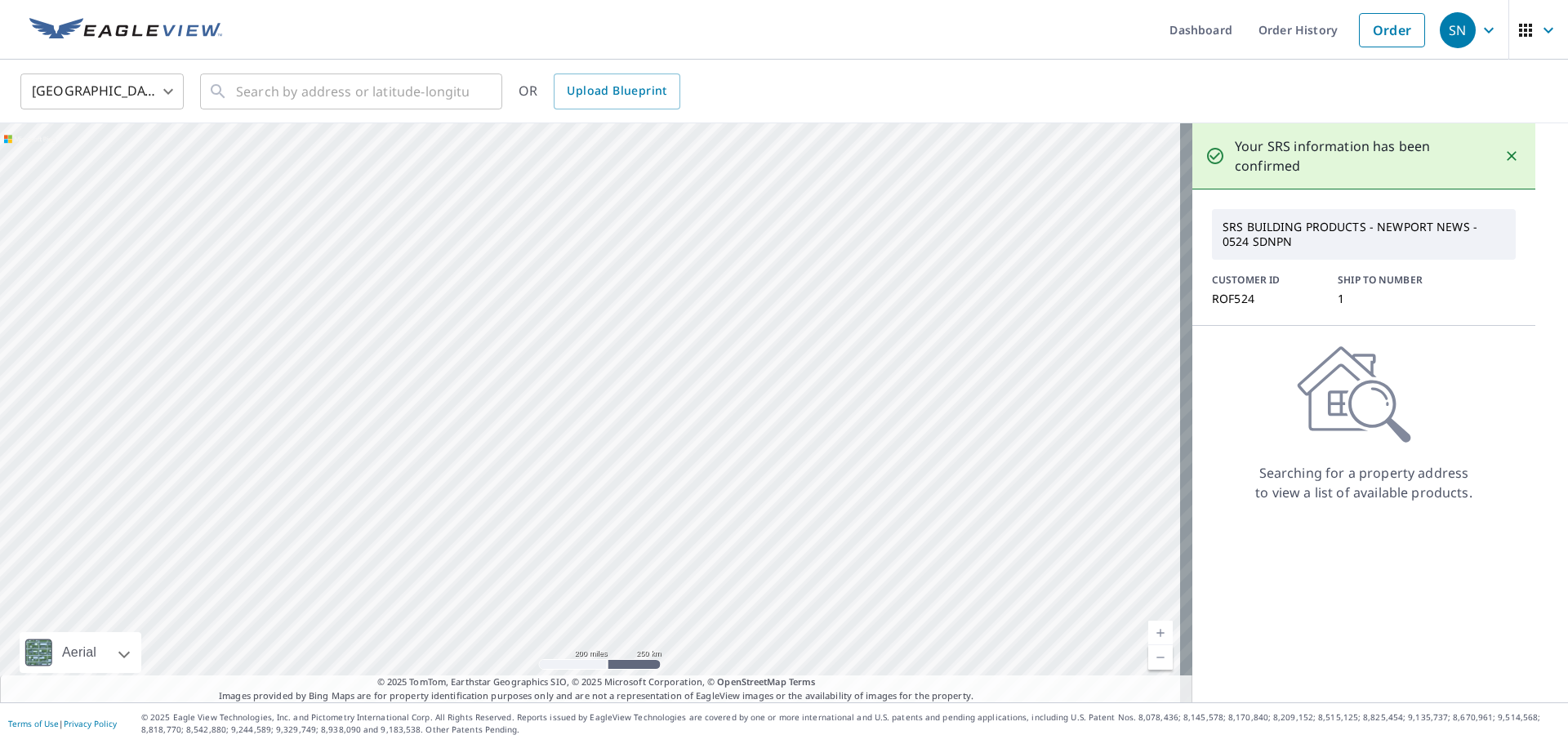
click at [1503, 158] on icon "Close" at bounding box center [1511, 156] width 17 height 17
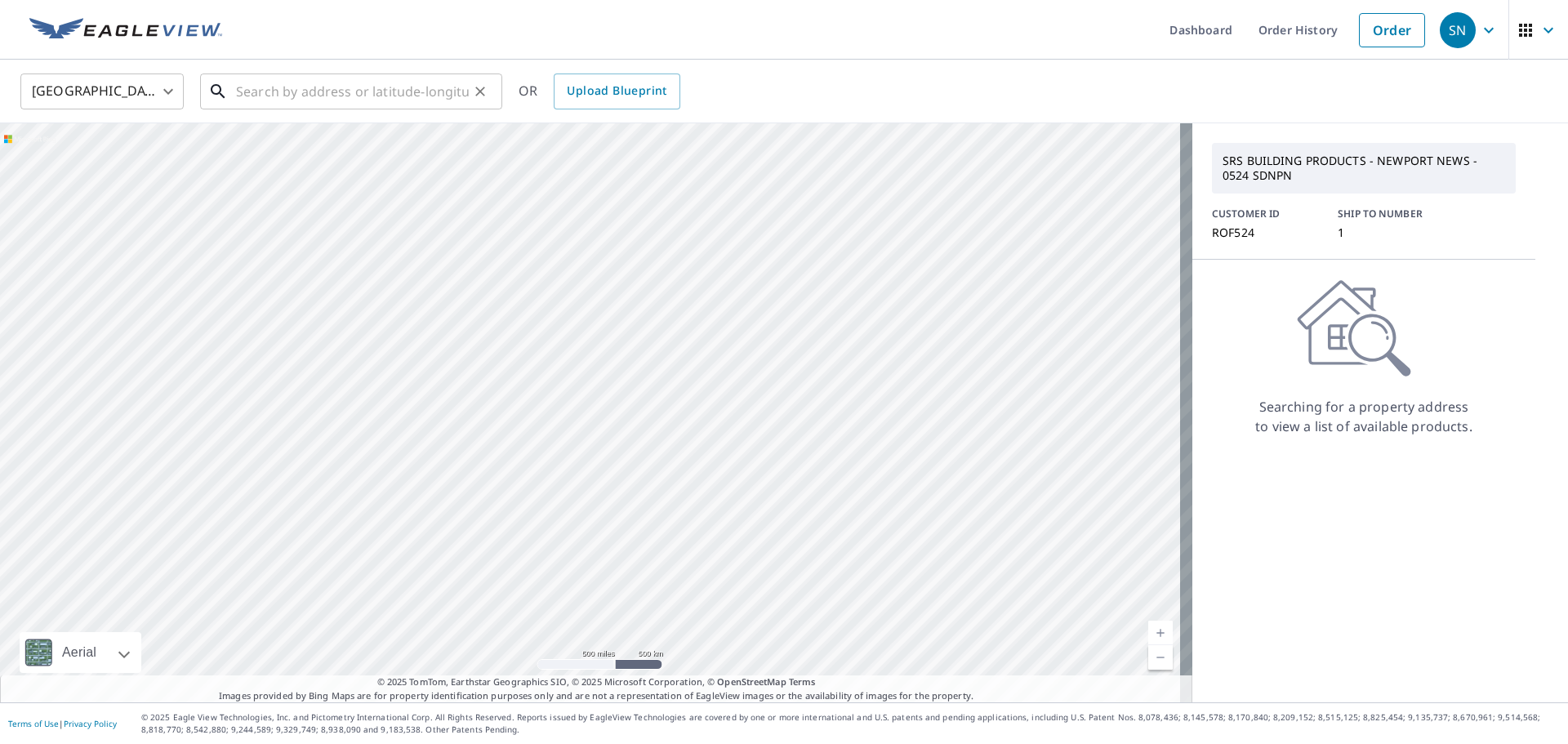
drag, startPoint x: 258, startPoint y: 91, endPoint x: 273, endPoint y: 86, distance: 15.8
click at [258, 91] on input "text" at bounding box center [352, 91] width 233 height 46
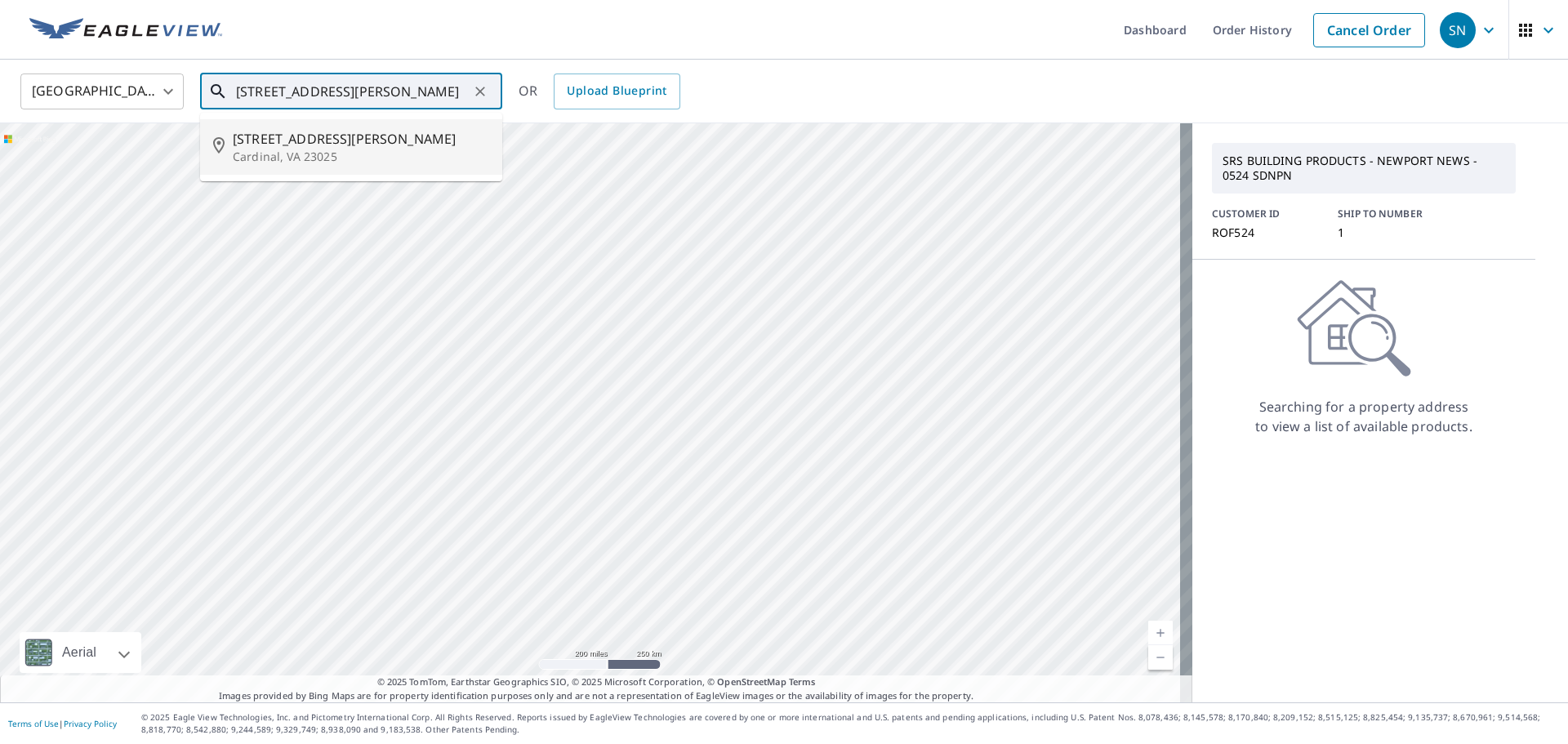
click at [280, 138] on span "[STREET_ADDRESS][PERSON_NAME]" at bounding box center [361, 139] width 256 height 20
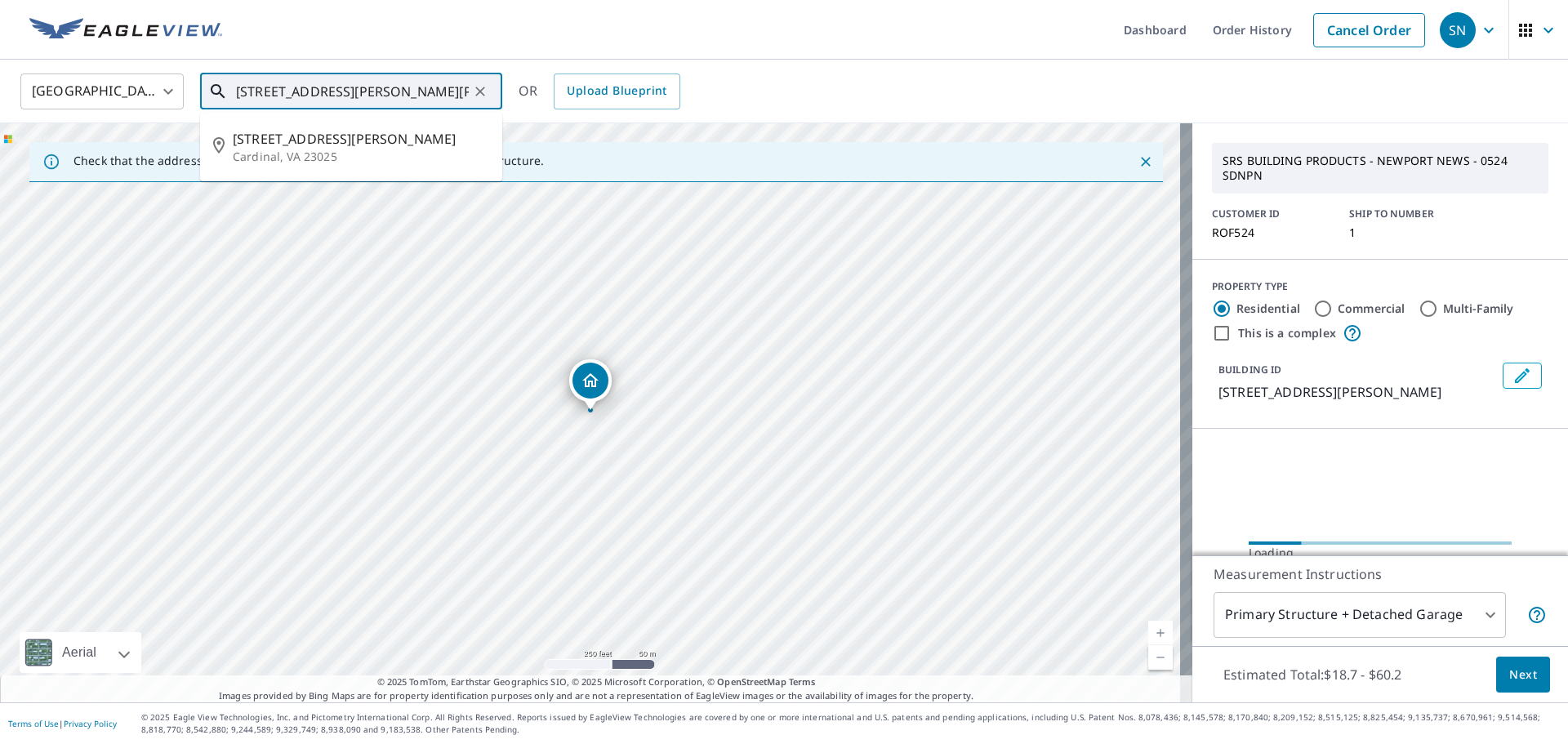
click at [259, 93] on input "[STREET_ADDRESS][PERSON_NAME][PERSON_NAME]" at bounding box center [352, 91] width 233 height 46
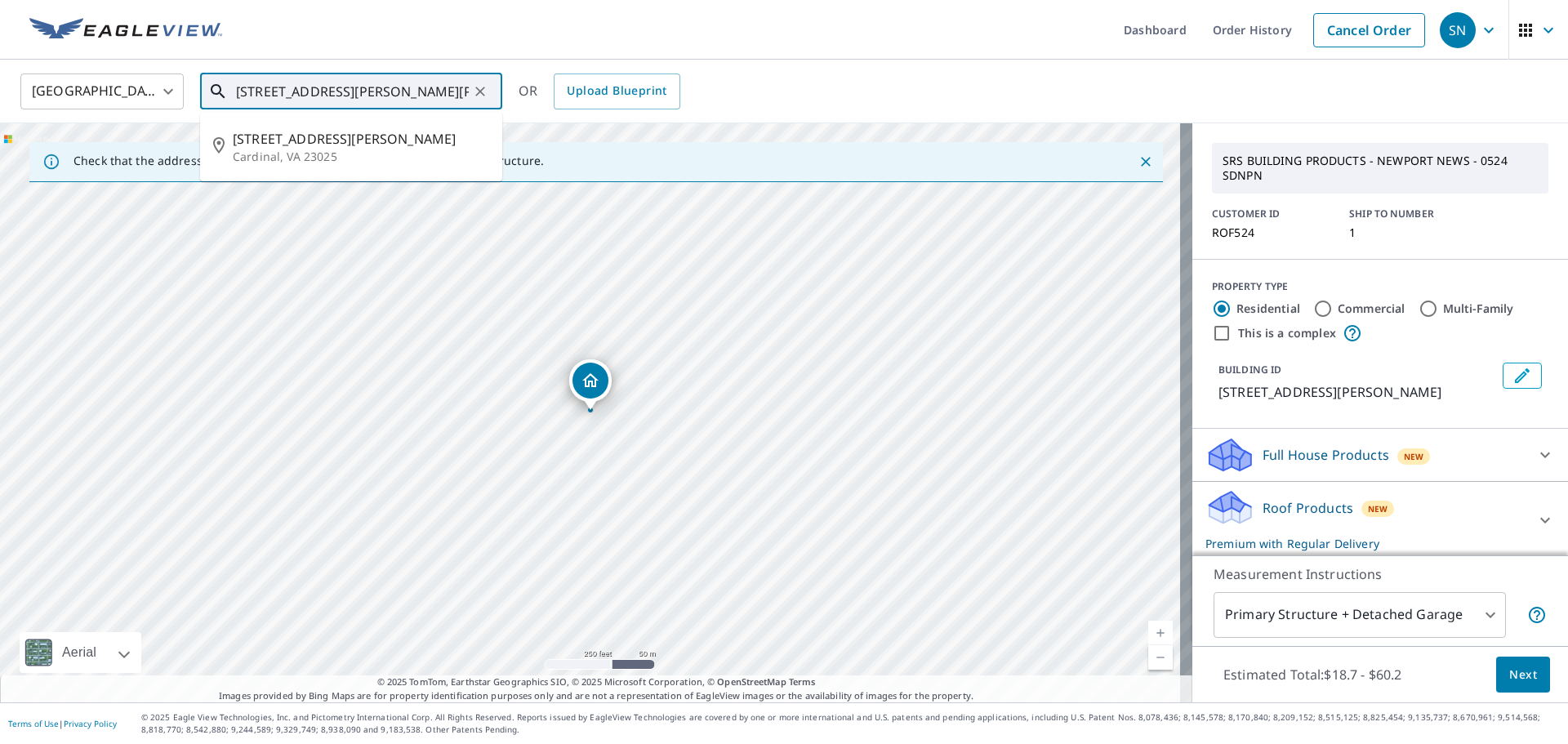
type input "[STREET_ADDRESS][PERSON_NAME][PERSON_NAME]"
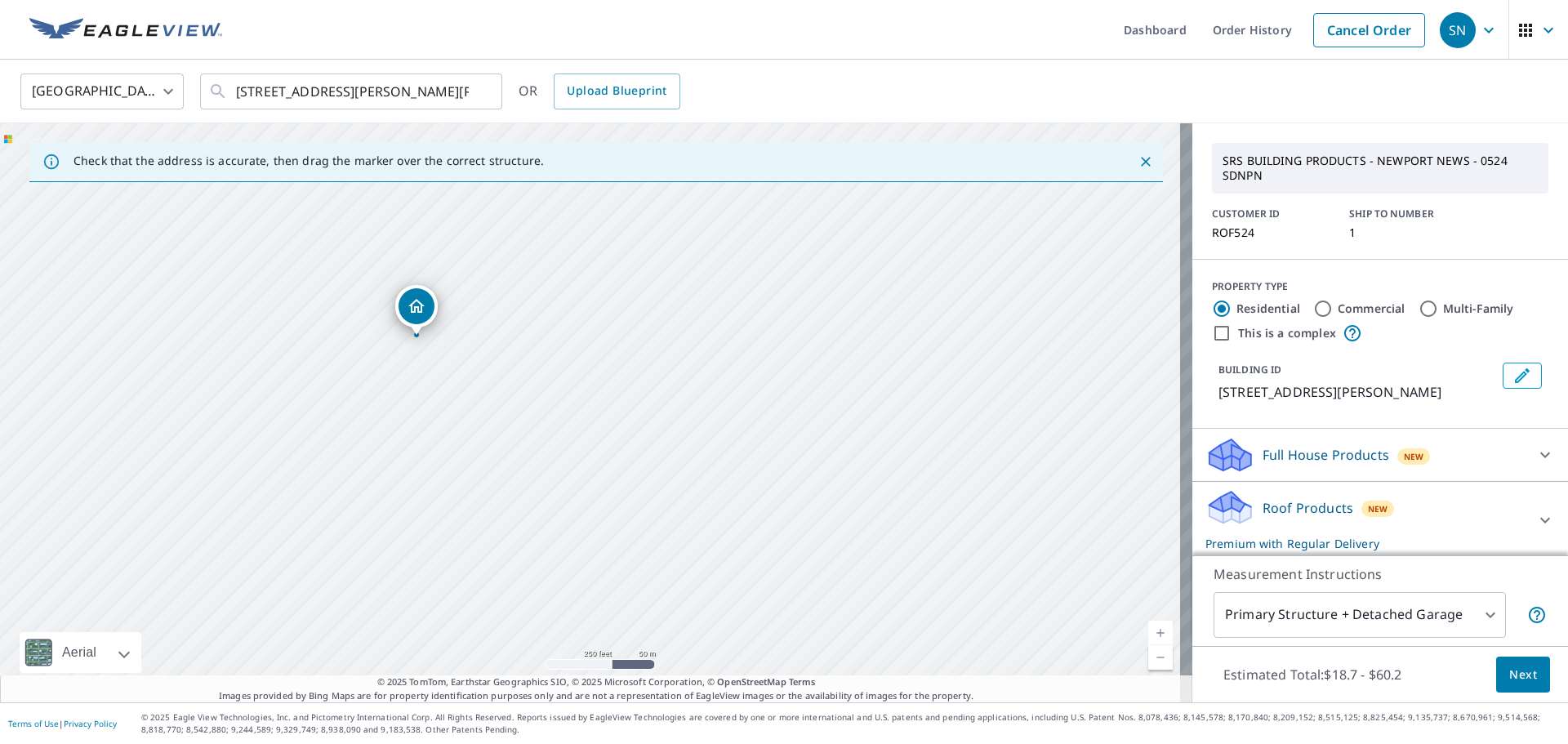
drag, startPoint x: 1003, startPoint y: 499, endPoint x: 761, endPoint y: 379, distance: 270.1
click at [761, 379] on div "[STREET_ADDRESS][PERSON_NAME][PERSON_NAME]" at bounding box center [596, 412] width 1192 height 579
click at [973, 519] on div "[STREET_ADDRESS][PERSON_NAME][PERSON_NAME]" at bounding box center [596, 412] width 1192 height 579
click at [798, 576] on div "[STREET_ADDRESS][PERSON_NAME][PERSON_NAME]" at bounding box center [596, 412] width 1192 height 579
drag, startPoint x: 889, startPoint y: 511, endPoint x: 695, endPoint y: 411, distance: 218.3
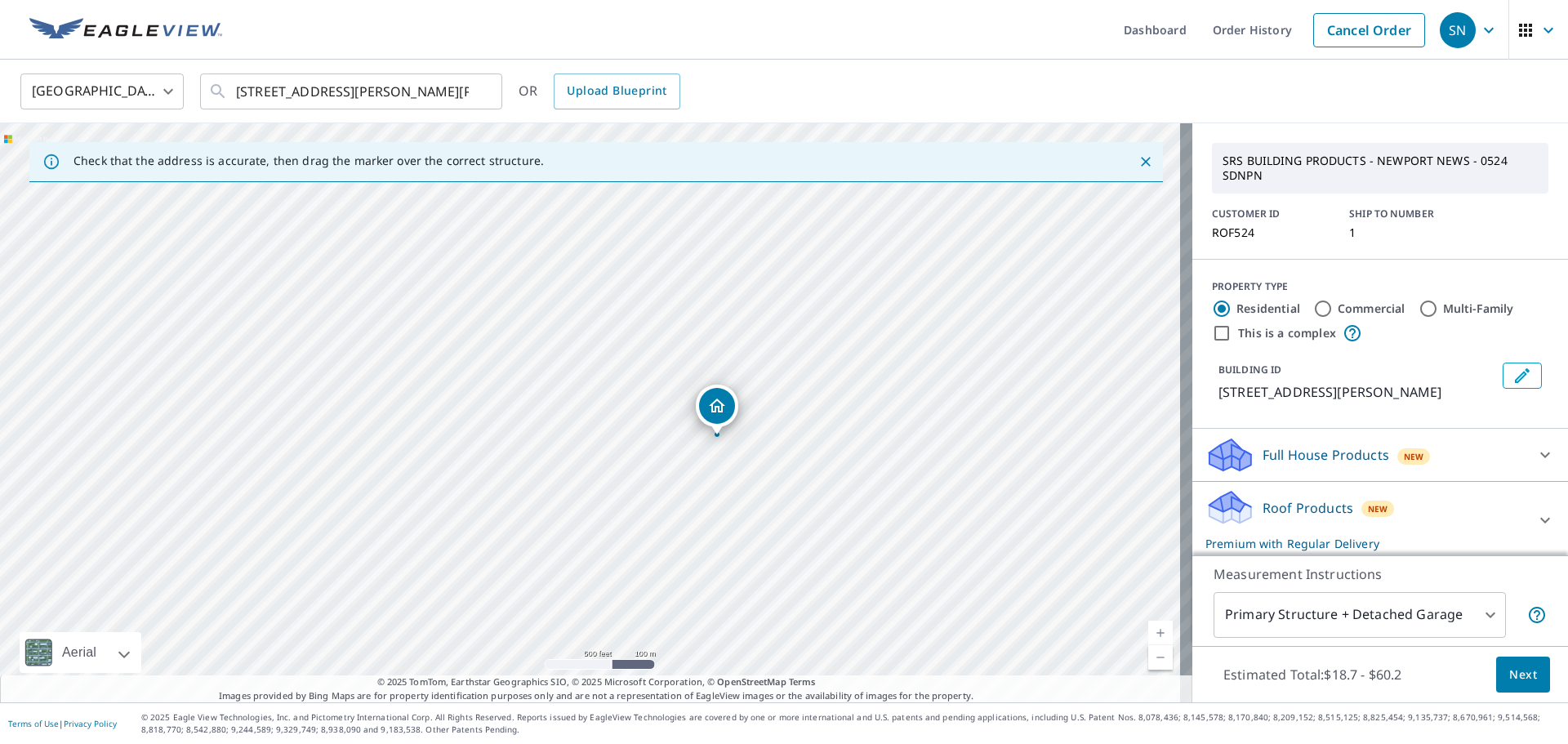
click at [695, 411] on div "[STREET_ADDRESS][PERSON_NAME][PERSON_NAME]" at bounding box center [596, 412] width 1192 height 579
